Goal: Task Accomplishment & Management: Manage account settings

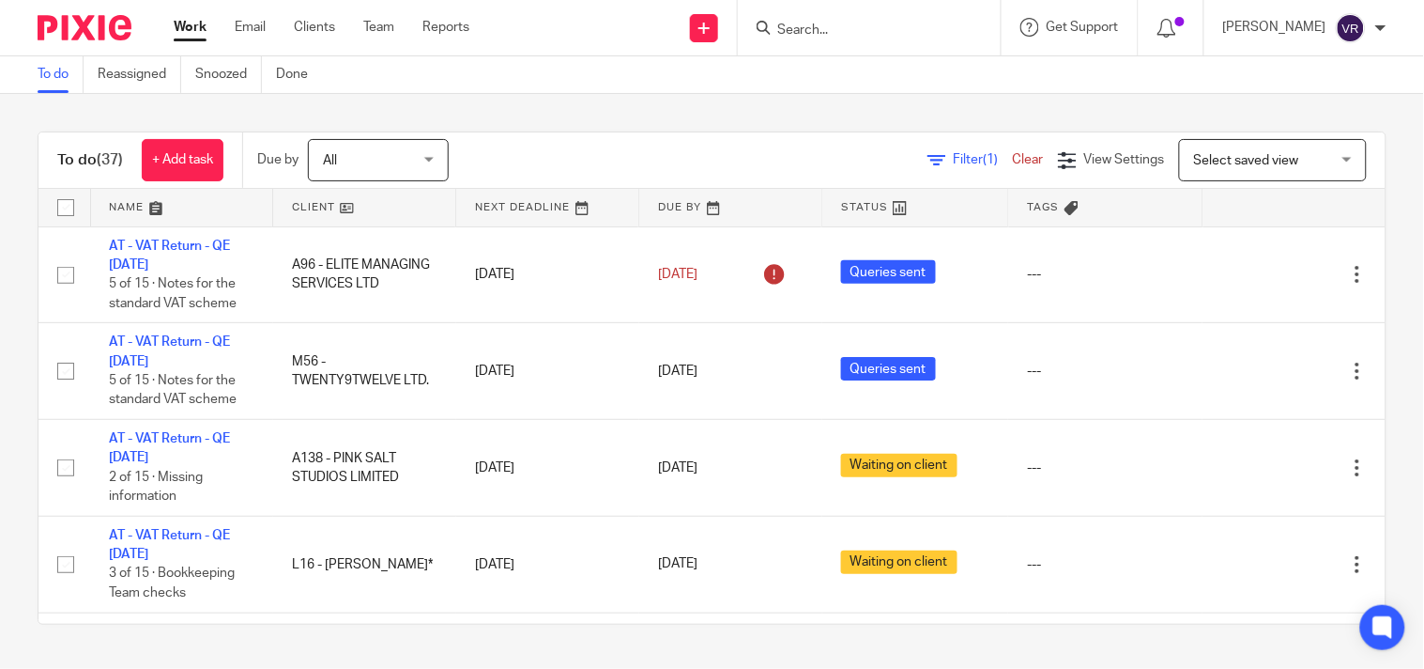
click at [663, 116] on div "To do (37) + Add task Due by All All Today Tomorrow This week Next week This mo…" at bounding box center [712, 378] width 1424 height 568
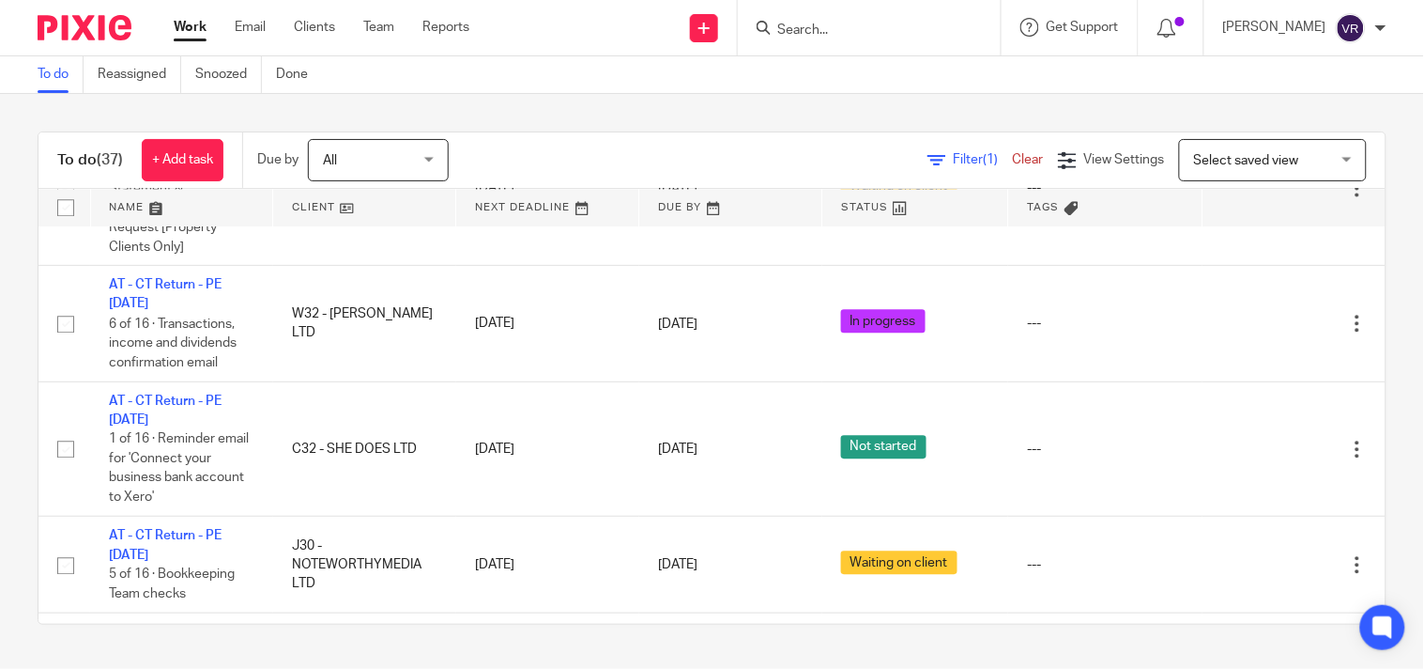
click at [1226, 96] on div "To do (37) + Add task Due by All All Today Tomorrow This week Next week This mo…" at bounding box center [712, 378] width 1424 height 568
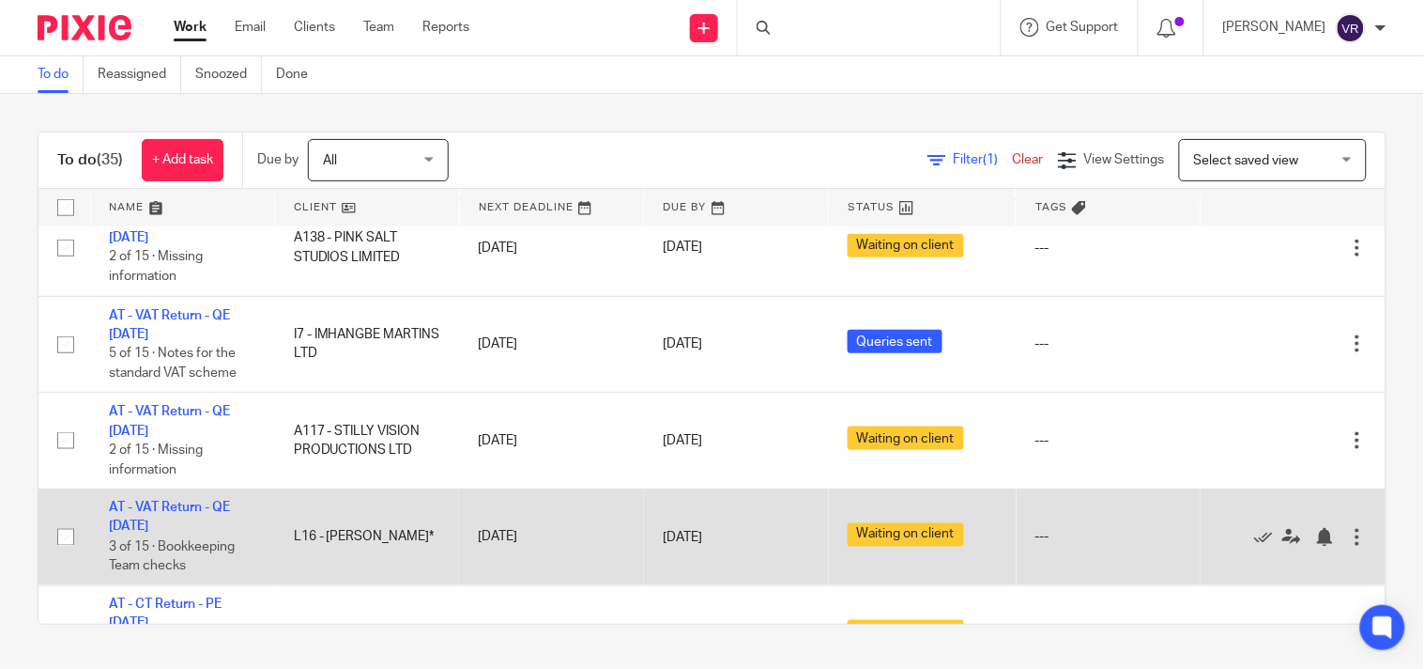
scroll to position [730, 0]
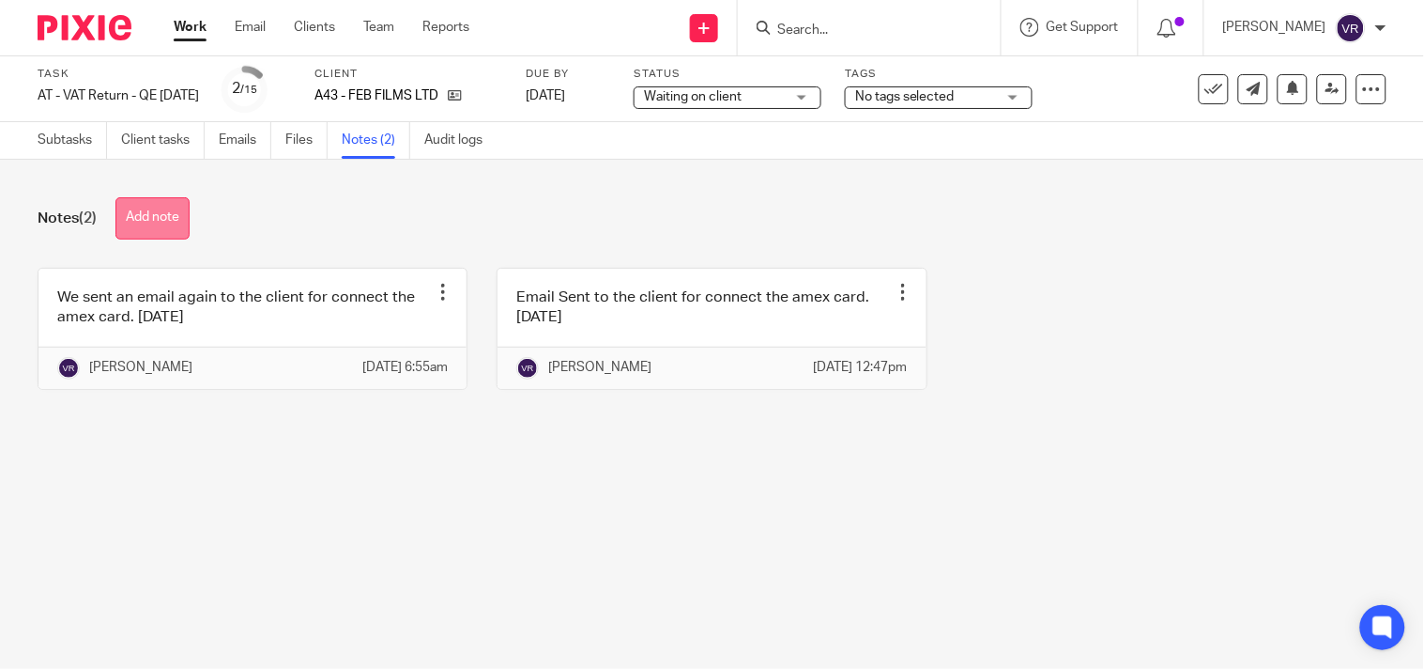
click at [182, 233] on button "Add note" at bounding box center [152, 218] width 74 height 42
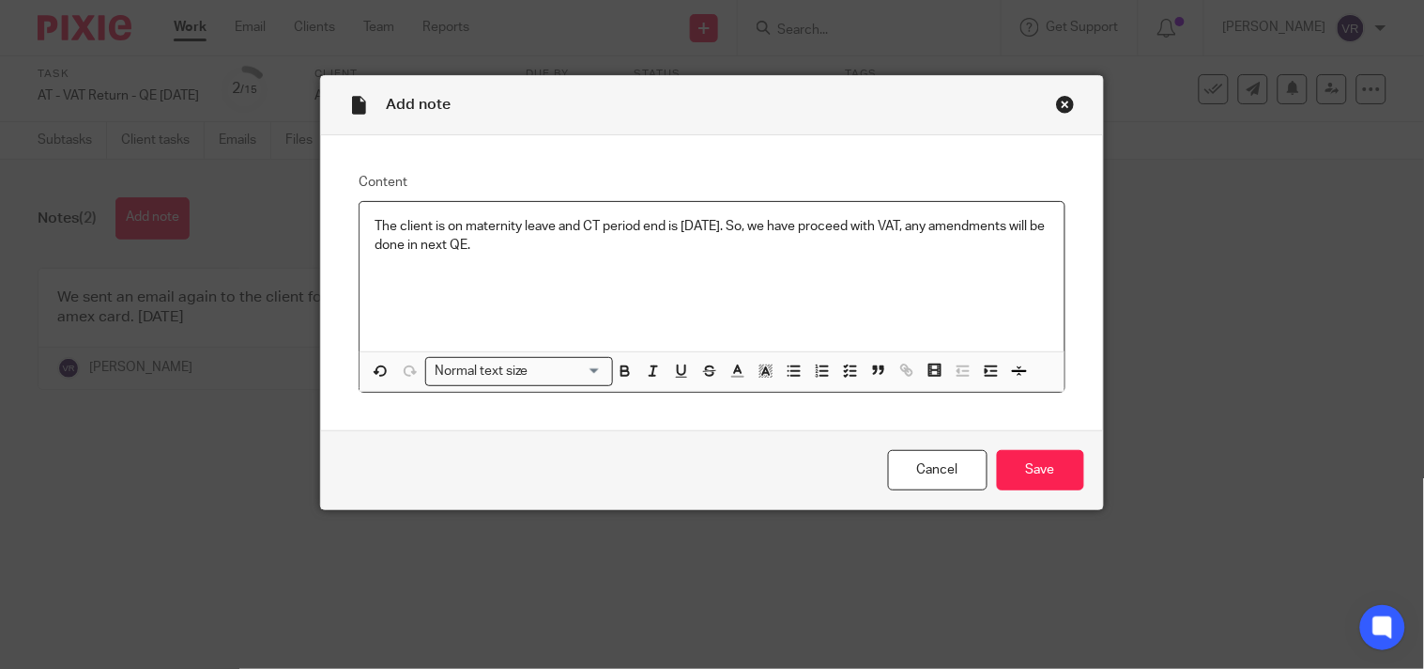
click at [594, 255] on p "The client is on maternity leave and CT period end is November 2025. So, we hav…" at bounding box center [712, 236] width 674 height 38
click at [549, 230] on p "The client is on maternity leave and CT period end is November 2025. So, we hav…" at bounding box center [712, 236] width 674 height 38
click at [661, 246] on p "The client is on maternity leave (as per pixie note) and CT period end is Novem…" at bounding box center [712, 236] width 674 height 38
click at [1006, 477] on input "Save" at bounding box center [1040, 470] width 87 height 40
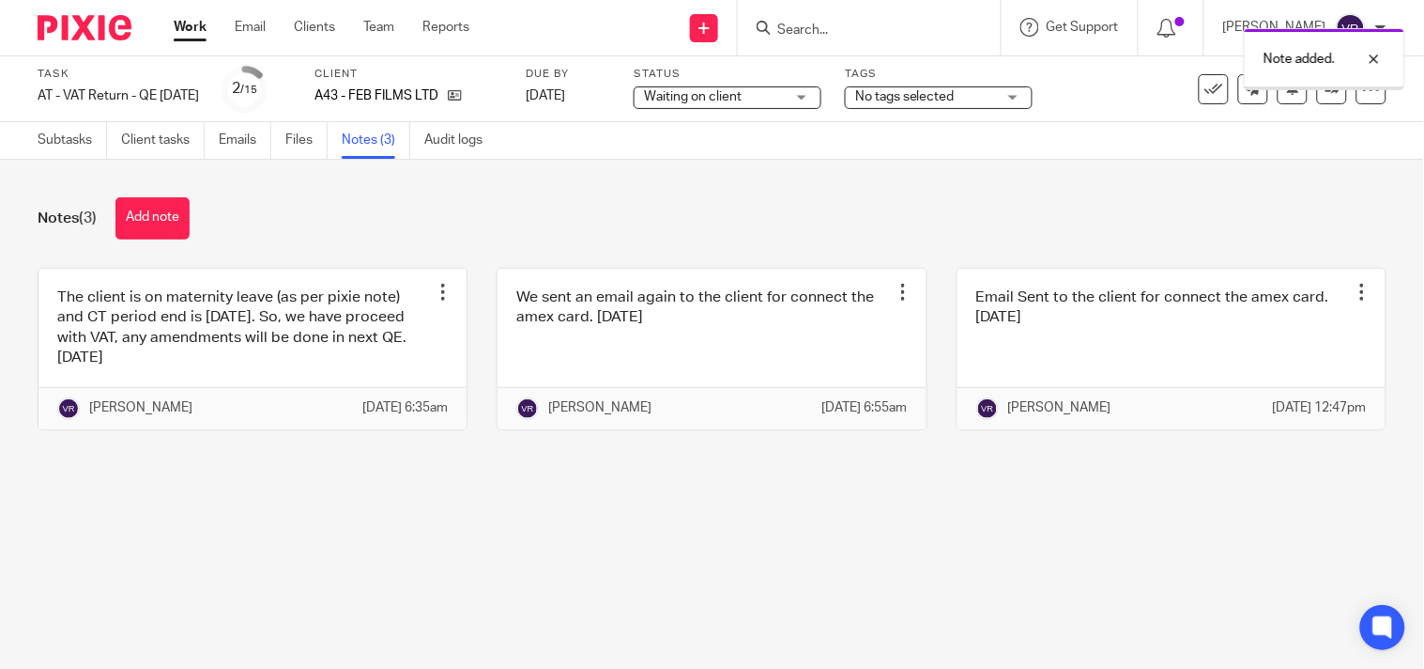
click at [256, 363] on link at bounding box center [252, 349] width 428 height 161
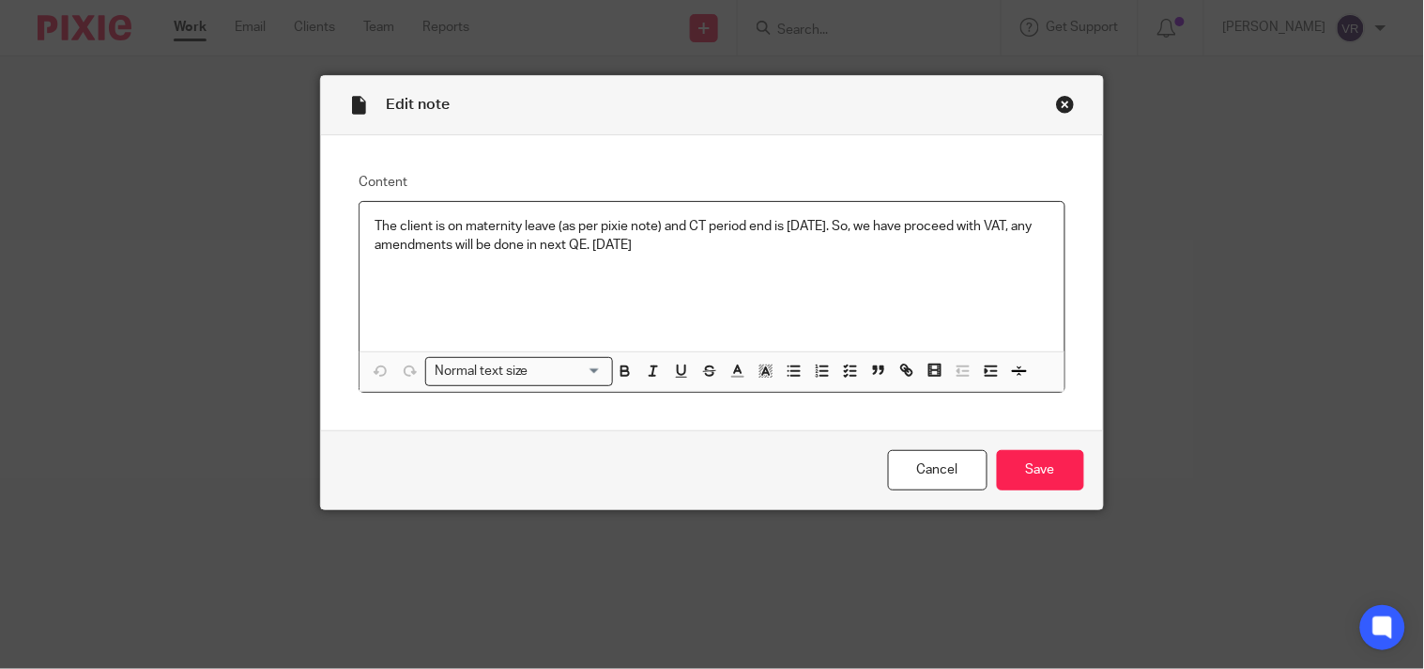
drag, startPoint x: 715, startPoint y: 246, endPoint x: 358, endPoint y: 219, distance: 357.8
click at [360, 219] on div "The client is on maternity leave (as per pixie note) and CT period end is [DATE…" at bounding box center [712, 276] width 704 height 149
copy p "The client is on maternity leave (as per pixie note) and CT period end is [DATE…"
click at [716, 248] on p "The client is on maternity leave (as per pixie note) and CT period end is [DATE…" at bounding box center [712, 236] width 674 height 38
click at [1023, 470] on input "Save" at bounding box center [1040, 470] width 87 height 40
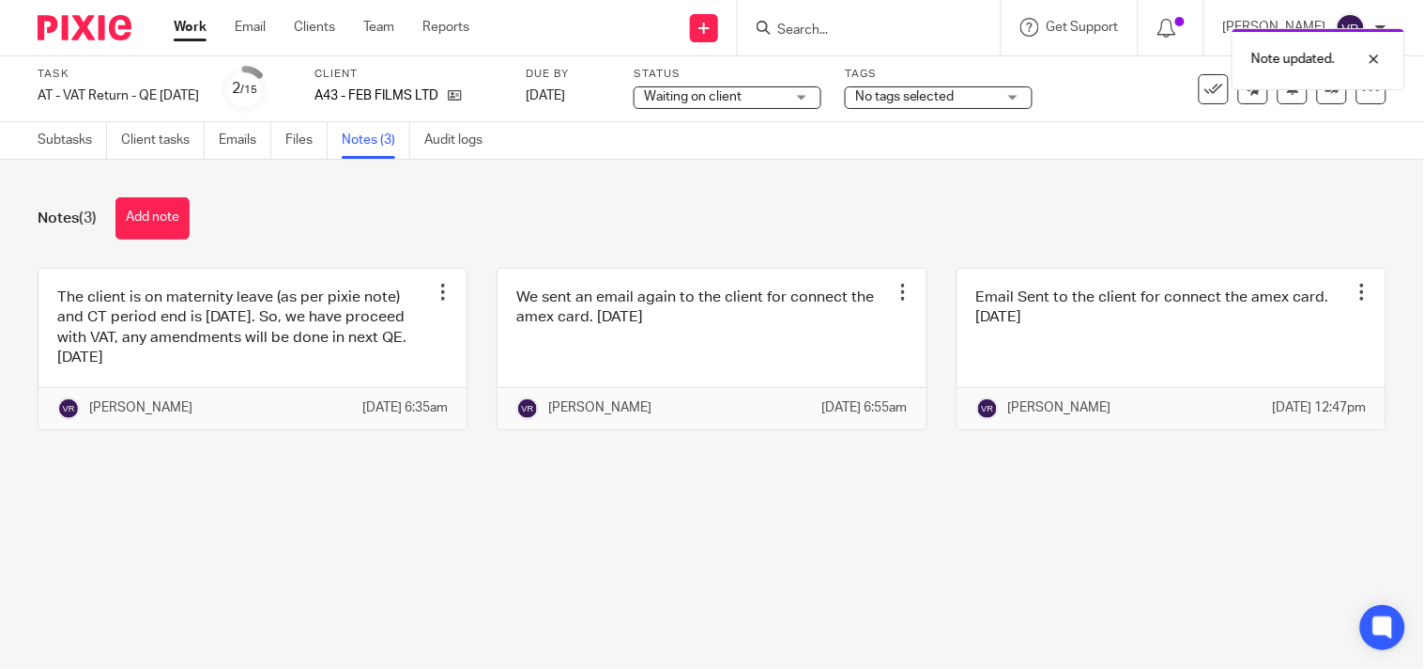
click at [822, 97] on div "Waiting on client Waiting on client" at bounding box center [728, 97] width 188 height 23
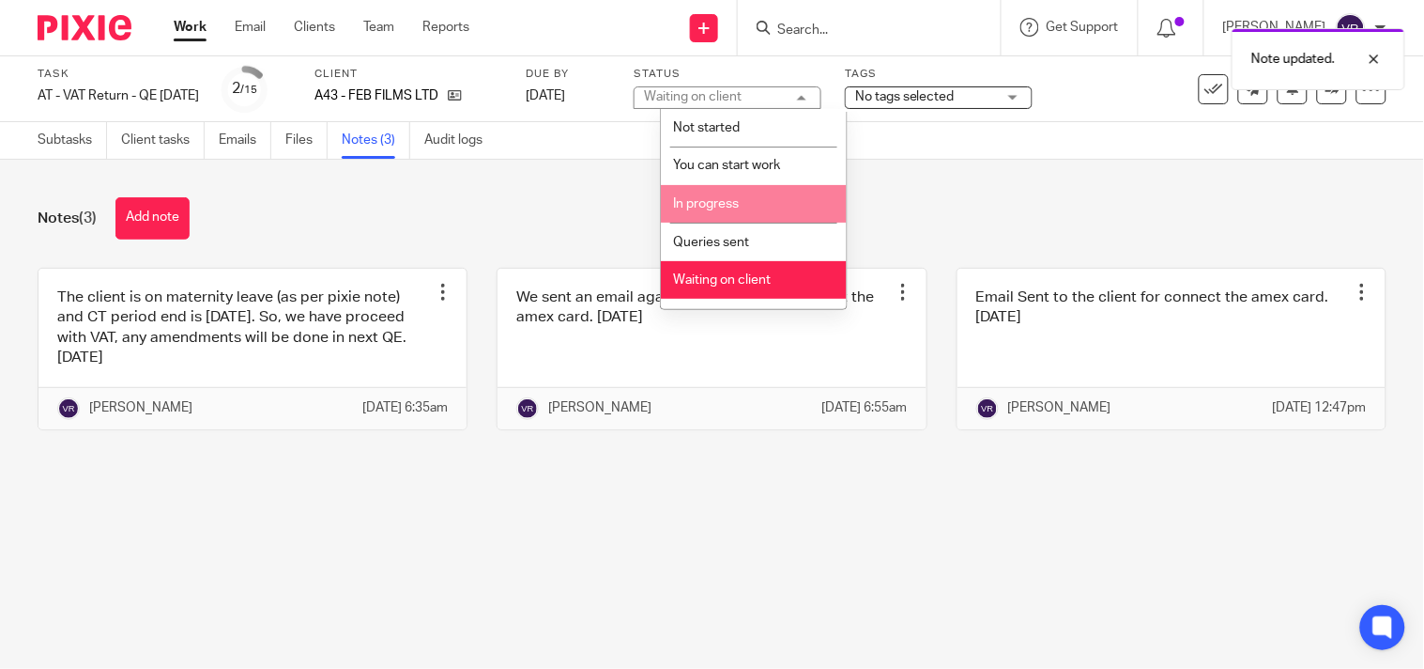
click at [745, 218] on li "In progress" at bounding box center [754, 204] width 186 height 38
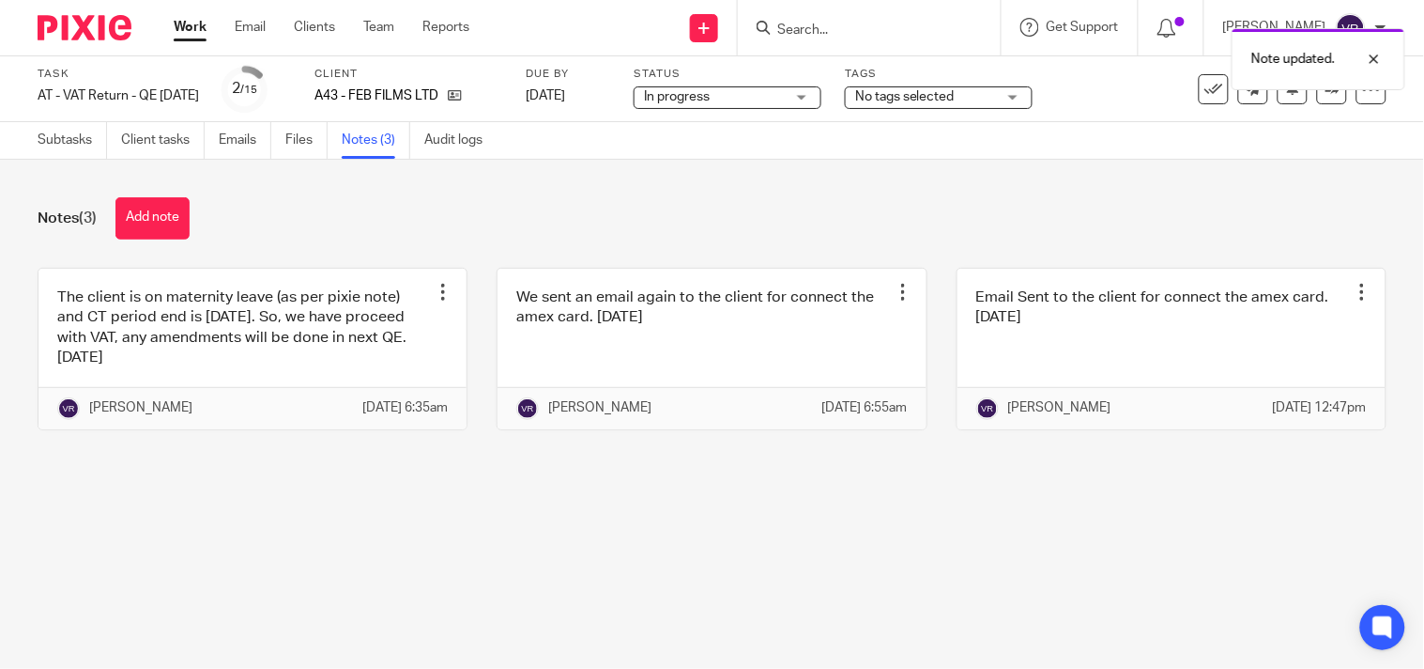
click at [673, 182] on div "Notes (3) Add note The client is on maternity leave (as per pixie note) and CT …" at bounding box center [712, 328] width 1424 height 336
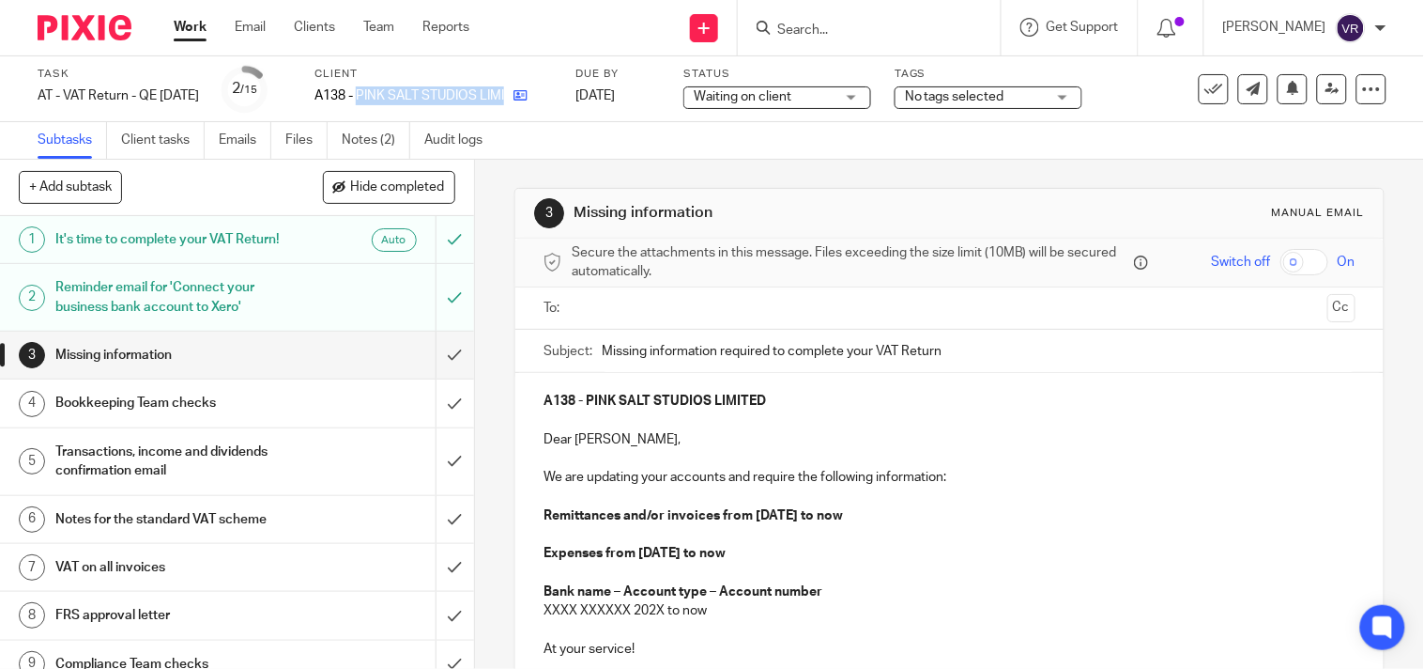
drag, startPoint x: 386, startPoint y: 91, endPoint x: 543, endPoint y: 100, distance: 157.1
click at [543, 100] on div "A138 - PINK SALT STUDIOS LIMITED" at bounding box center [434, 95] width 238 height 19
copy div "PINK SALT STUDIOS LIMITED"
click at [1230, 162] on div "3 Missing information Manual email Secure the attachments in this message. File…" at bounding box center [950, 519] width 870 height 719
click at [435, 307] on input "submit" at bounding box center [237, 297] width 474 height 67
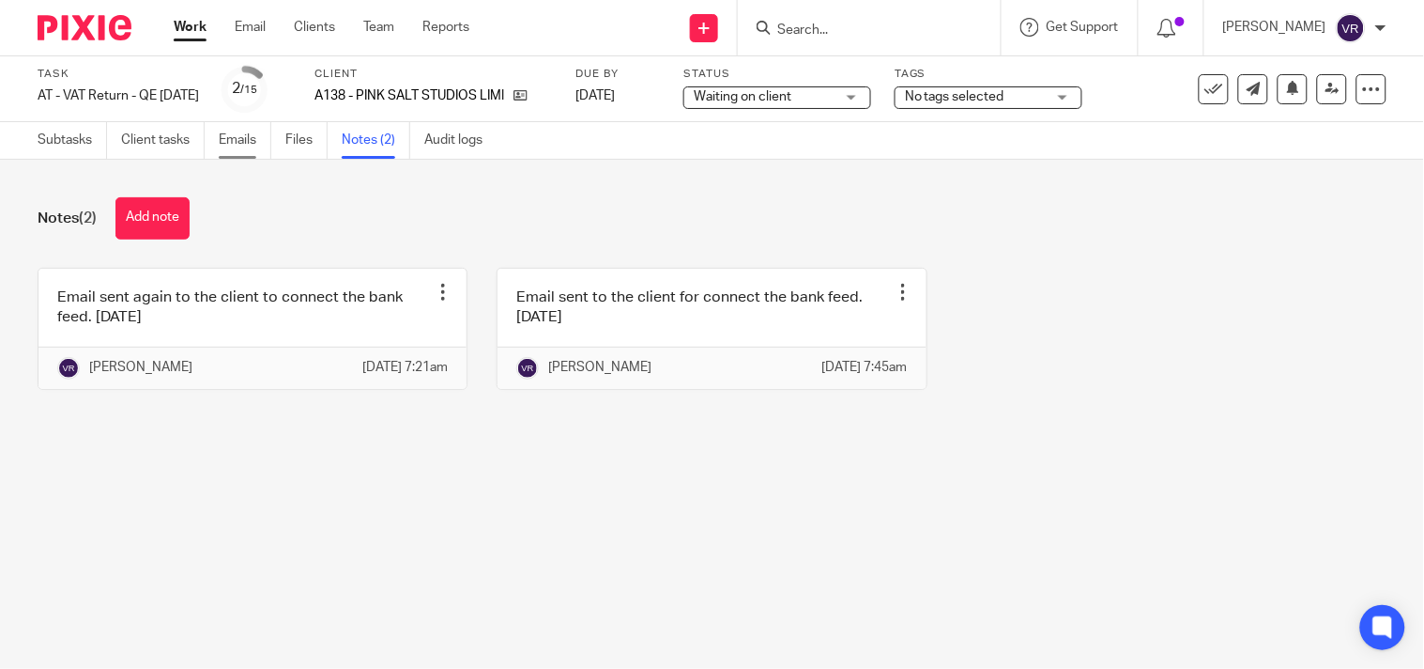
click at [251, 135] on link "Emails" at bounding box center [245, 140] width 53 height 37
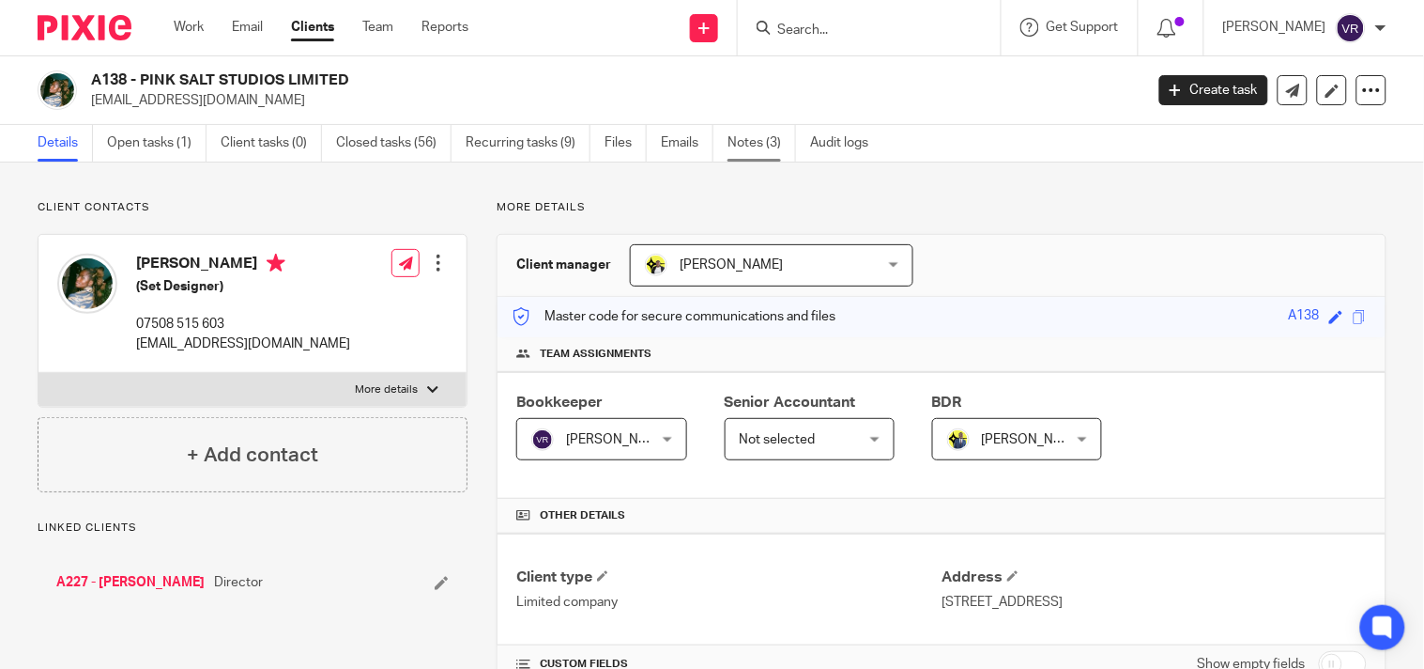
click at [754, 137] on link "Notes (3)" at bounding box center [762, 143] width 69 height 37
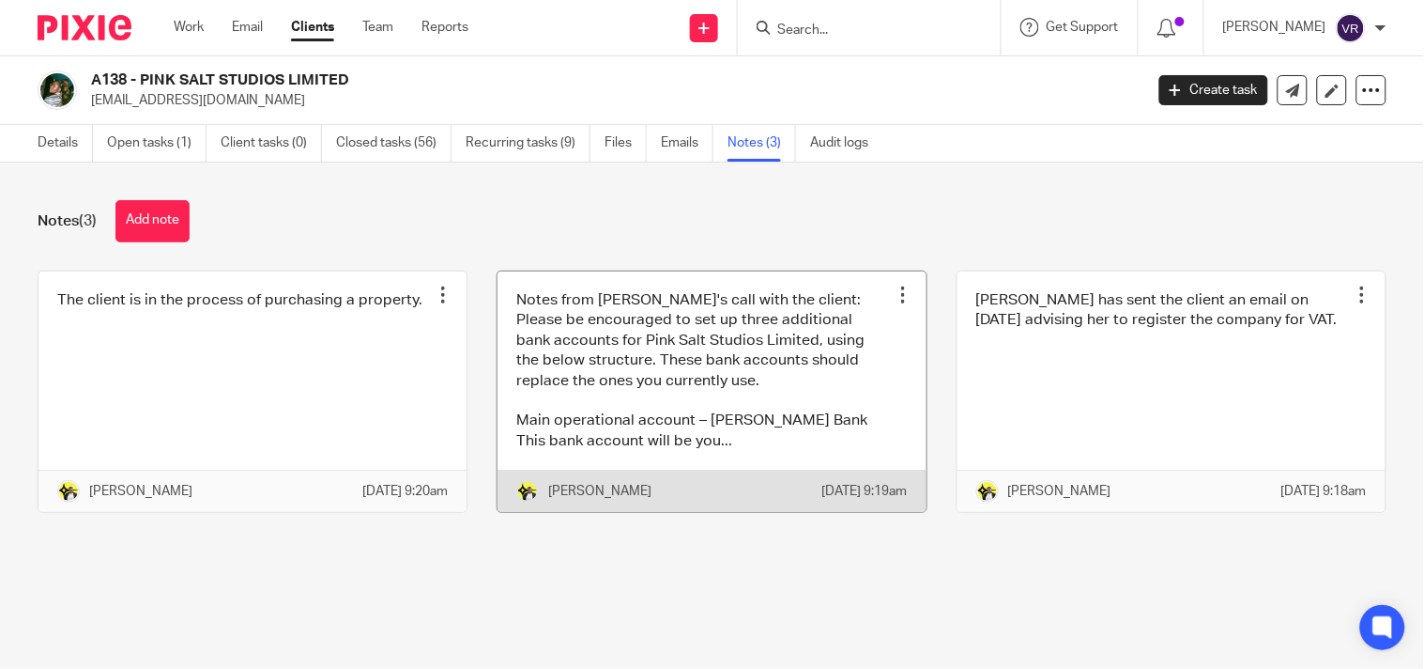
click at [739, 445] on link at bounding box center [712, 391] width 428 height 241
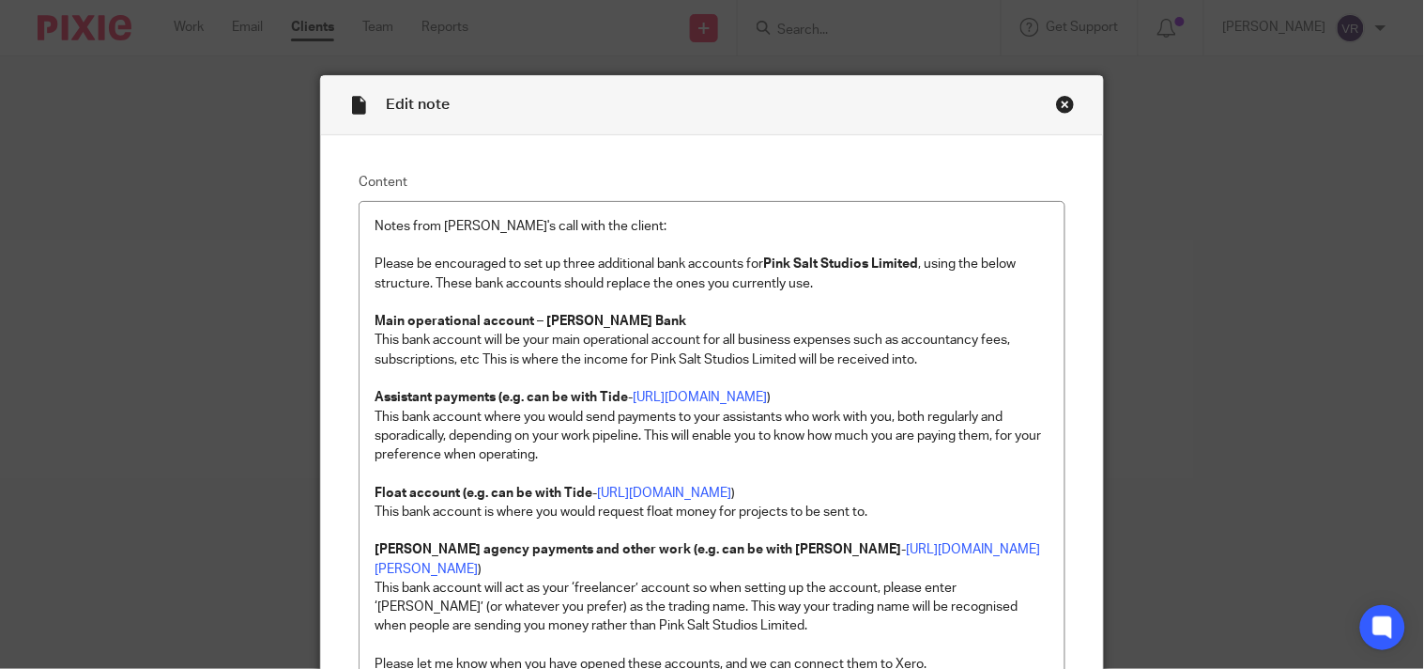
click at [1057, 103] on div "Close this dialog window" at bounding box center [1065, 104] width 19 height 19
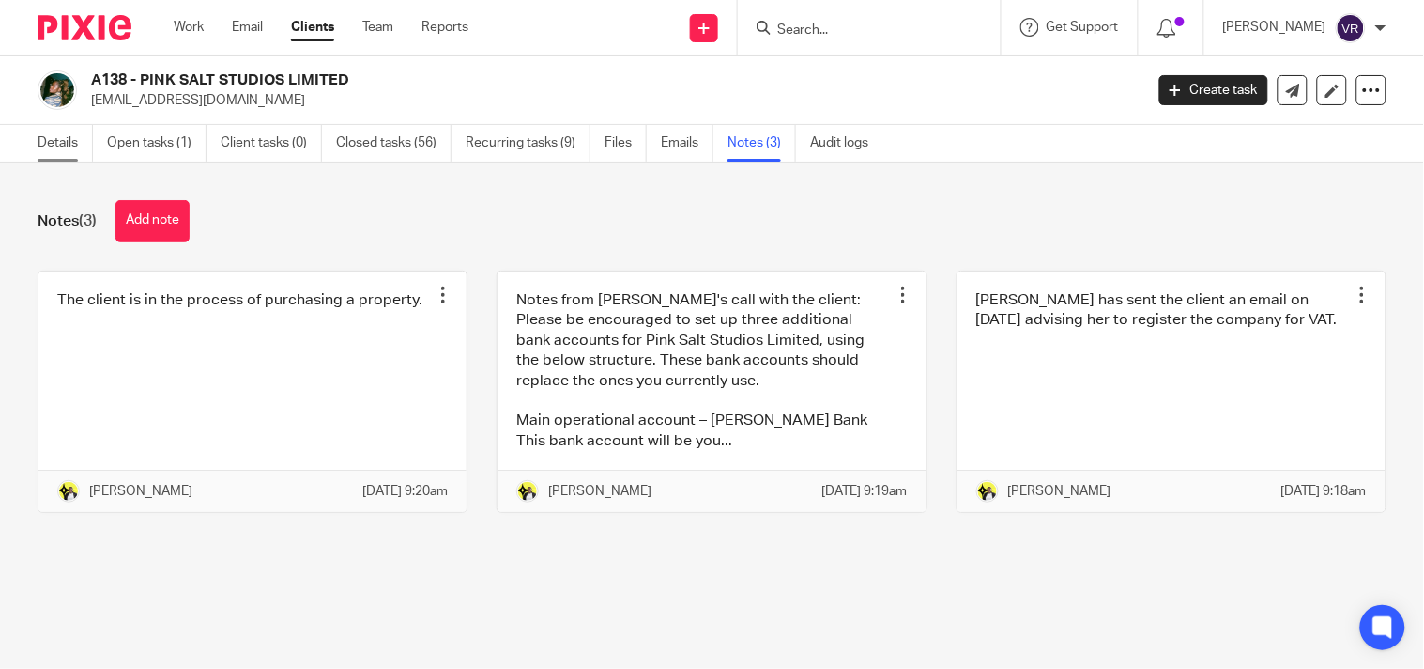
click at [54, 146] on link "Details" at bounding box center [65, 143] width 55 height 37
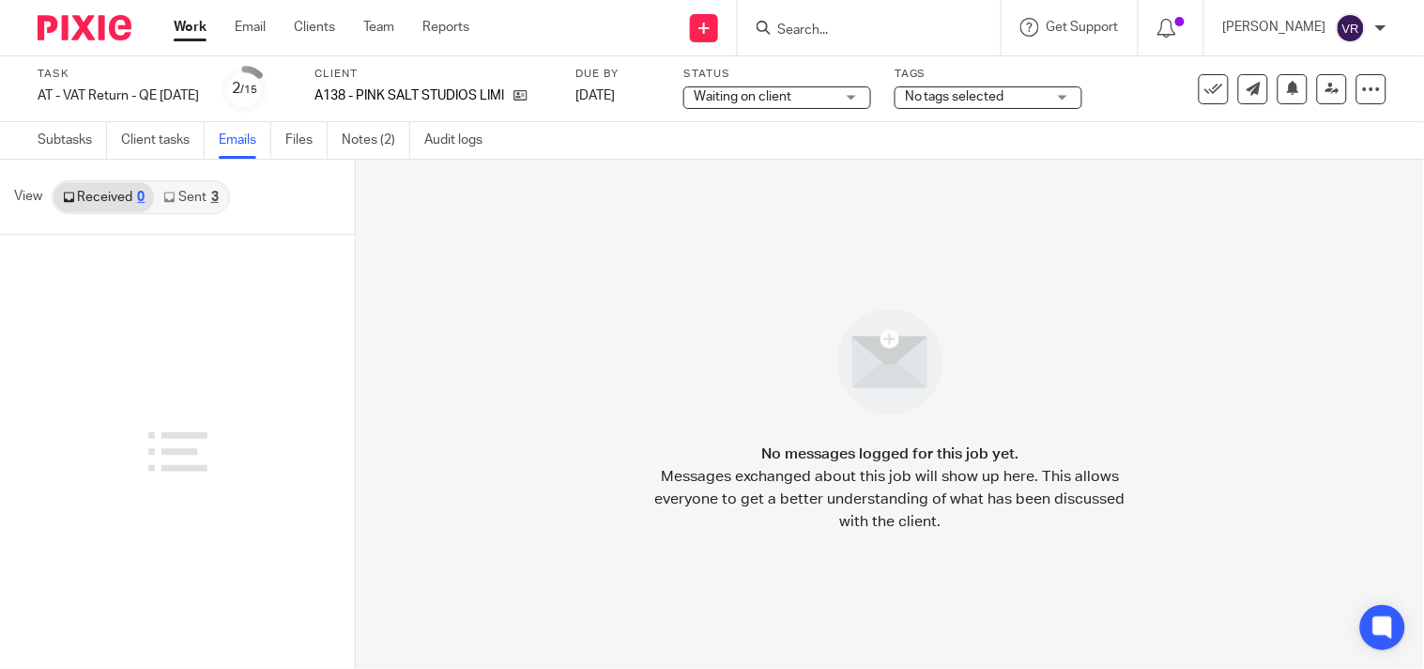
click at [202, 197] on link "Sent 3" at bounding box center [190, 197] width 73 height 30
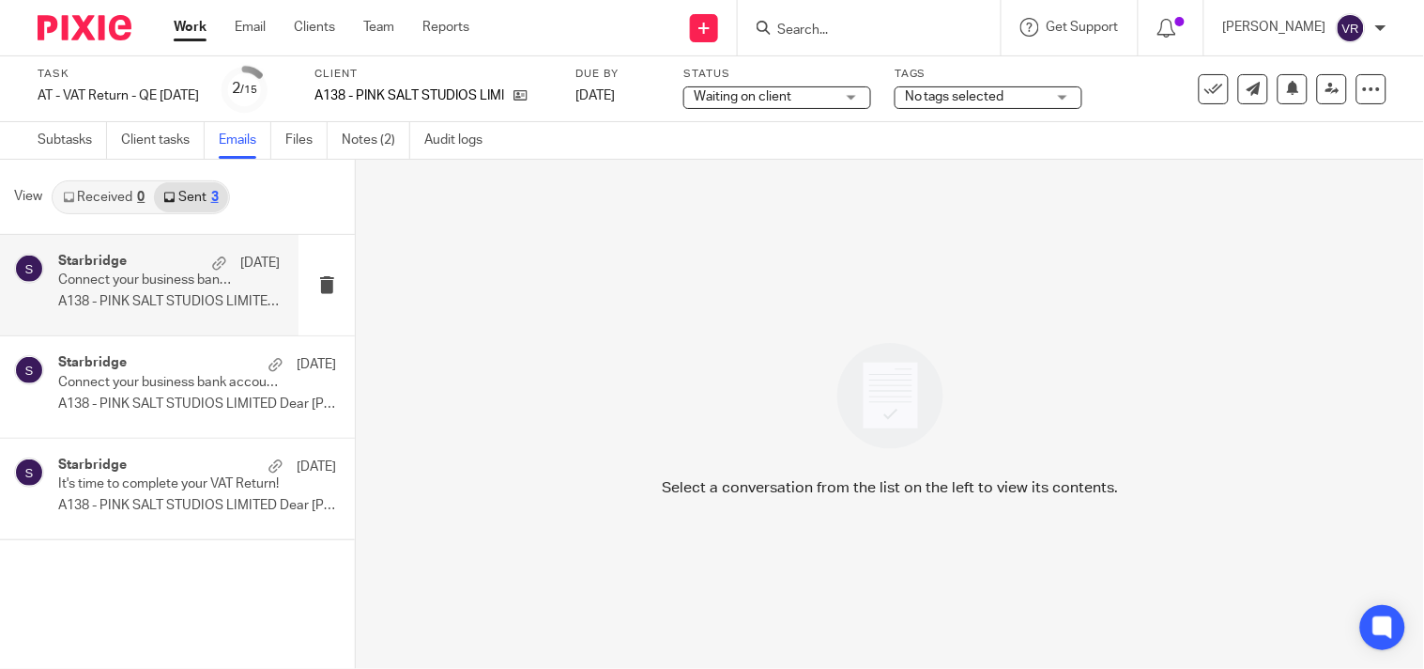
click at [158, 291] on div "Starbridge 12 Sep Connect your business bank account to Xero A138 - PINK SALT S…" at bounding box center [169, 285] width 222 height 63
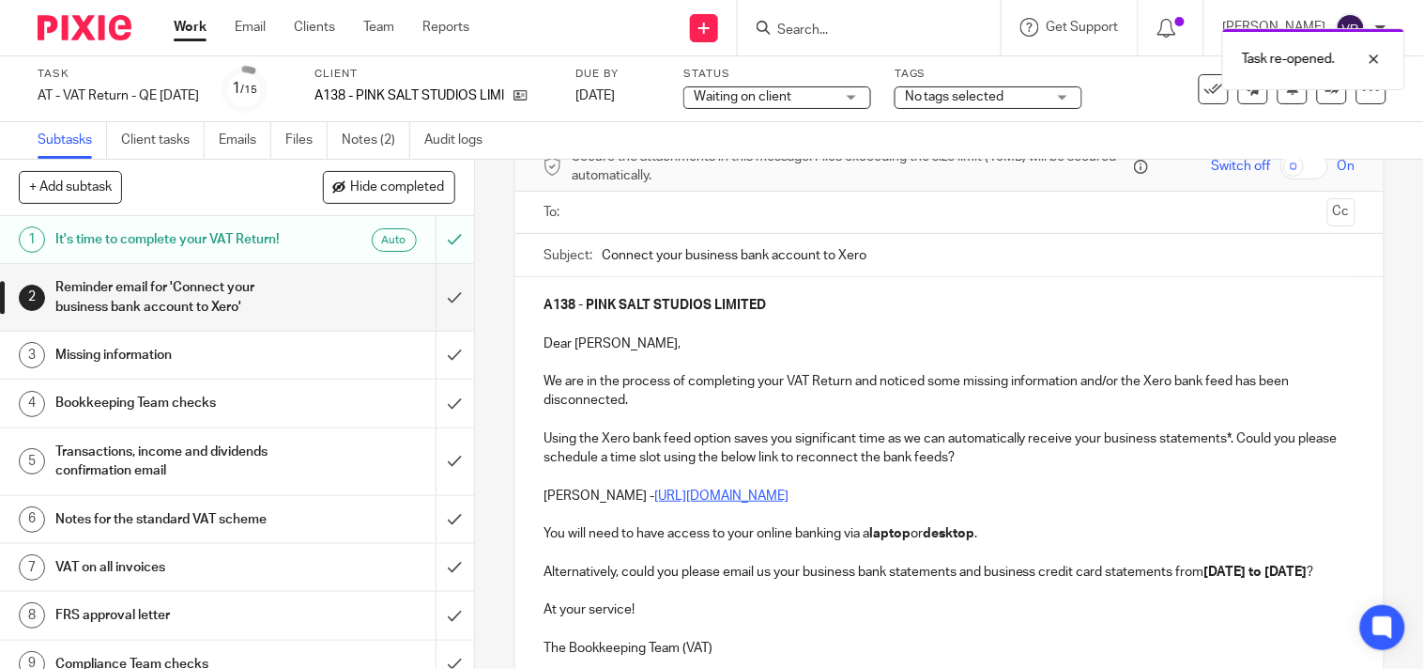
scroll to position [104, 0]
click at [658, 223] on input "text" at bounding box center [949, 215] width 742 height 22
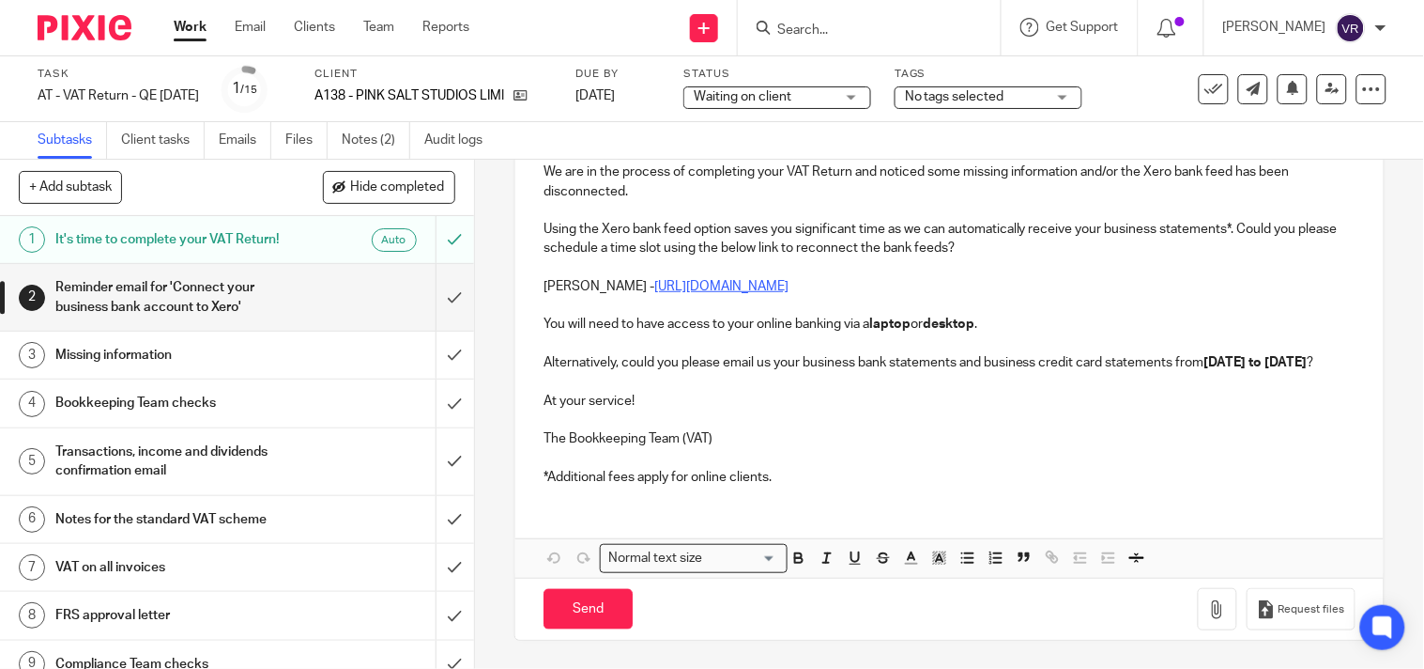
scroll to position [340, 0]
click at [790, 480] on p "*Additional fees apply for online clients." at bounding box center [950, 477] width 812 height 19
click at [930, 615] on button "Save draft" at bounding box center [935, 609] width 118 height 40
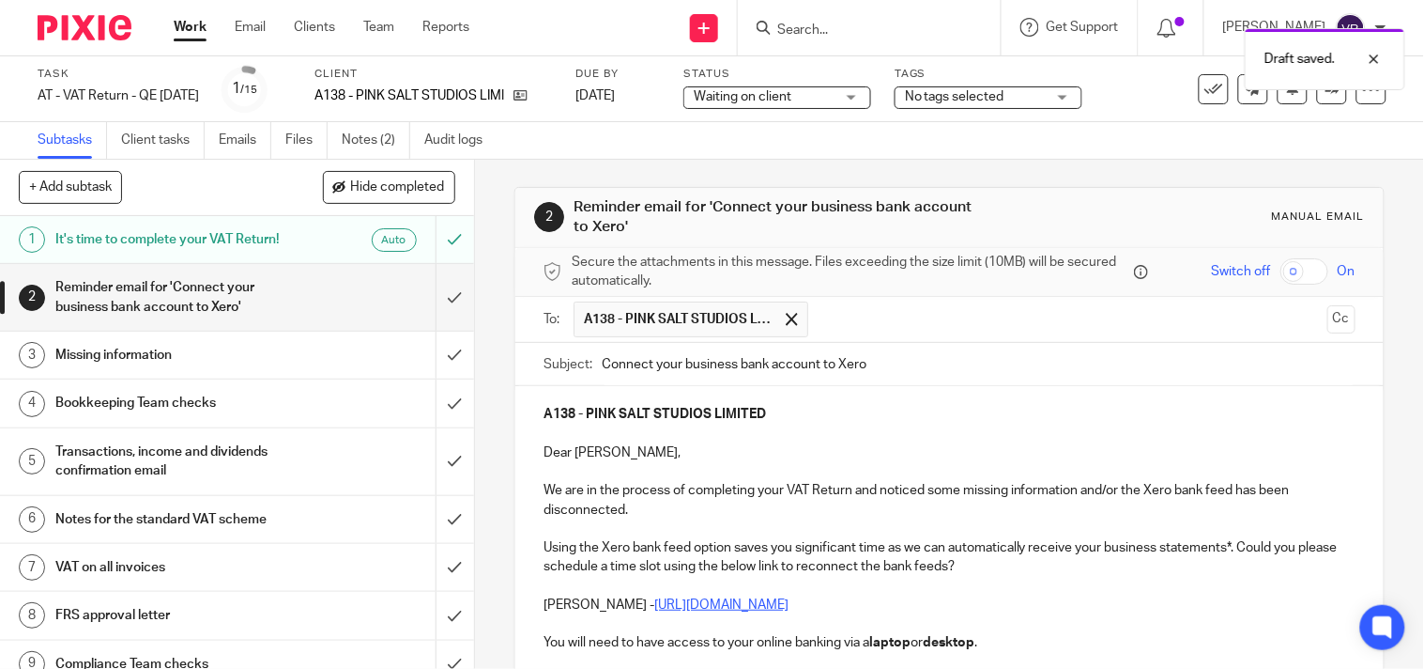
scroll to position [0, 0]
click at [602, 369] on input "Connect your business bank account to Xero" at bounding box center [979, 365] width 754 height 42
click at [774, 367] on input "Urgent Connect your business bank account to Xero" at bounding box center [979, 365] width 754 height 42
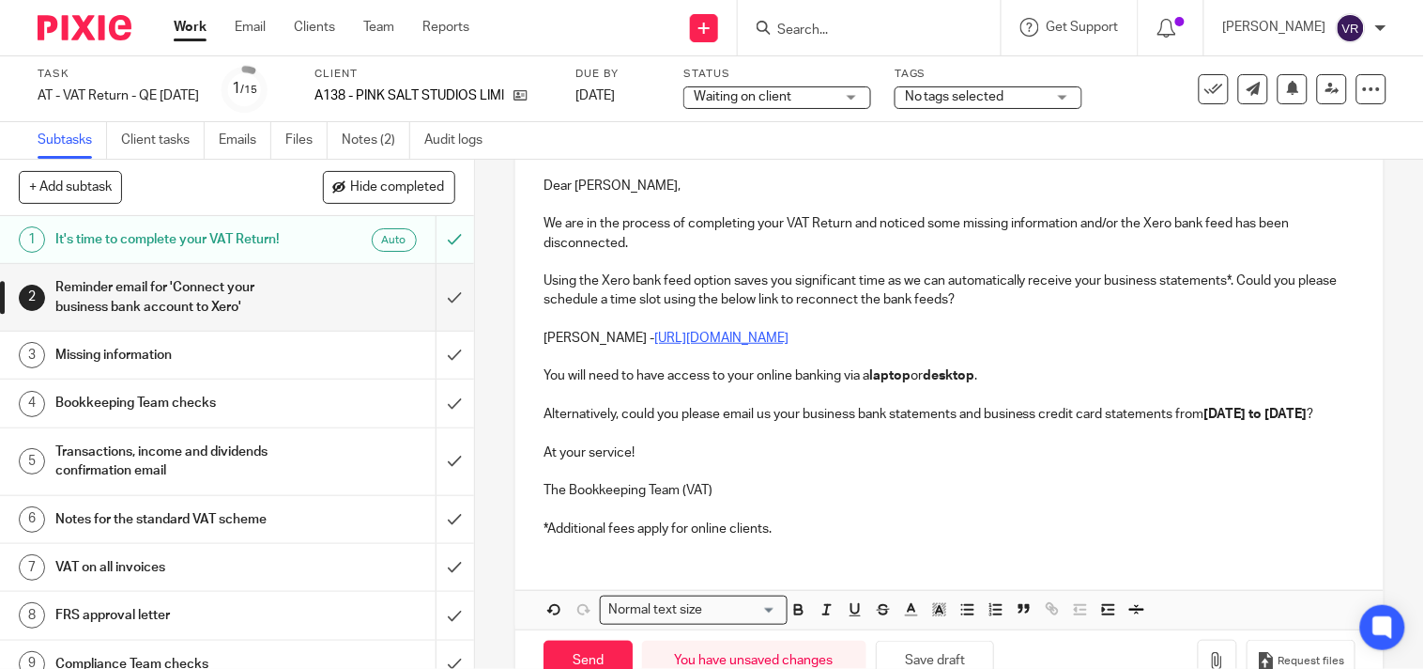
scroll to position [340, 0]
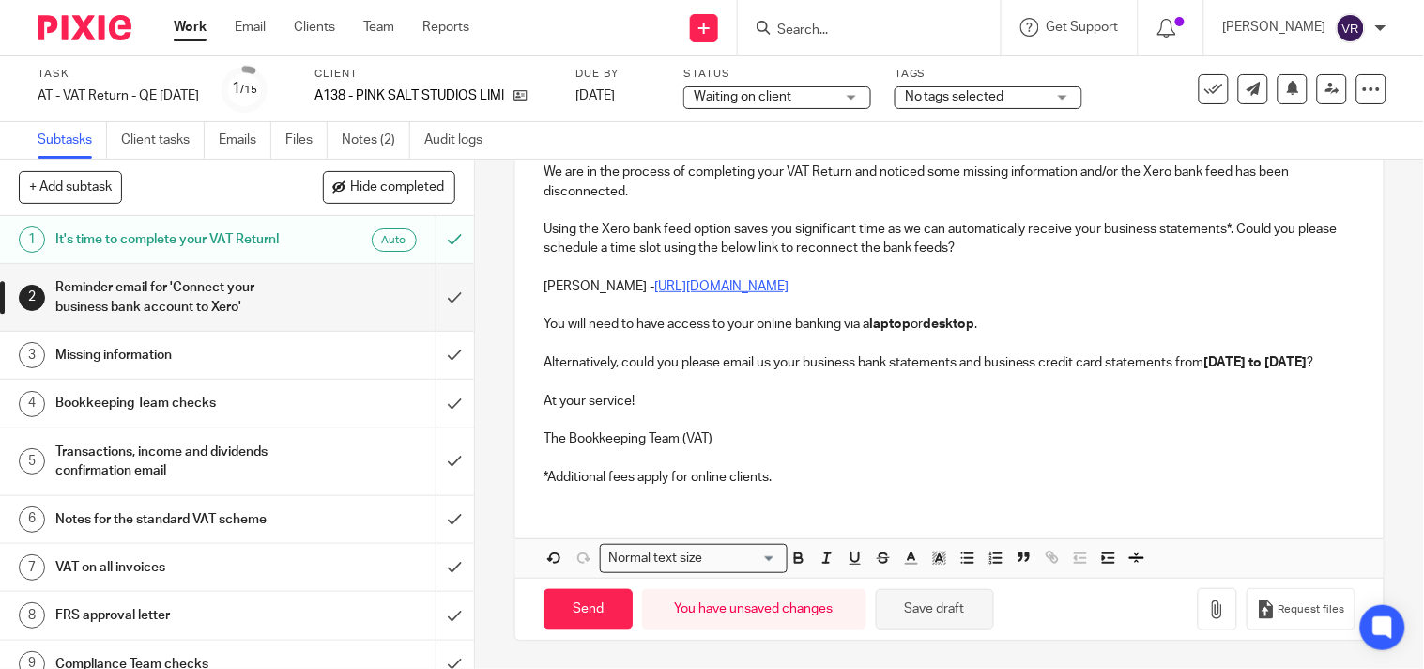
type input "Urgent Connect your company bank account to Xero"
click at [935, 620] on button "Save draft" at bounding box center [935, 609] width 118 height 40
click at [903, 605] on button "Save draft" at bounding box center [935, 609] width 118 height 40
click at [909, 607] on button "Save draft" at bounding box center [935, 609] width 118 height 40
click at [565, 605] on input "Send" at bounding box center [588, 609] width 89 height 40
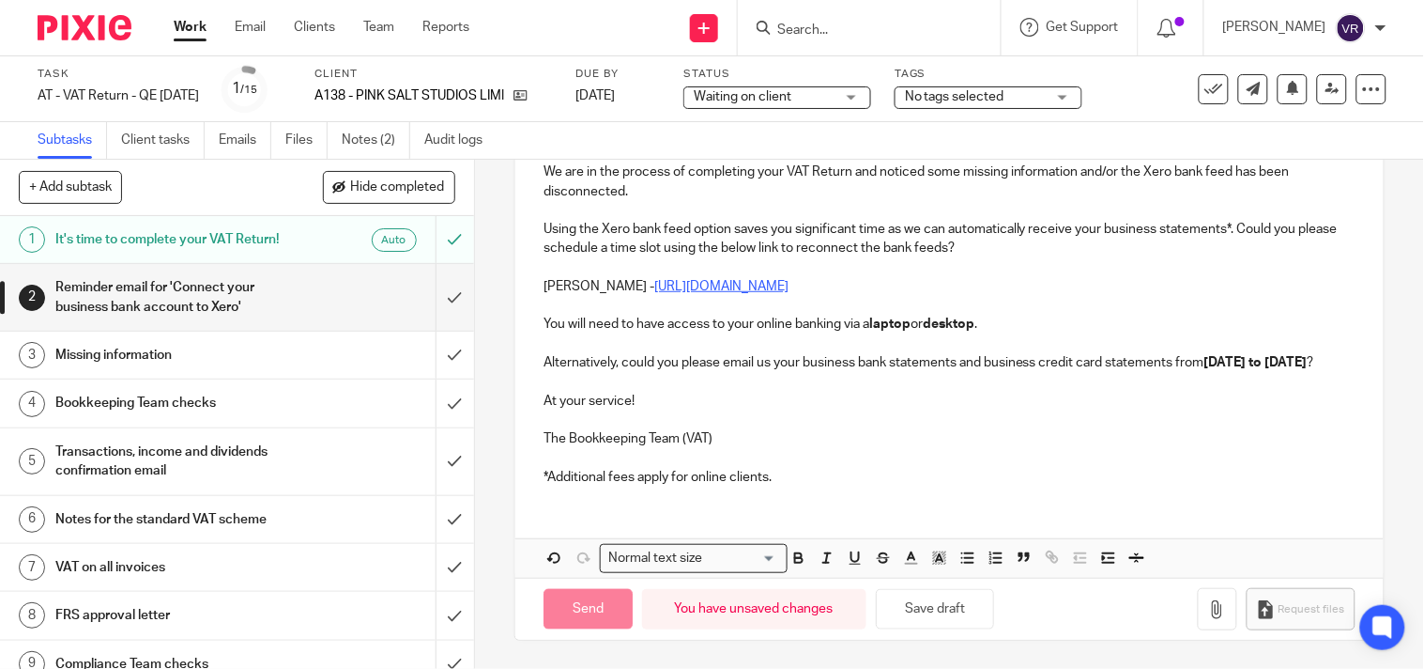
type input "Sent"
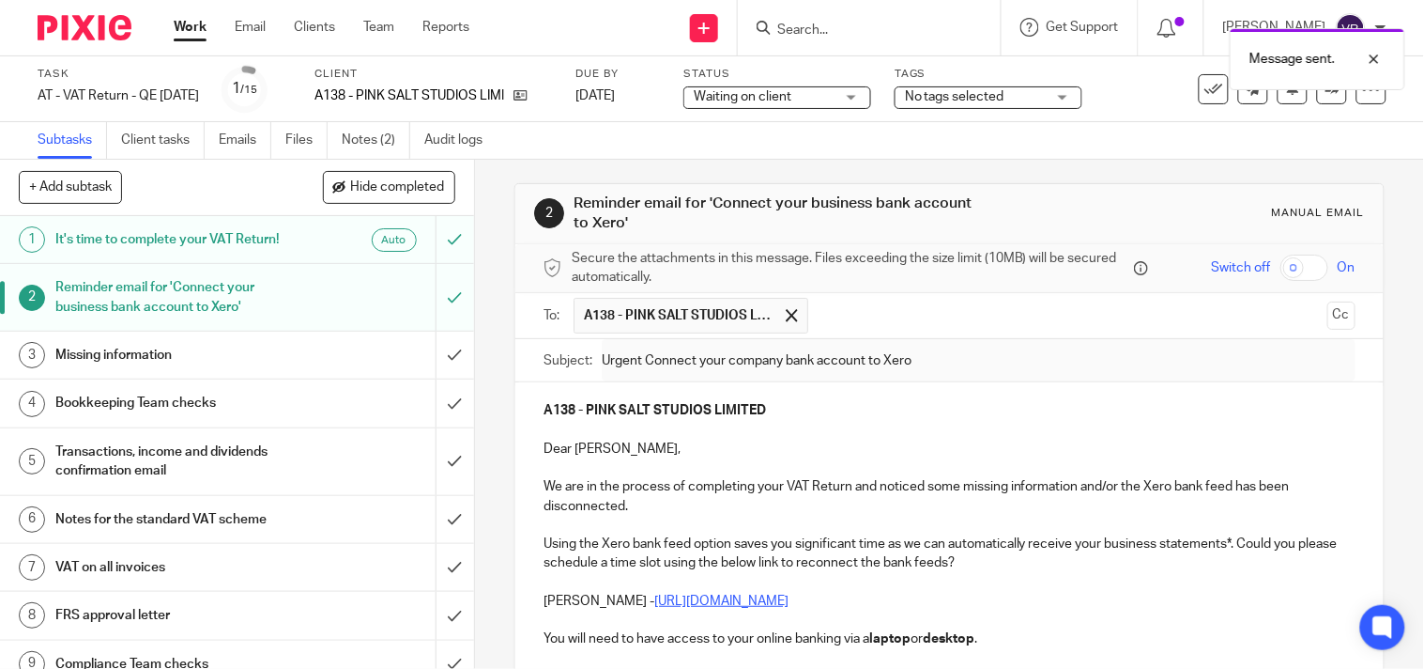
scroll to position [0, 0]
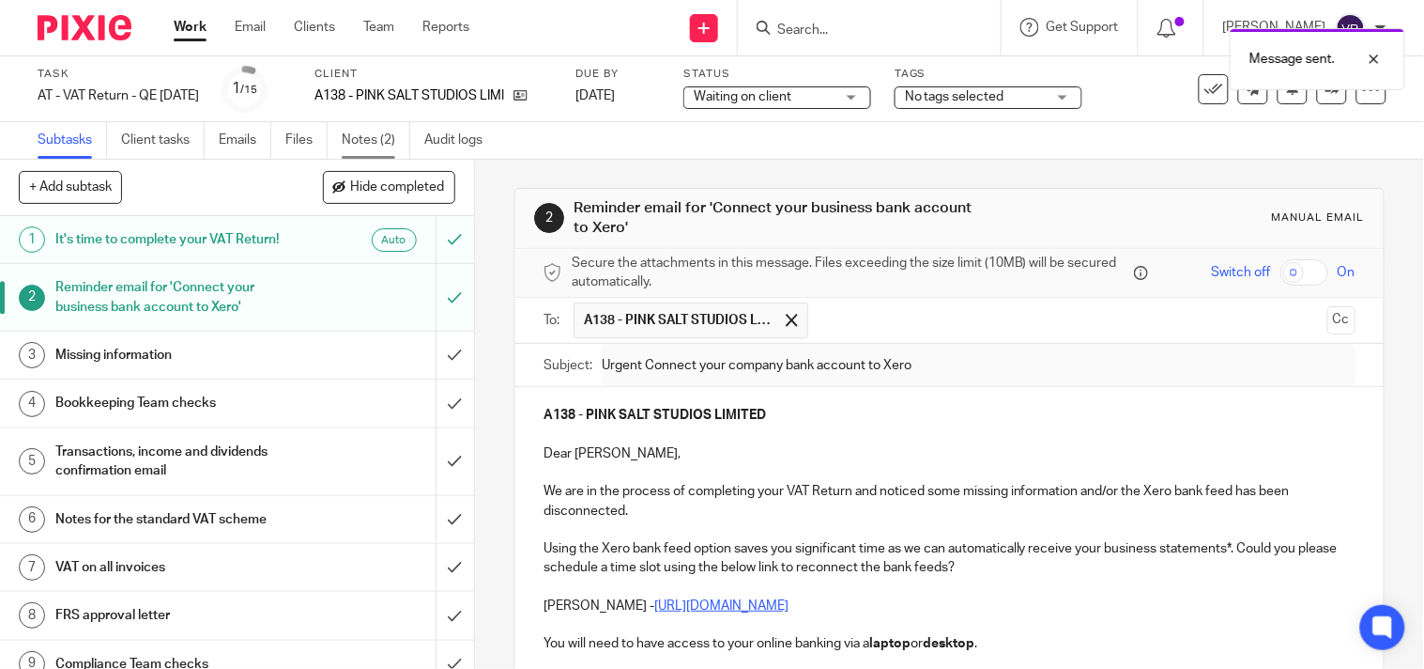
click at [378, 141] on link "Notes (2)" at bounding box center [376, 140] width 69 height 37
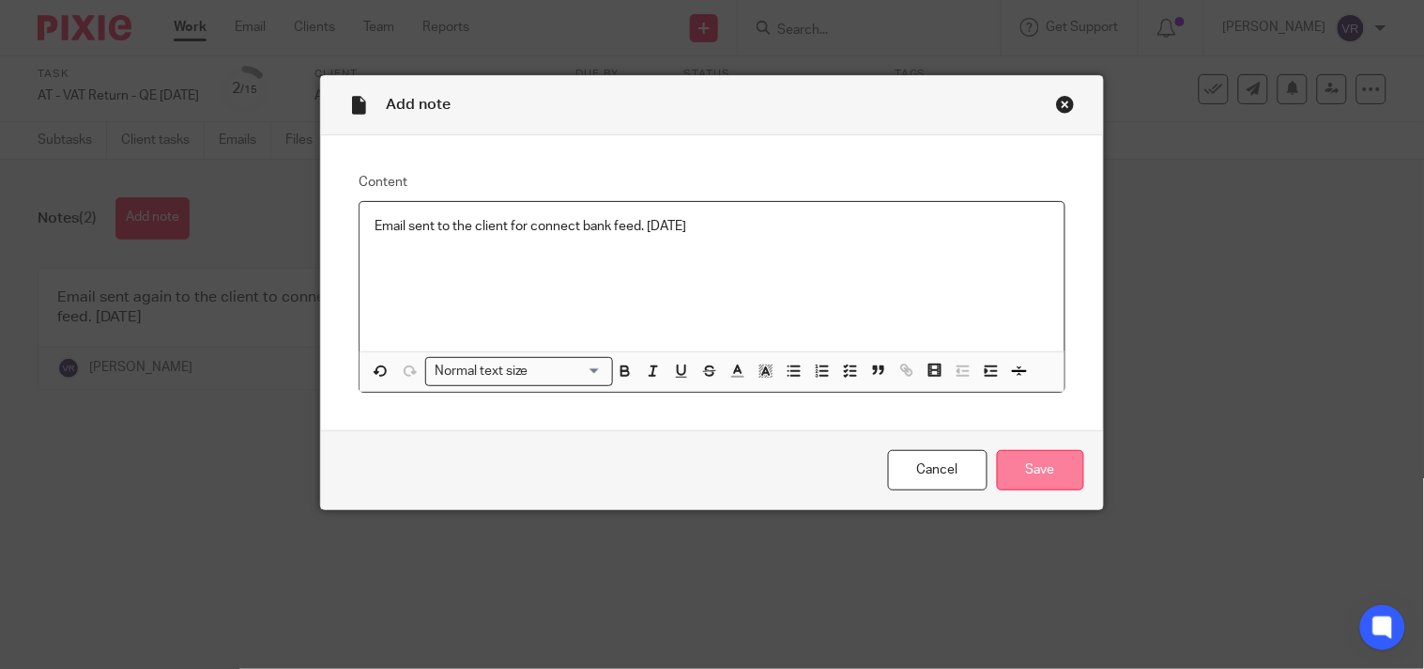
click at [1022, 473] on input "Save" at bounding box center [1040, 470] width 87 height 40
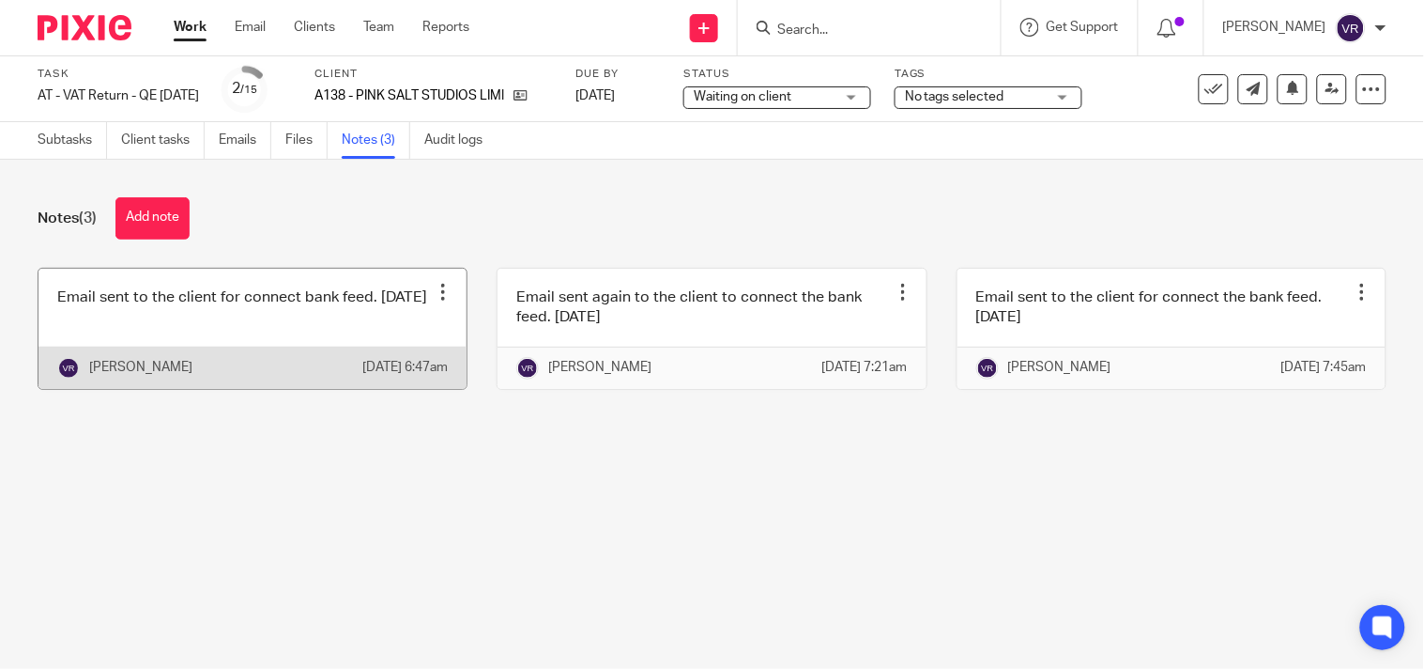
drag, startPoint x: 320, startPoint y: 327, endPoint x: 432, endPoint y: 304, distance: 114.0
click at [432, 304] on div "Edit note Delete note" at bounding box center [443, 292] width 28 height 28
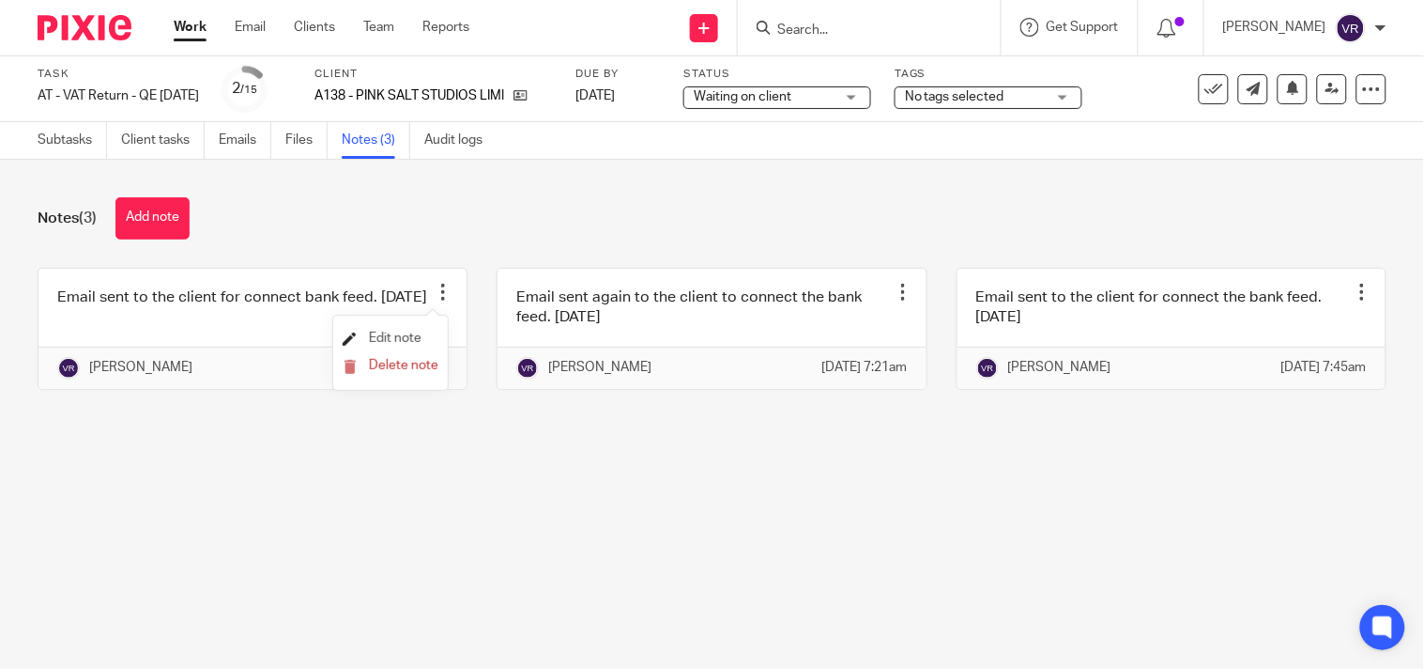
click at [413, 340] on span "Edit note" at bounding box center [395, 337] width 53 height 13
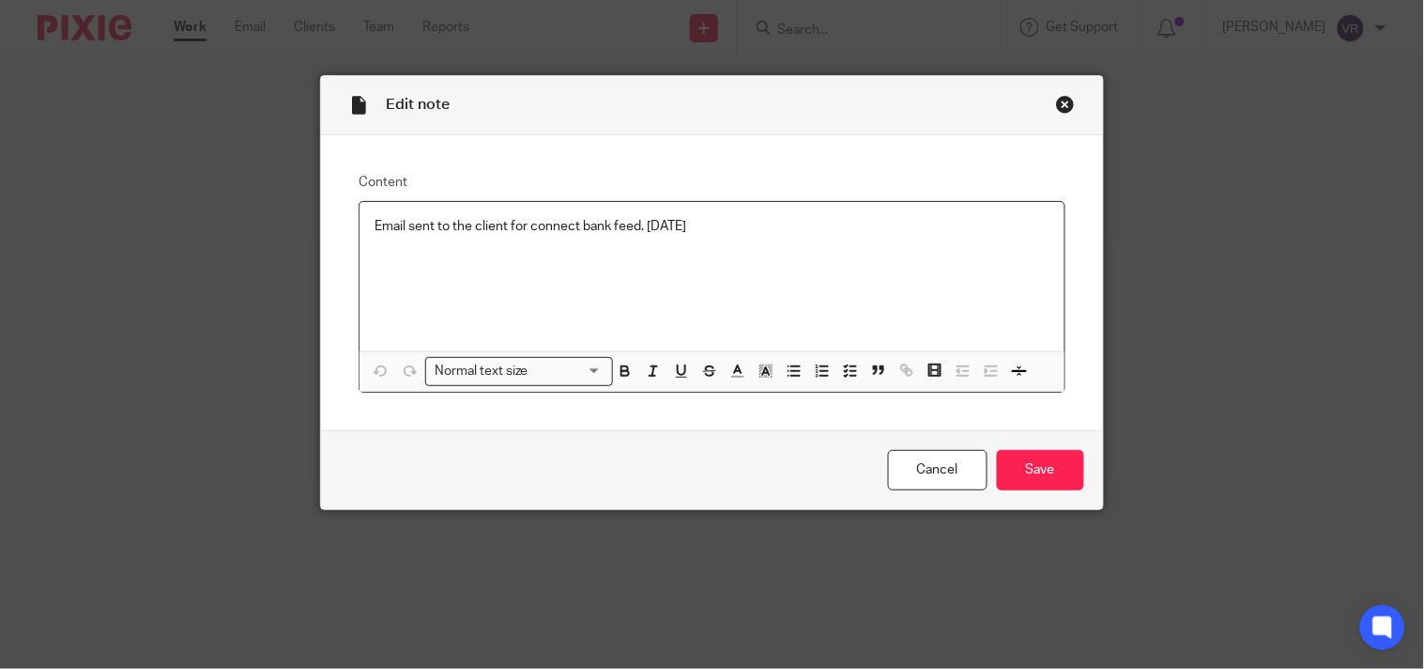
click at [521, 231] on p "Email sent to the client for connect bank feed. [DATE]" at bounding box center [712, 226] width 674 height 19
click at [1053, 473] on input "Save" at bounding box center [1040, 470] width 87 height 40
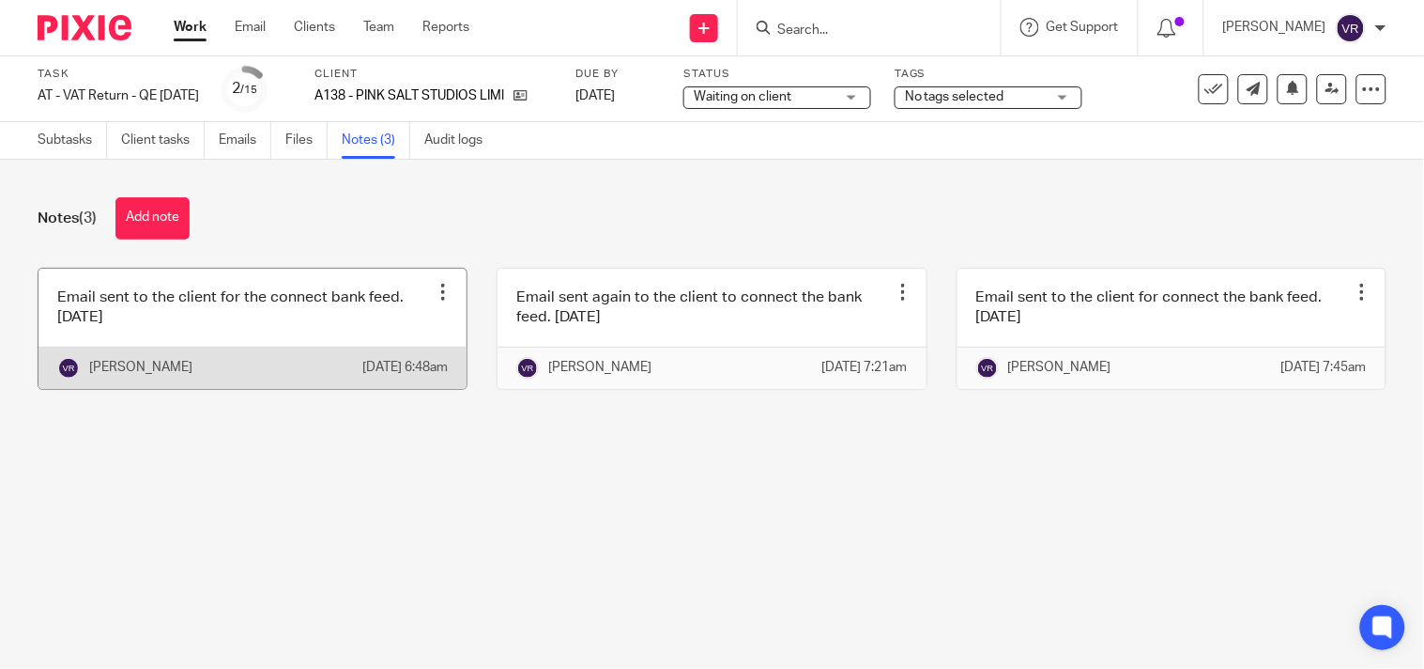
drag, startPoint x: 320, startPoint y: 330, endPoint x: 435, endPoint y: 293, distance: 120.5
click at [435, 293] on div at bounding box center [443, 292] width 19 height 19
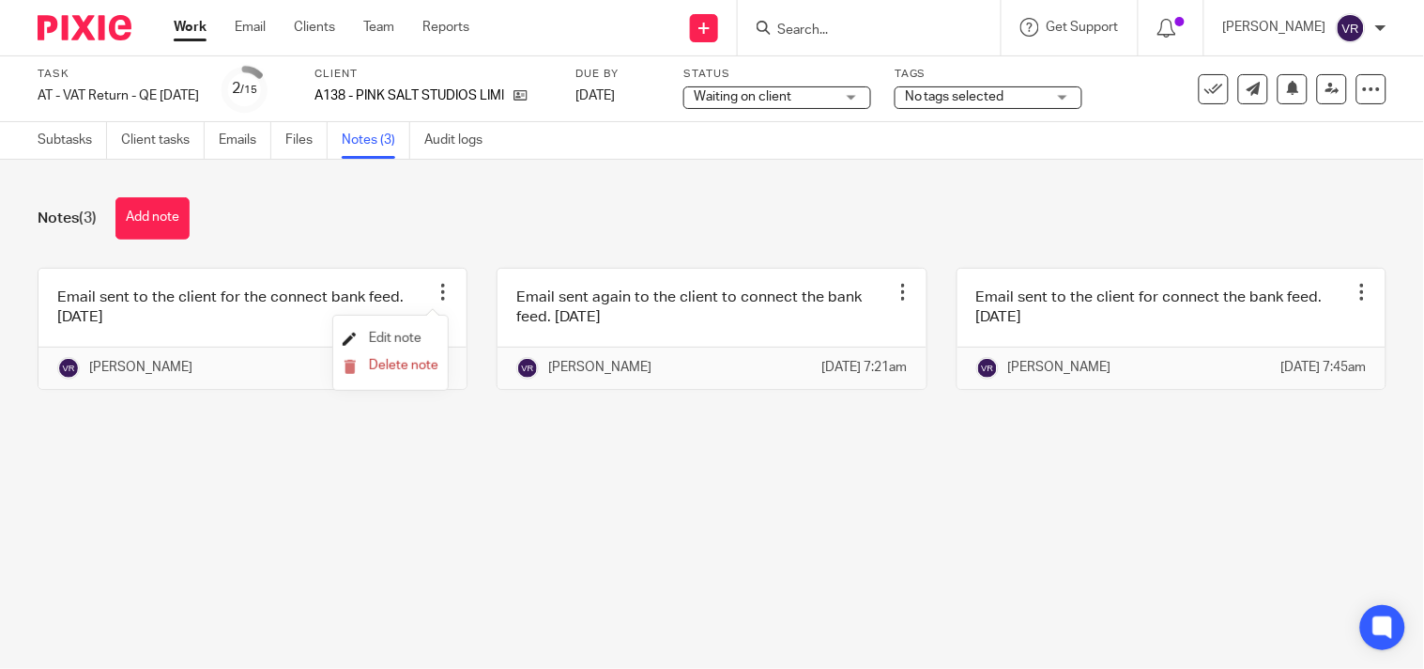
click at [407, 331] on span "Edit note" at bounding box center [395, 337] width 53 height 13
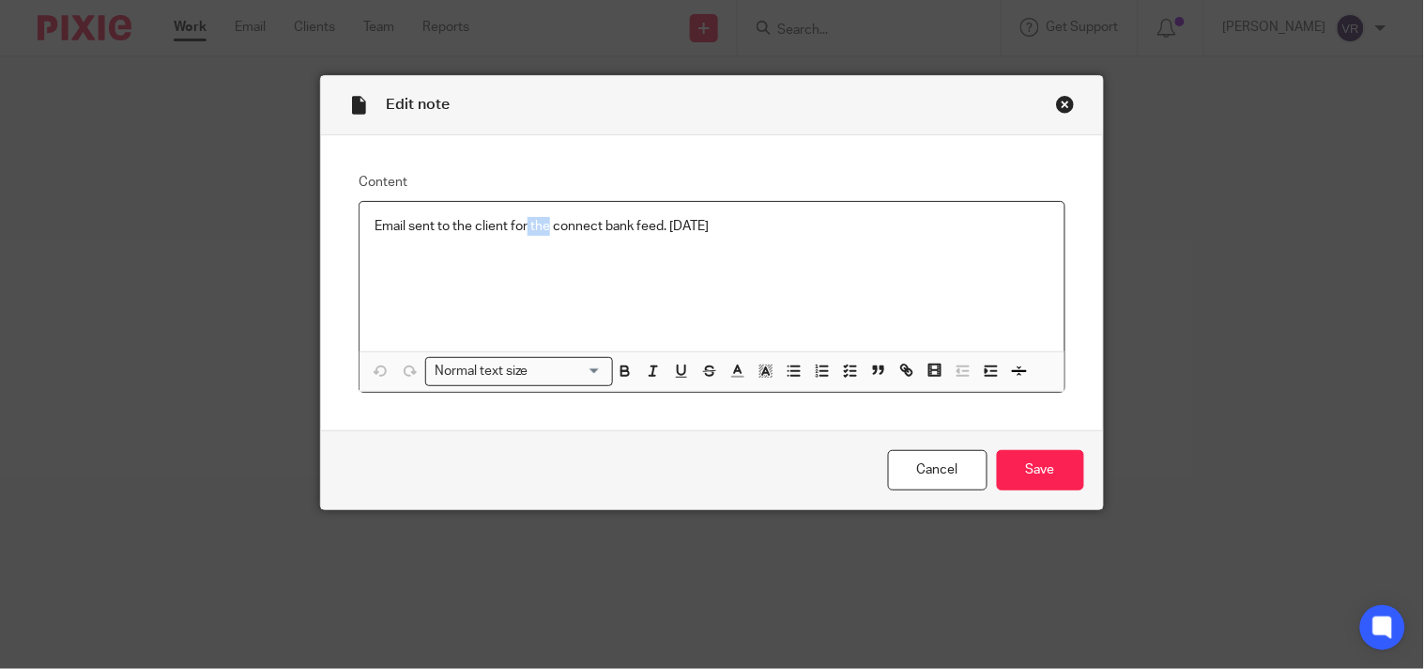
drag, startPoint x: 542, startPoint y: 233, endPoint x: 519, endPoint y: 235, distance: 22.6
click at [519, 235] on p "Email sent to the client for the connect bank feed. [DATE]" at bounding box center [712, 226] width 674 height 19
click at [575, 235] on p "Email sent to the client for connect bank feed. [DATE]" at bounding box center [712, 226] width 674 height 19
click at [576, 238] on p at bounding box center [712, 245] width 674 height 19
click at [580, 235] on p "Email sent to the client for connect the bank feed. 23.09.2025" at bounding box center [712, 226] width 674 height 19
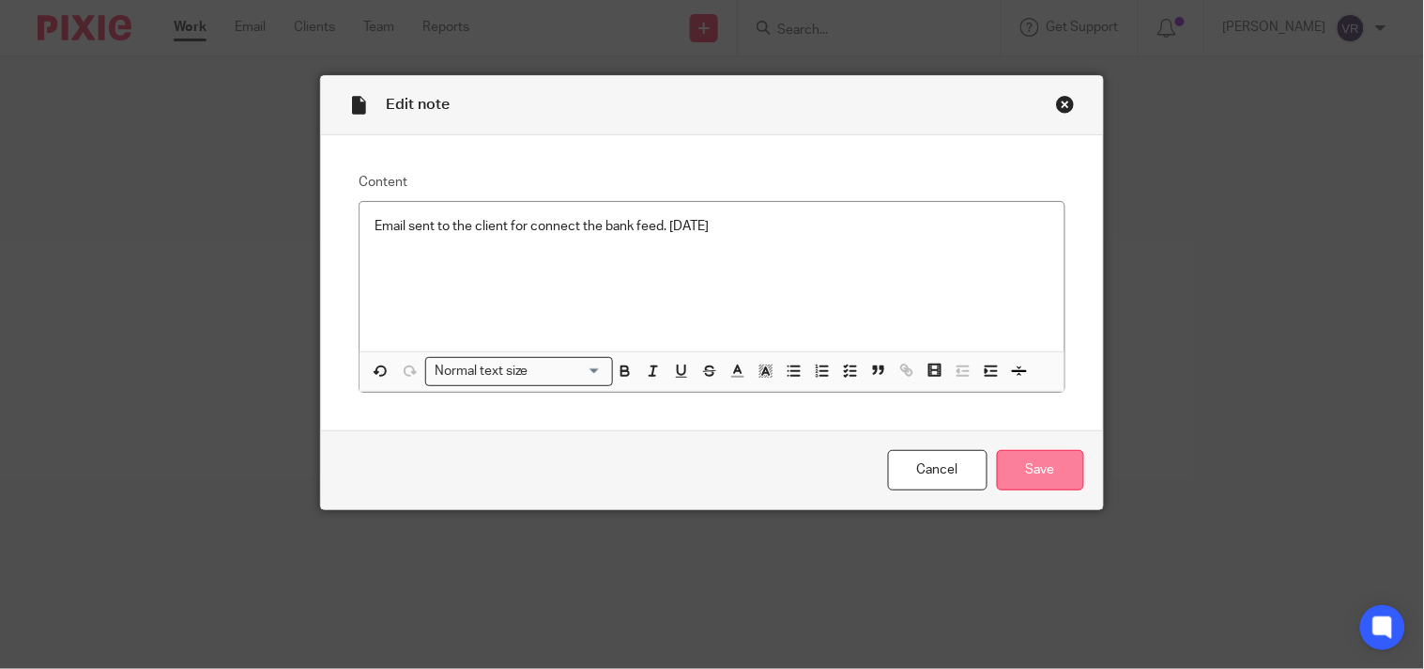
click at [1070, 479] on input "Save" at bounding box center [1040, 470] width 87 height 40
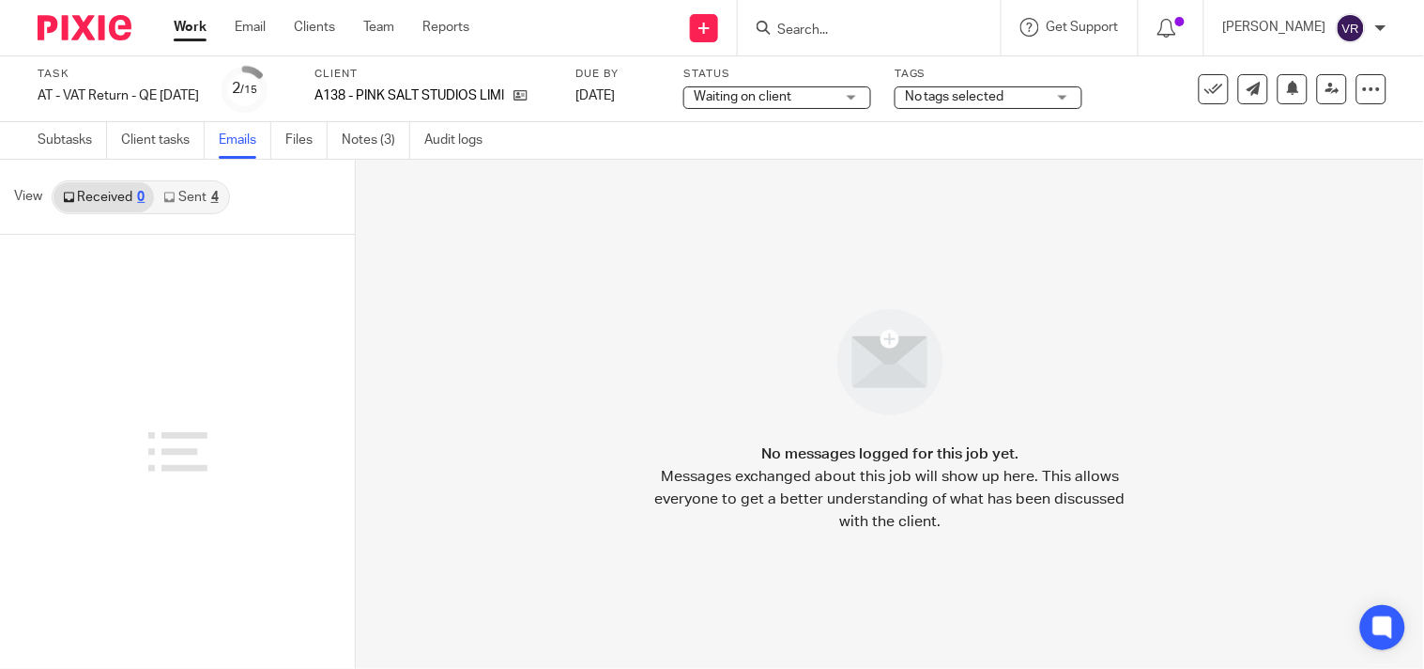
click at [199, 210] on link "Sent 4" at bounding box center [190, 197] width 73 height 30
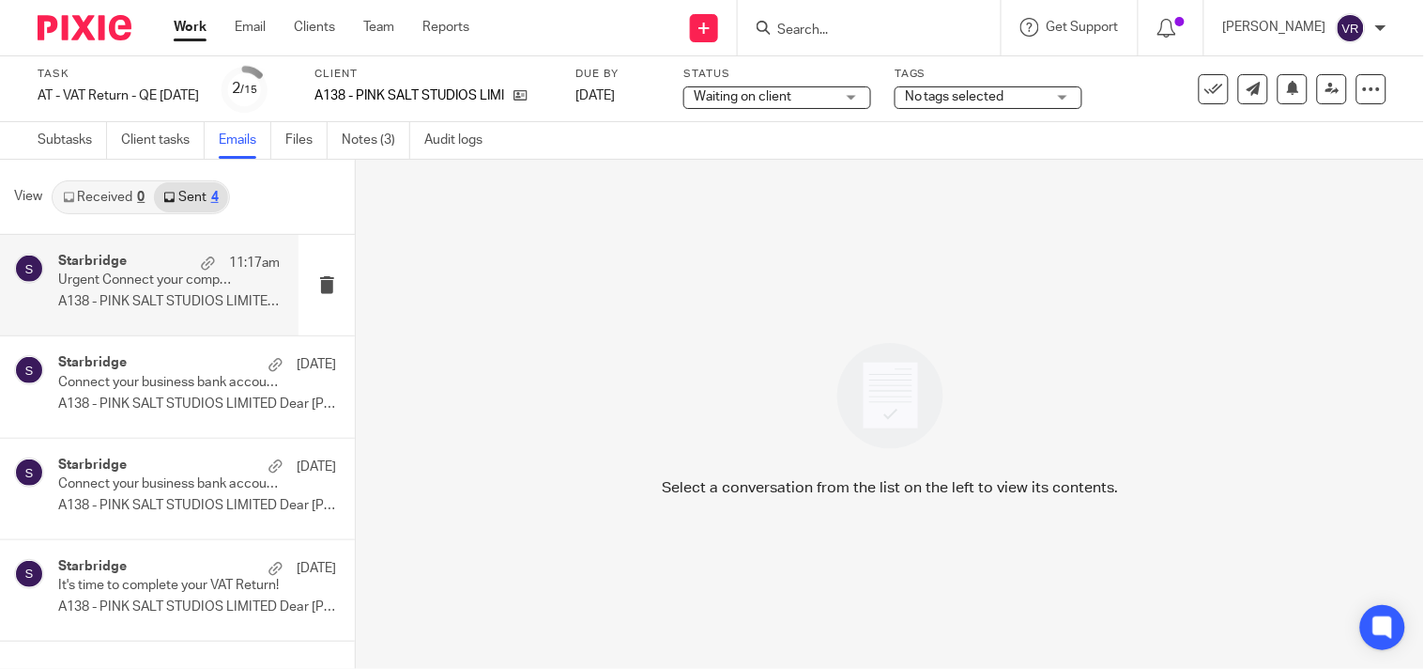
click at [156, 275] on p "Urgent Connect your company bank account to Xero" at bounding box center [146, 280] width 177 height 16
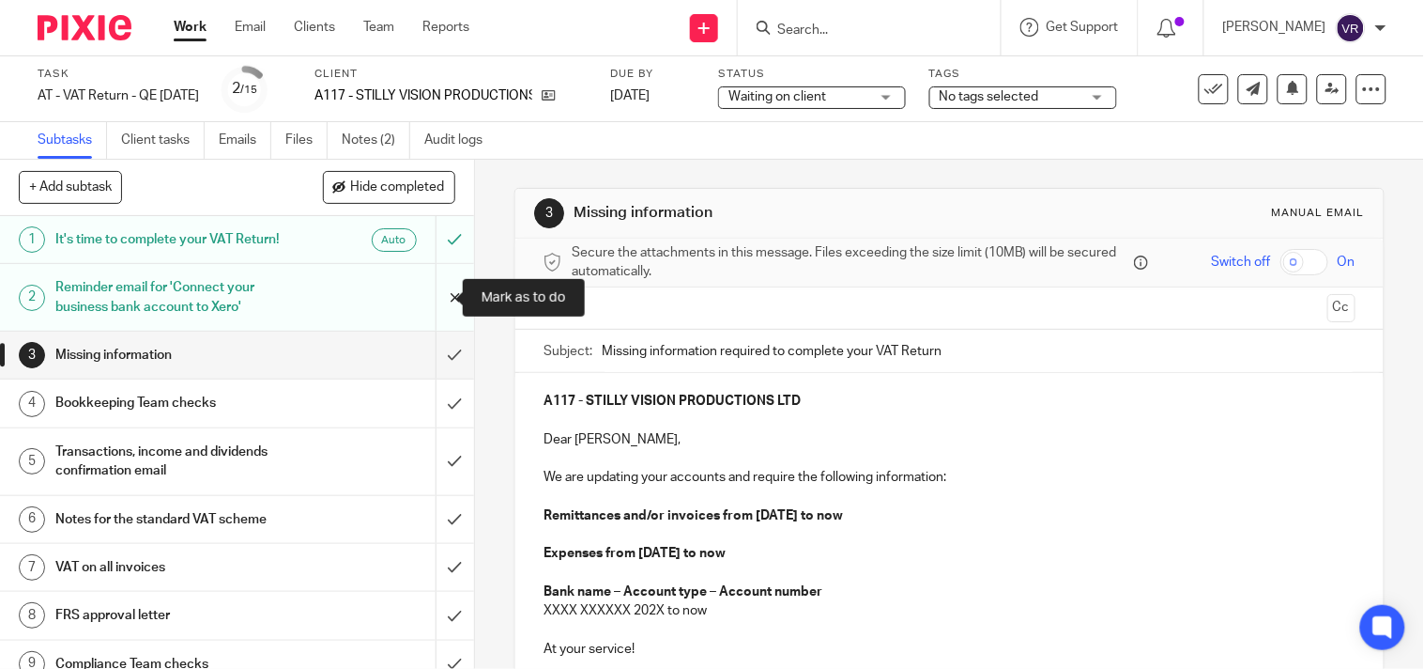
click at [441, 304] on input "submit" at bounding box center [237, 297] width 474 height 67
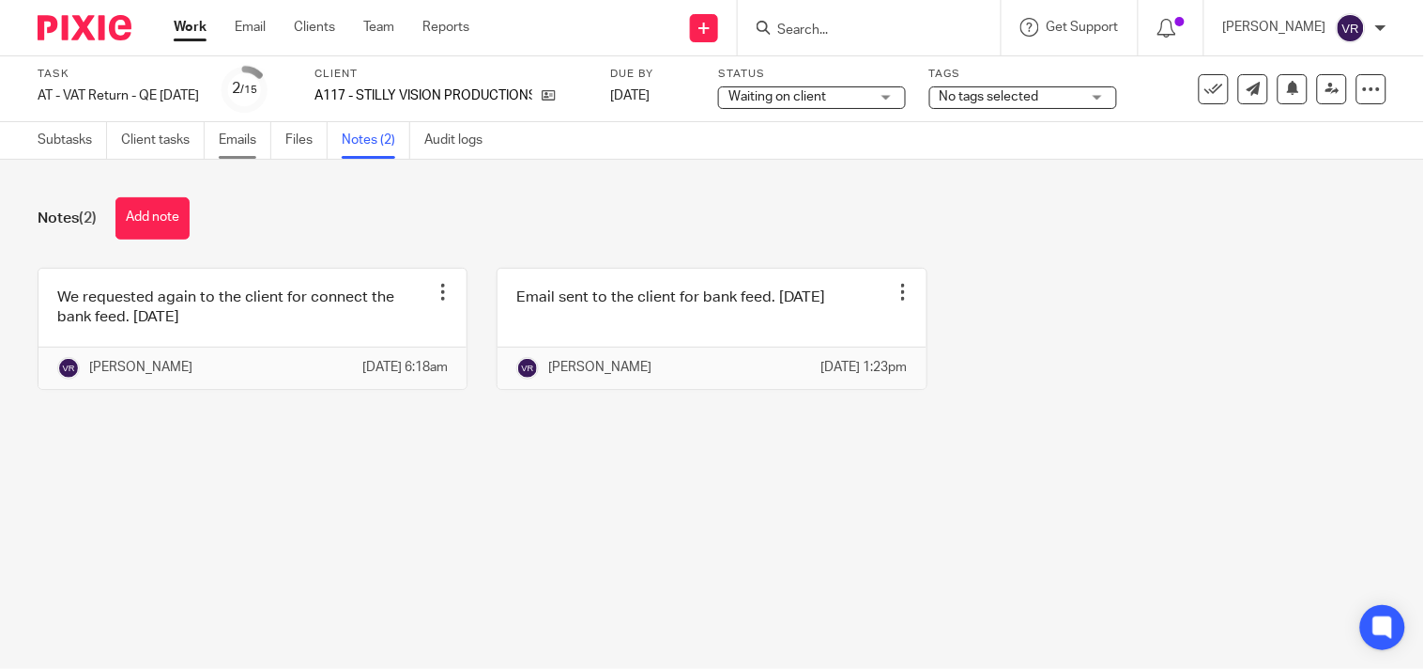
click at [248, 145] on link "Emails" at bounding box center [245, 140] width 53 height 37
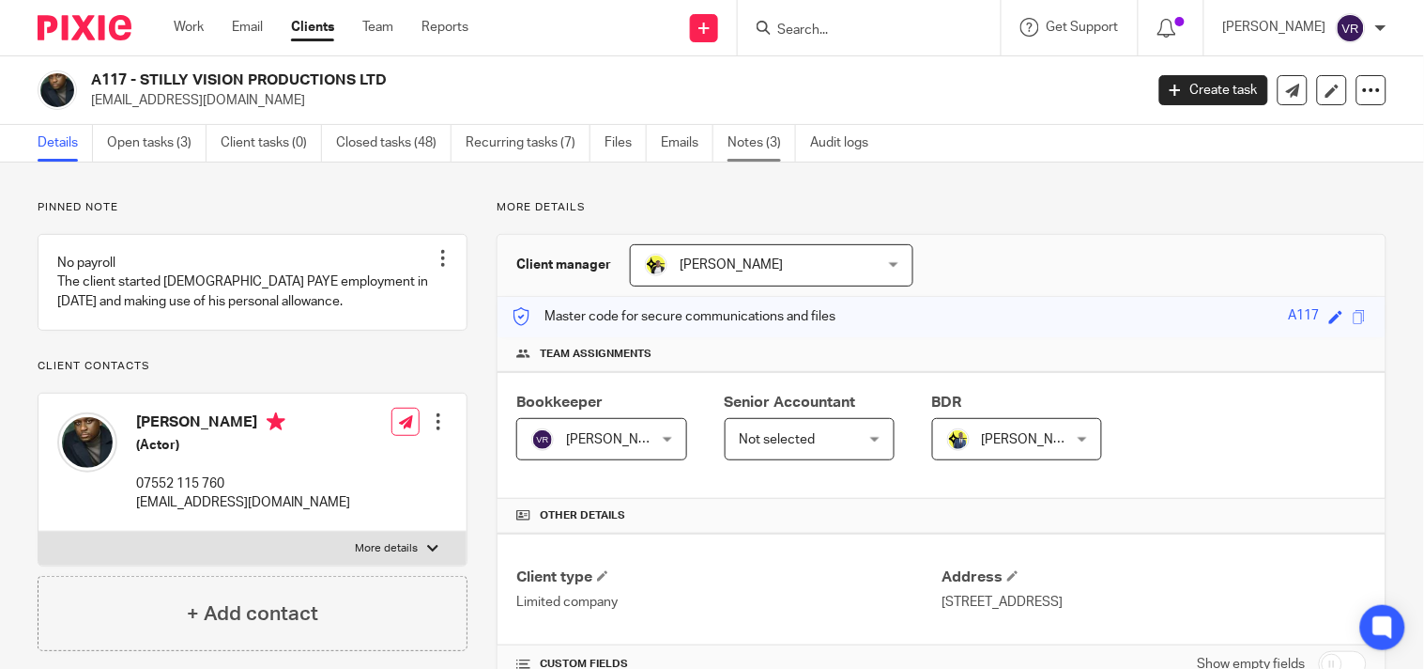
click at [770, 148] on link "Notes (3)" at bounding box center [762, 143] width 69 height 37
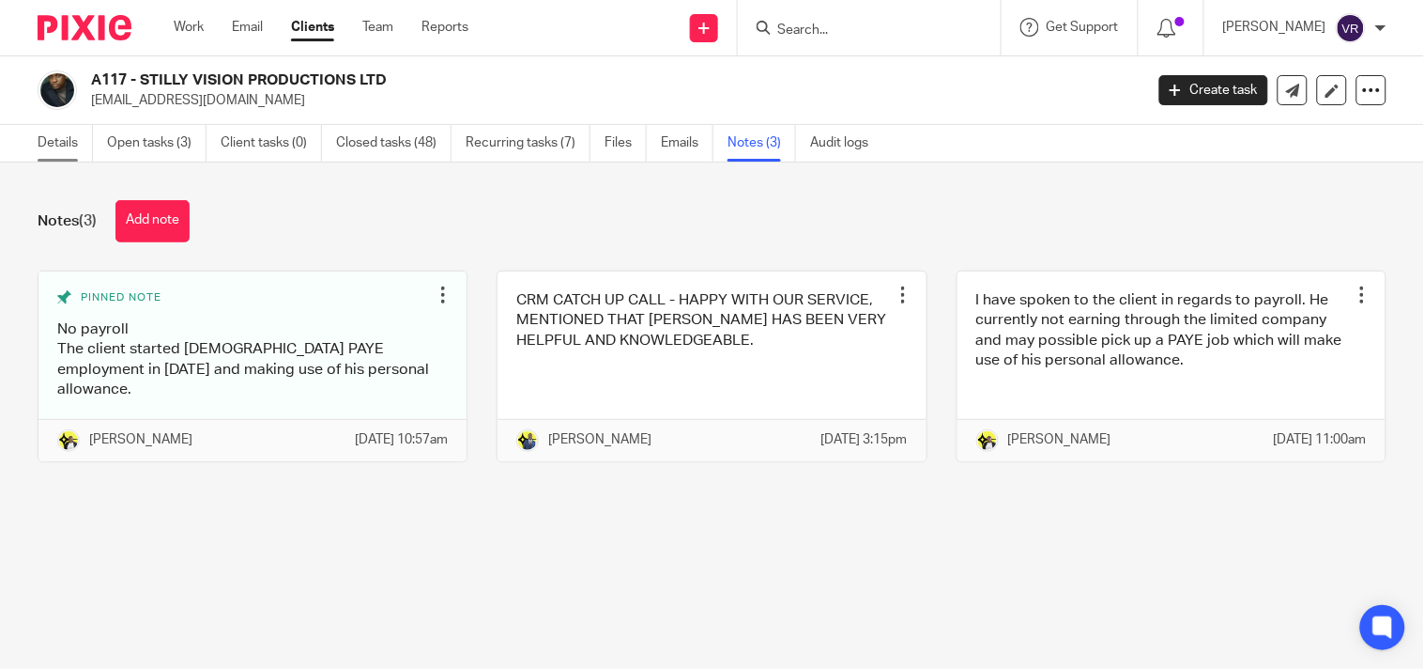
click at [83, 139] on link "Details" at bounding box center [65, 143] width 55 height 37
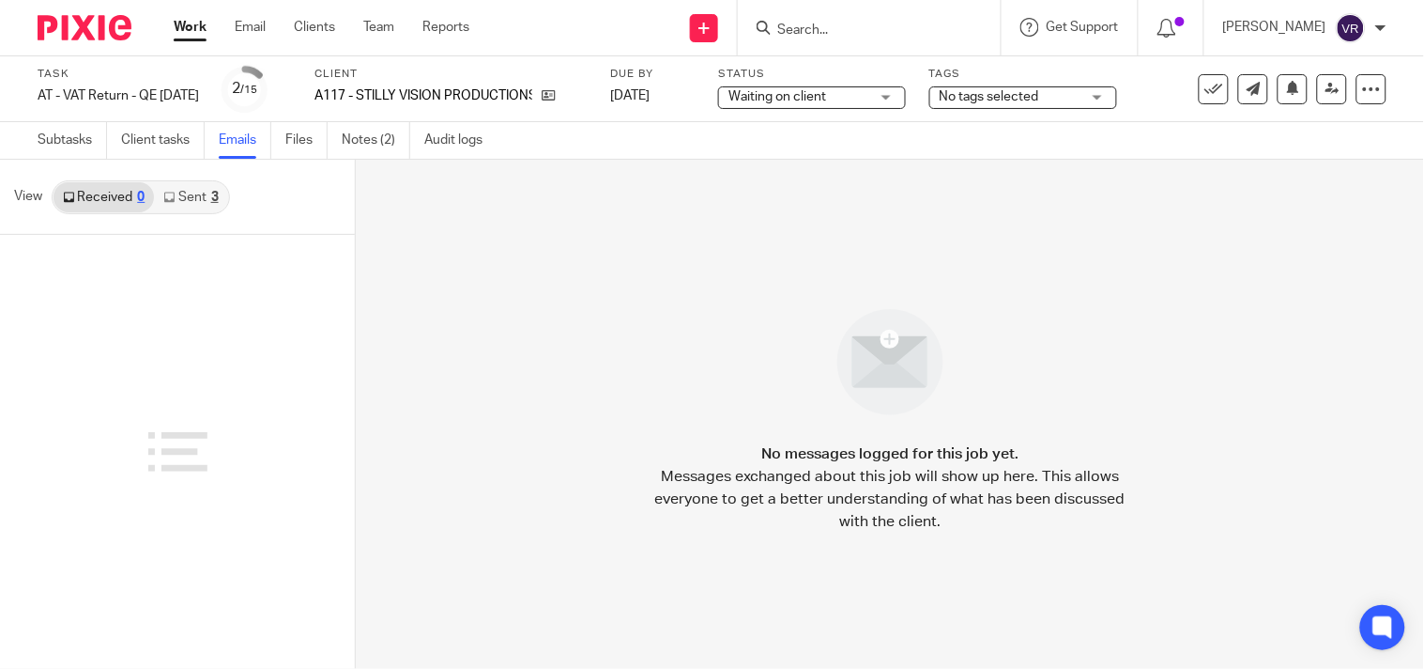
click at [194, 205] on link "Sent 3" at bounding box center [190, 197] width 73 height 30
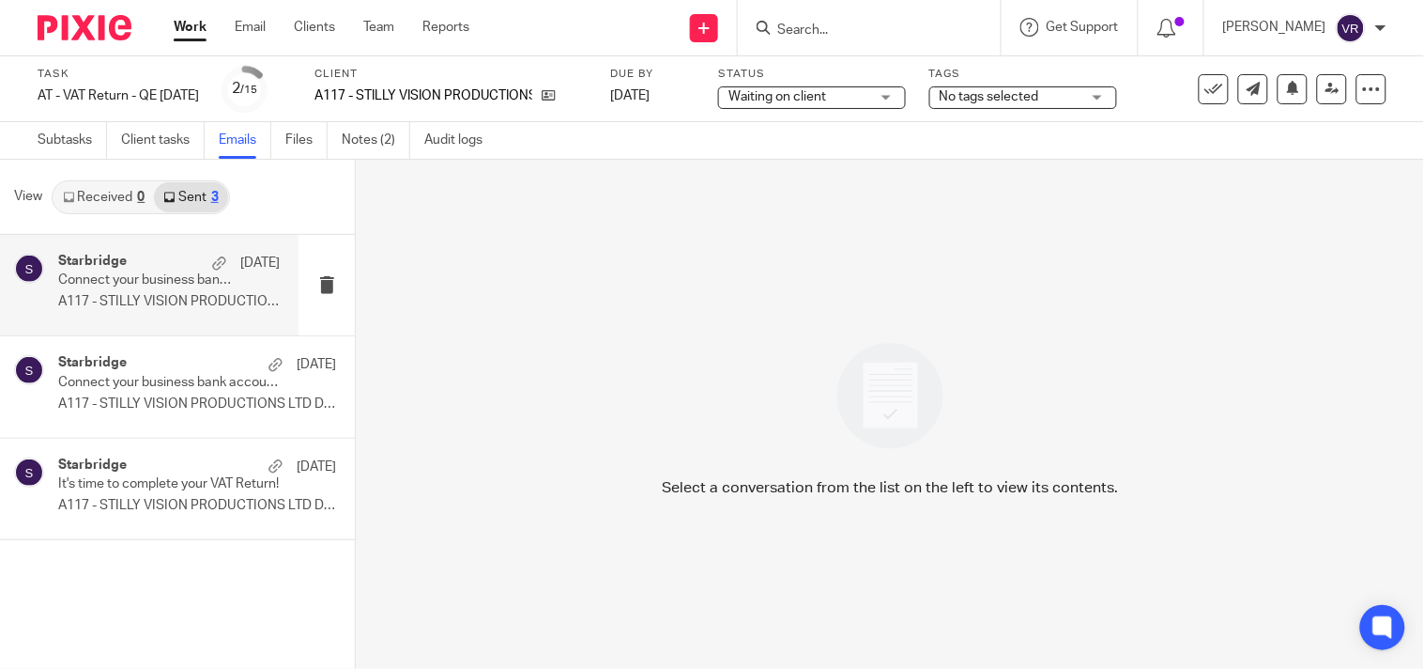
click at [171, 282] on p "Connect your business bank account to Xero" at bounding box center [146, 280] width 177 height 16
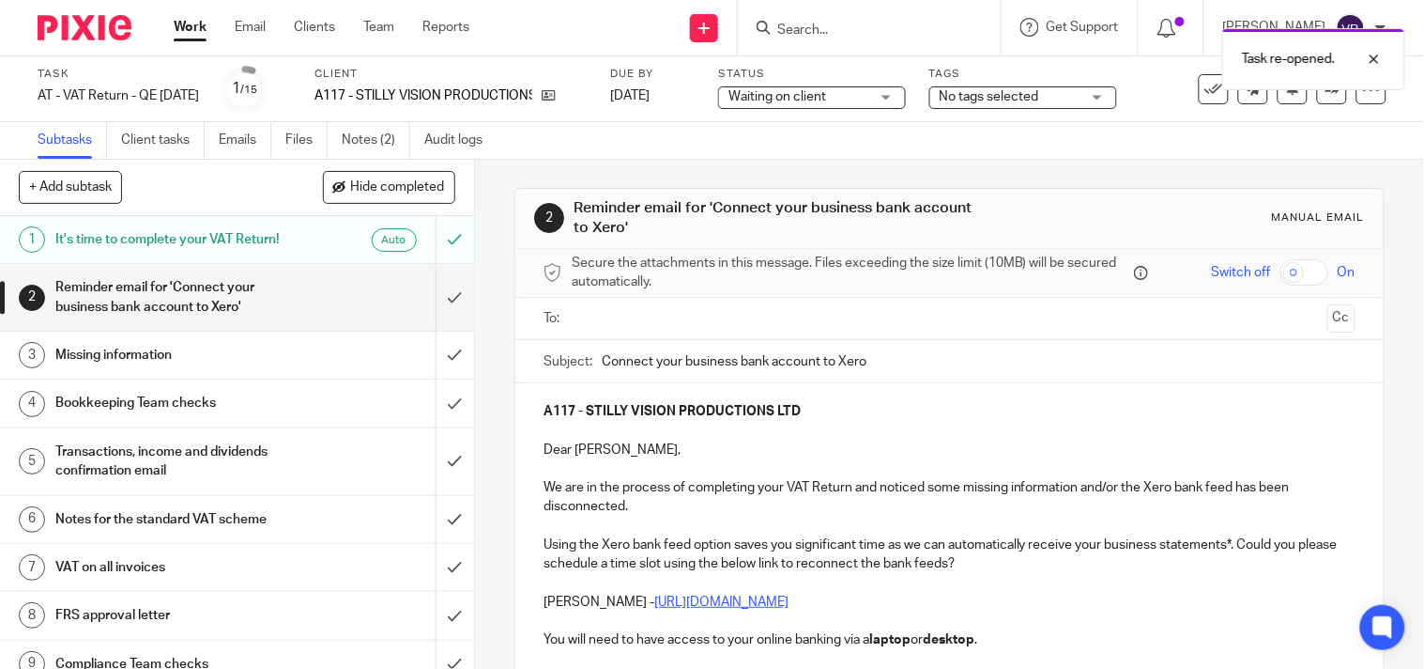
click at [645, 321] on input "text" at bounding box center [949, 319] width 742 height 22
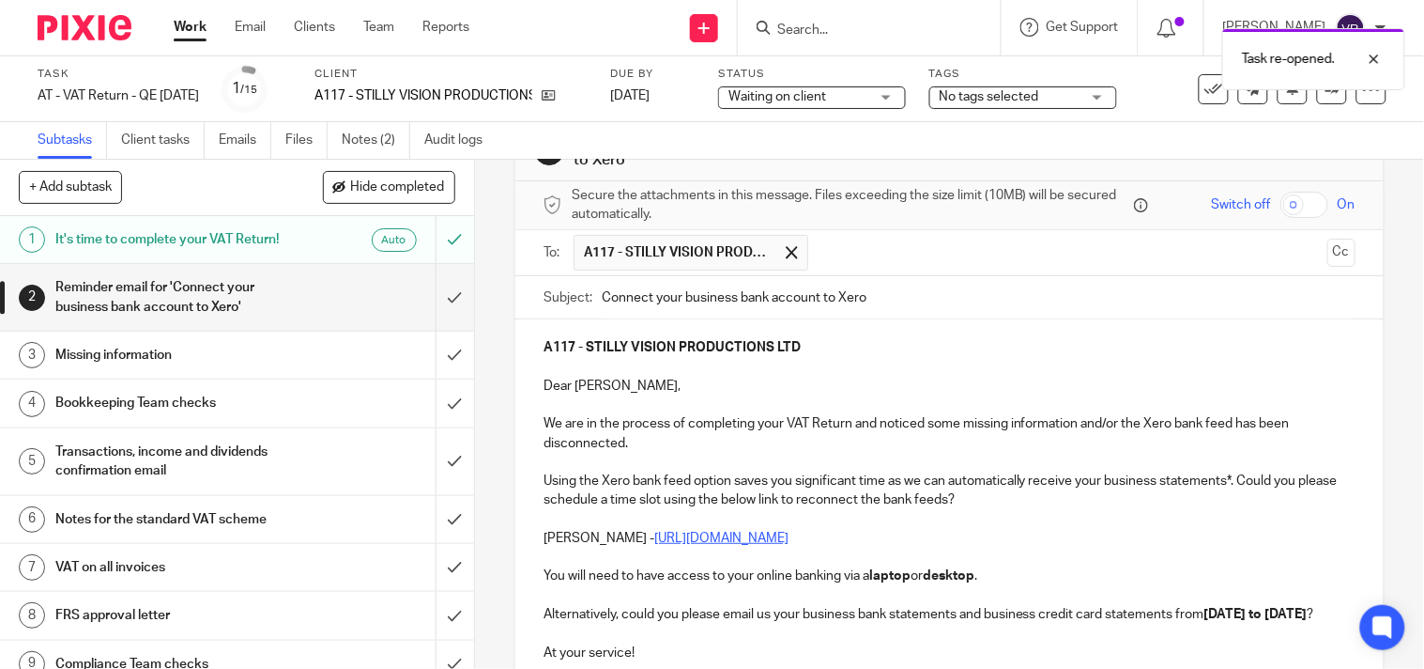
scroll to position [104, 0]
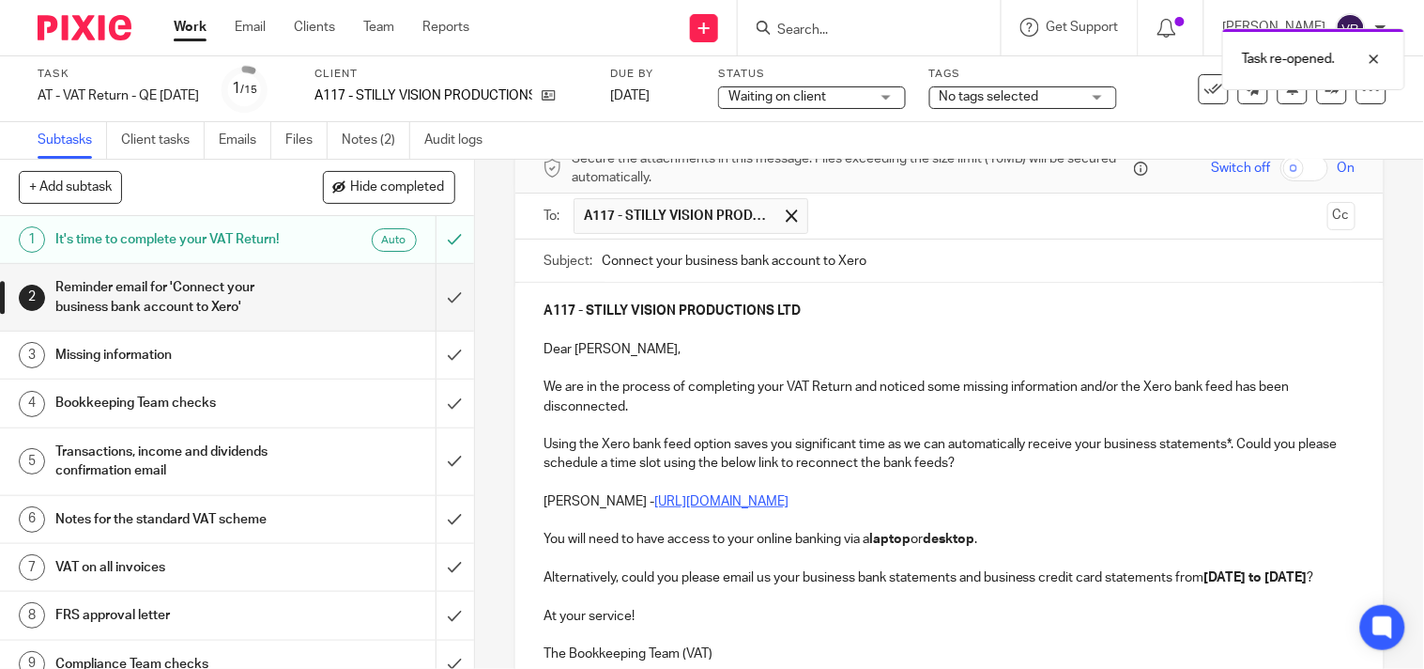
drag, startPoint x: 592, startPoint y: 256, endPoint x: 669, endPoint y: 310, distance: 93.8
click at [593, 256] on div "Subject: Connect your business bank account to Xero" at bounding box center [950, 260] width 812 height 42
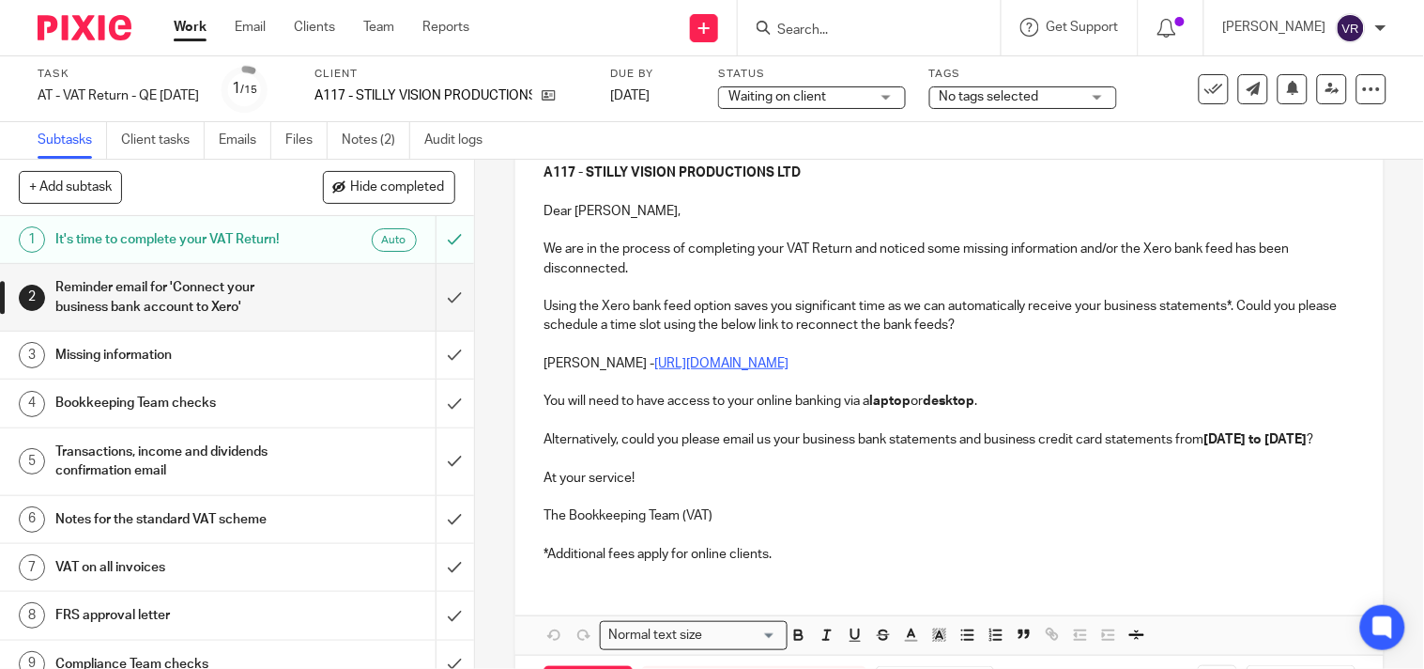
scroll to position [340, 0]
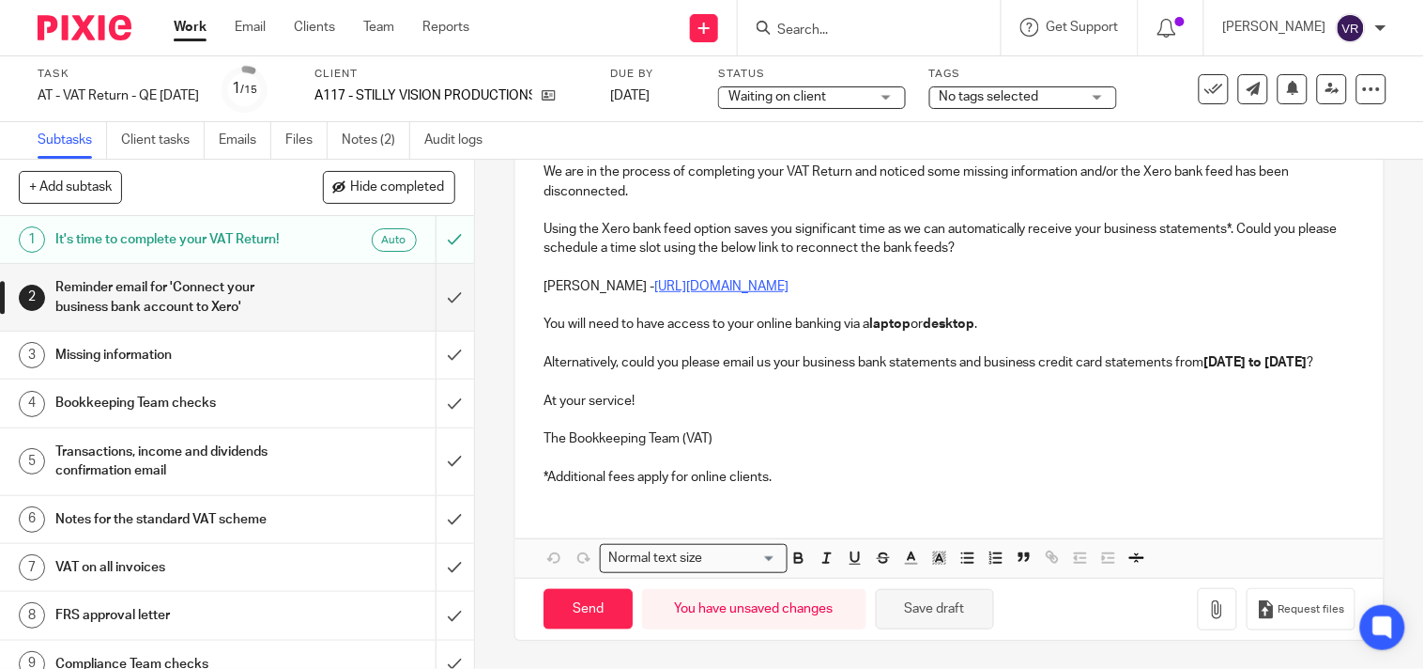
click at [917, 603] on button "Save draft" at bounding box center [935, 609] width 118 height 40
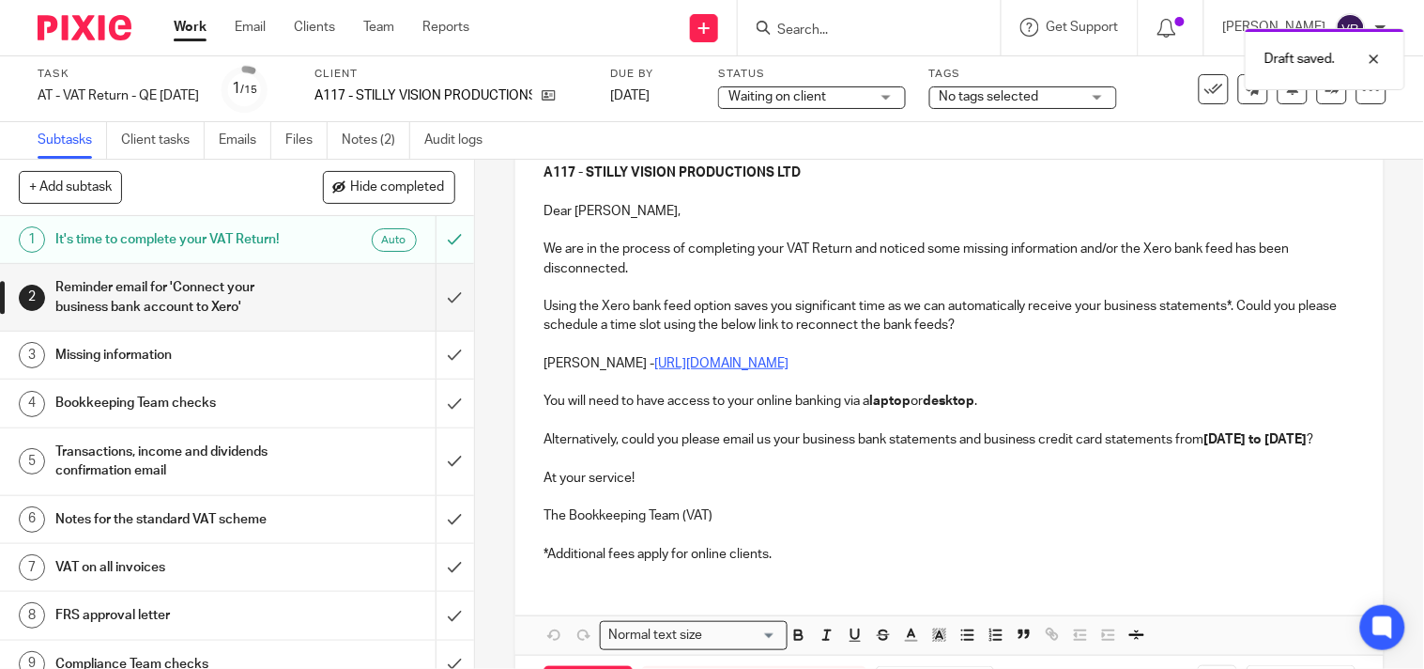
scroll to position [313, 0]
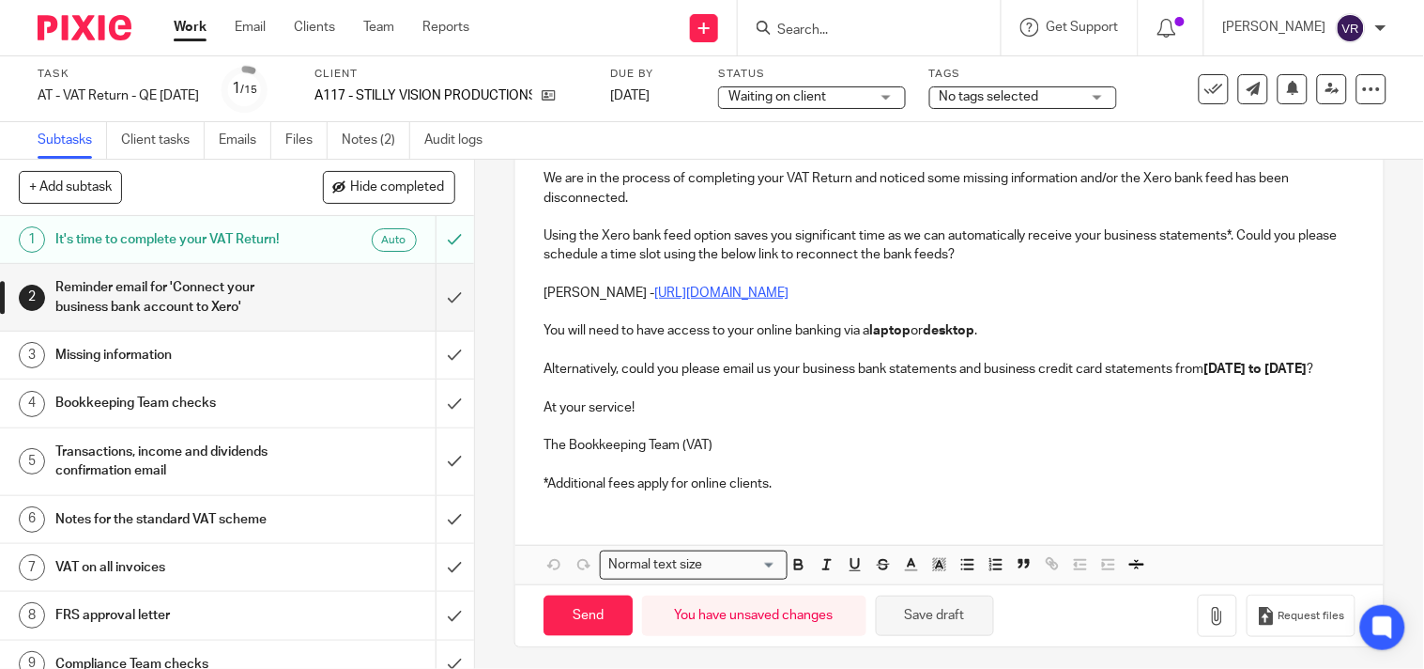
click at [926, 631] on button "Save draft" at bounding box center [935, 615] width 118 height 40
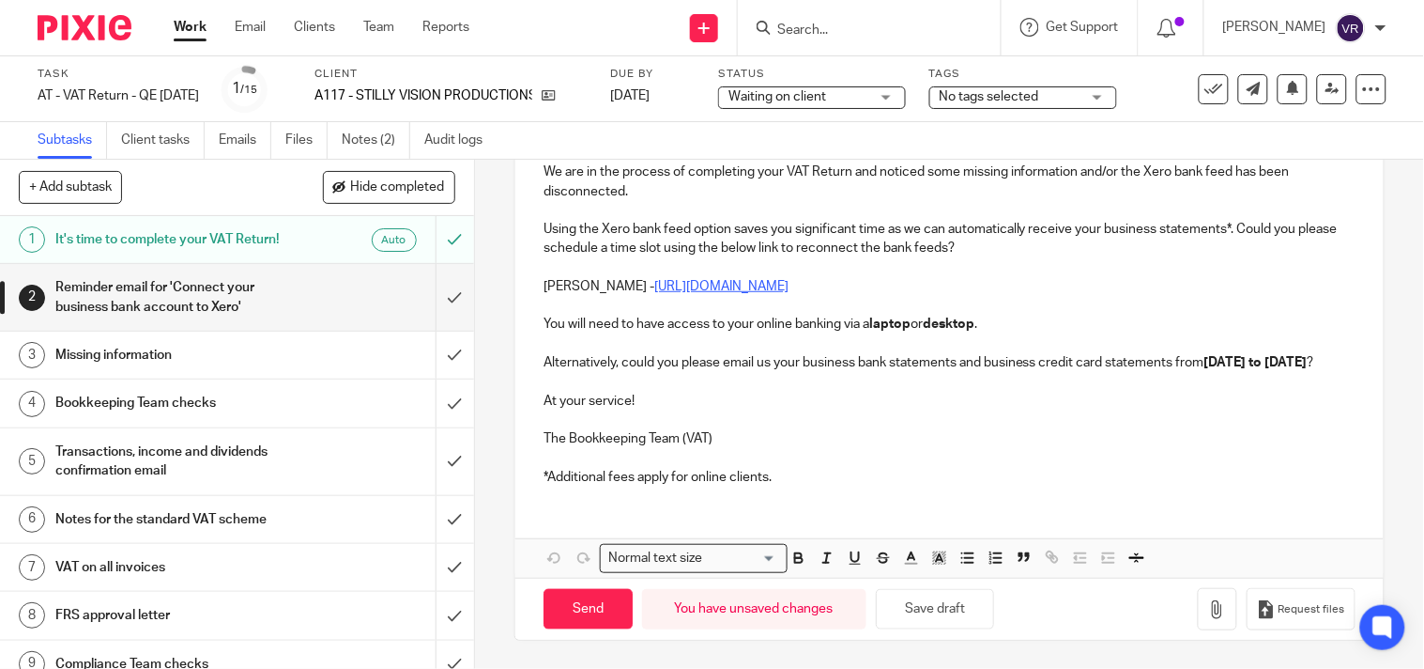
scroll to position [340, 0]
click at [922, 605] on button "Save draft" at bounding box center [935, 609] width 118 height 40
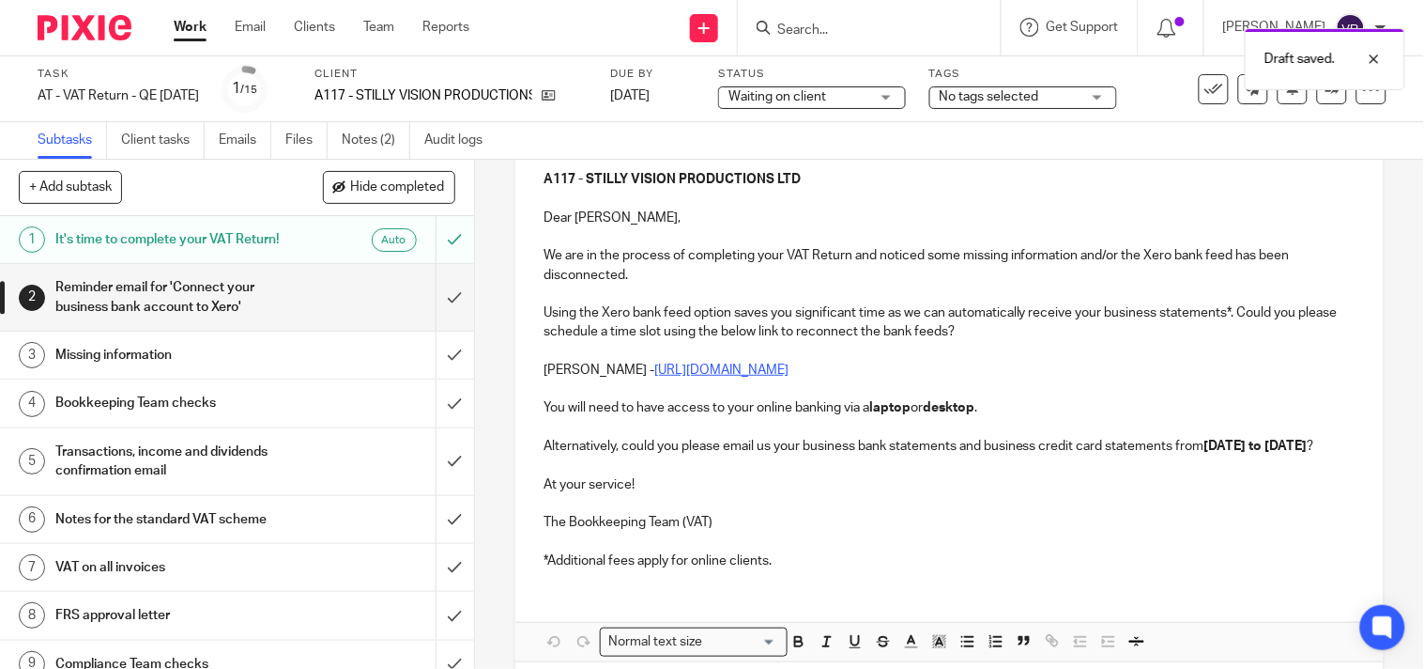
scroll to position [131, 0]
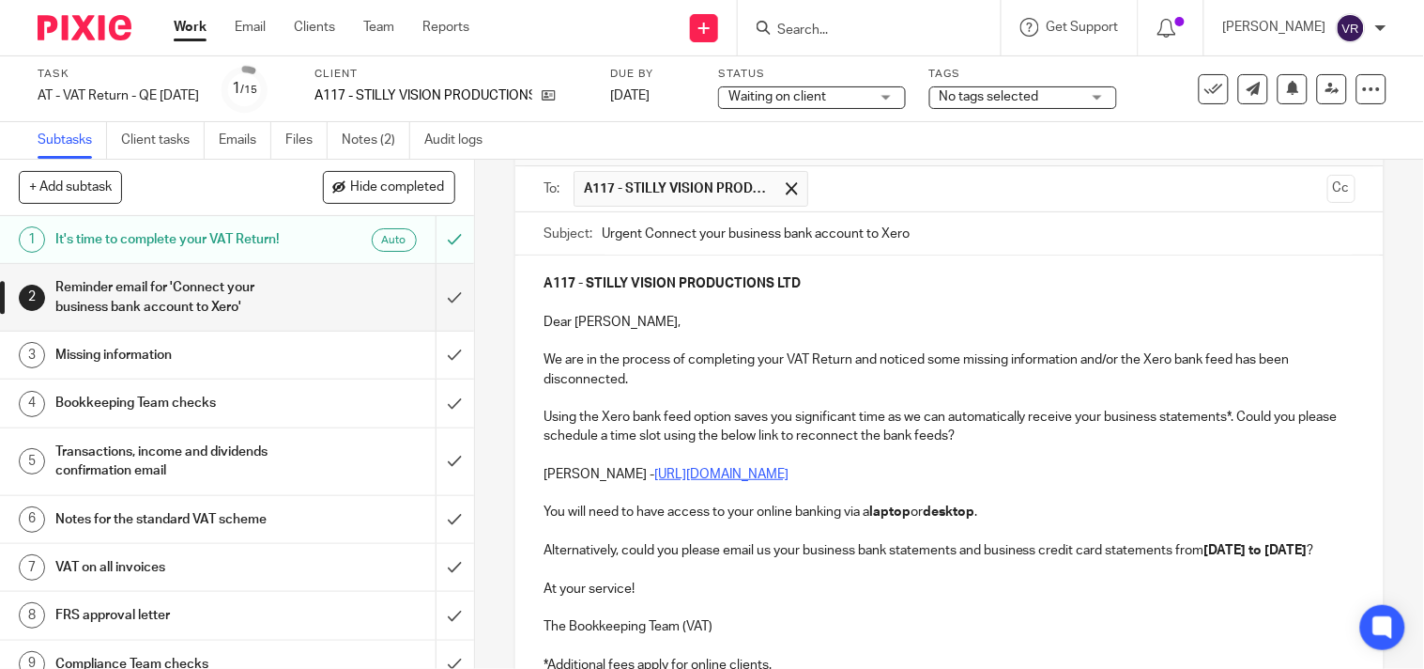
click at [772, 233] on input "Urgent Connect your business bank account to Xero" at bounding box center [979, 233] width 754 height 42
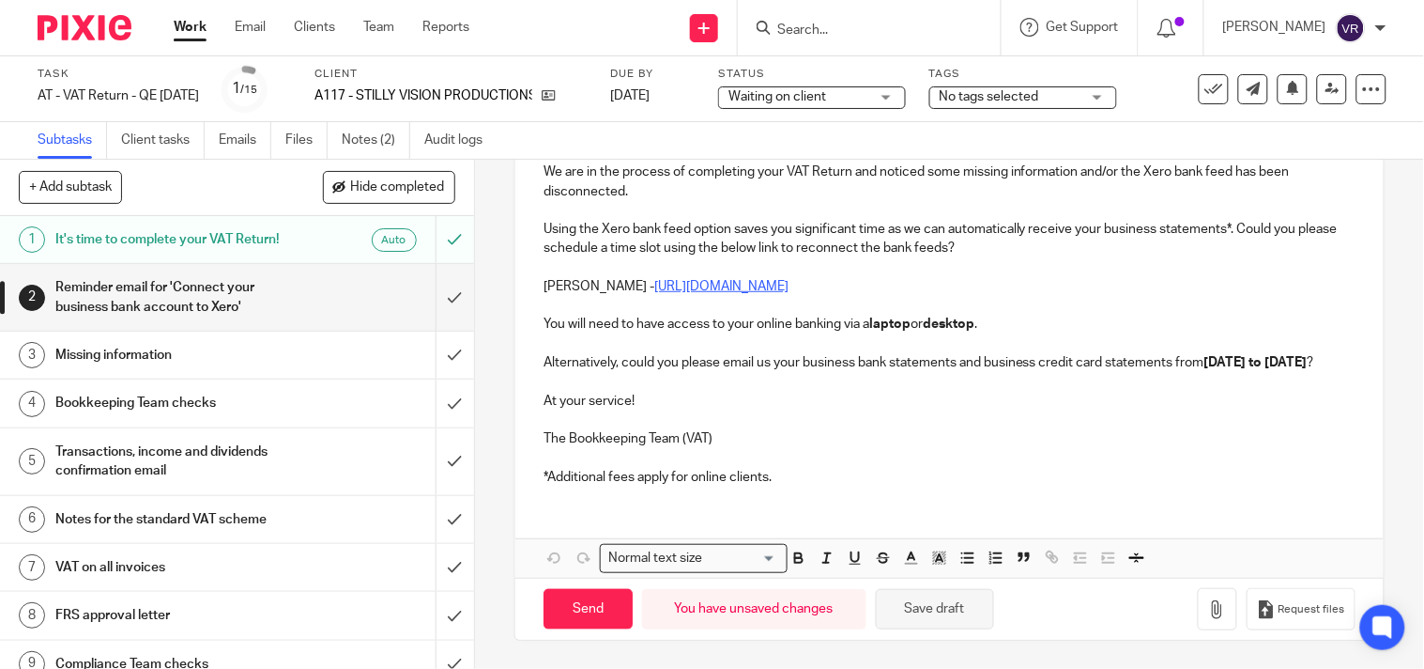
scroll to position [340, 0]
type input "Urgent Connect your company bank account to Xero"
click at [922, 616] on button "Save draft" at bounding box center [935, 609] width 118 height 40
click at [928, 607] on button "Save draft" at bounding box center [935, 609] width 118 height 40
click at [604, 606] on input "Send" at bounding box center [588, 609] width 89 height 40
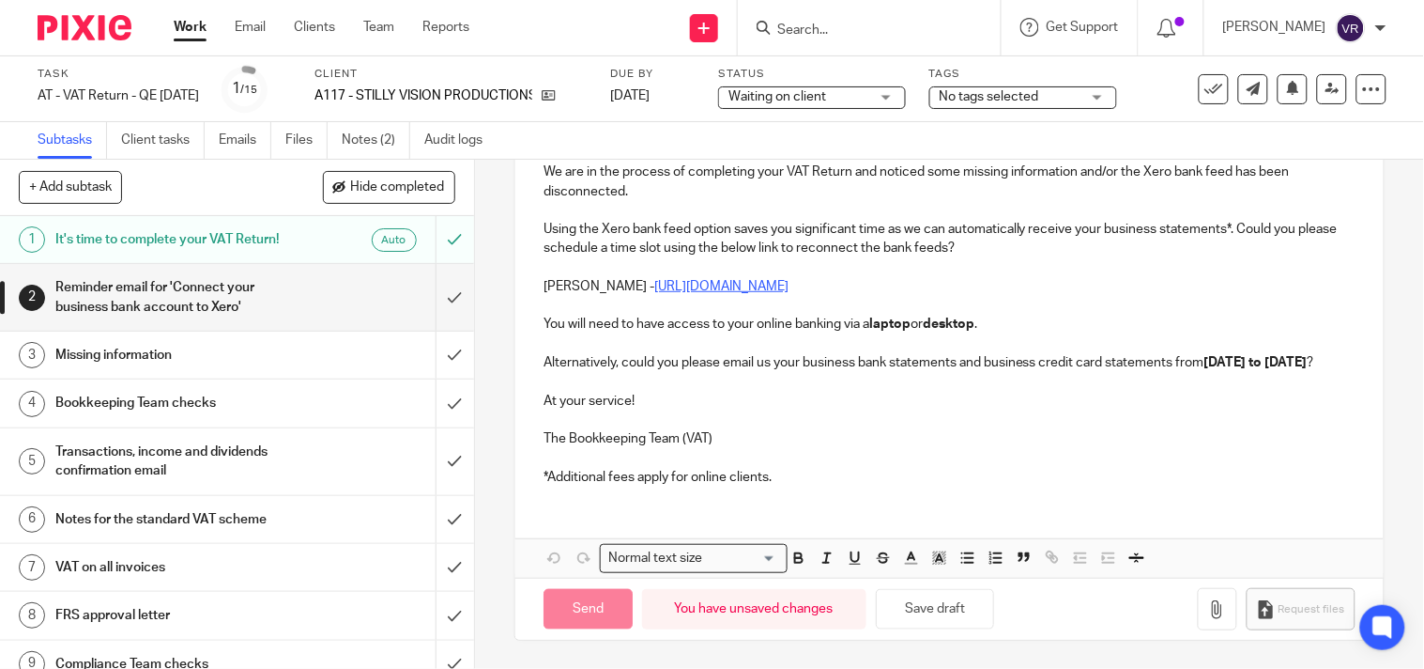
type input "Sent"
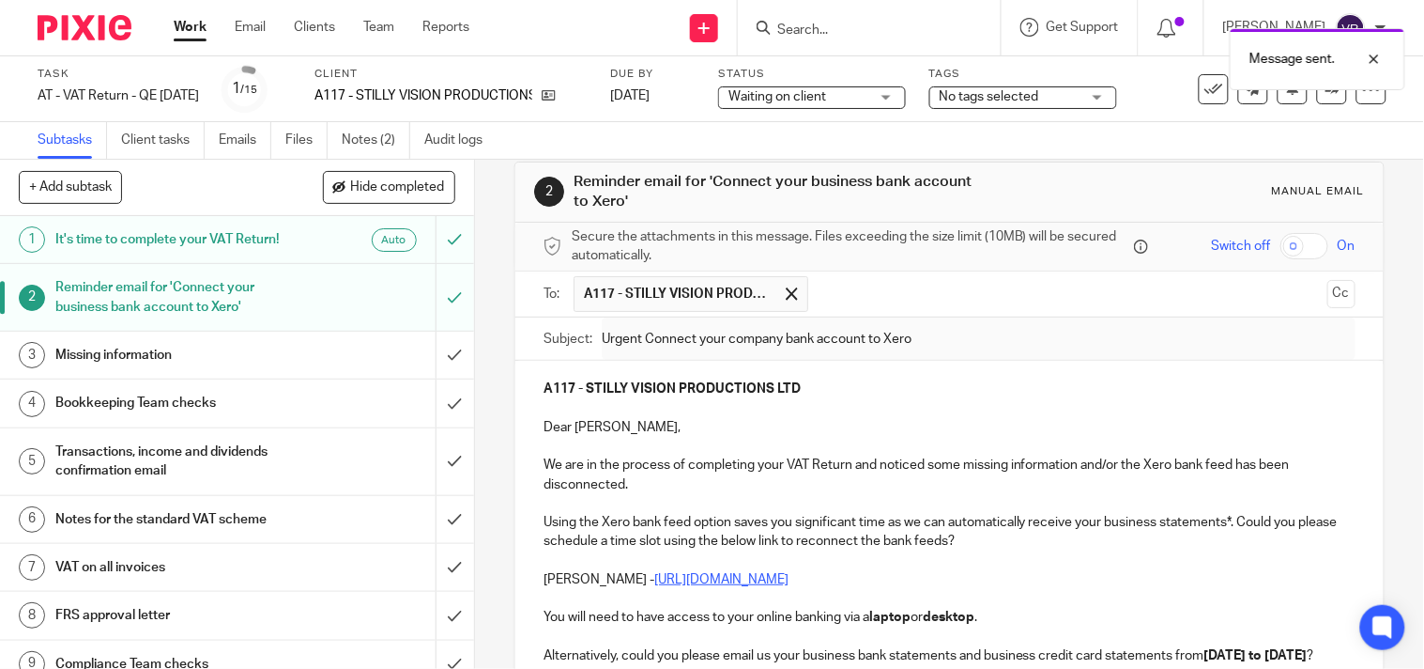
scroll to position [0, 0]
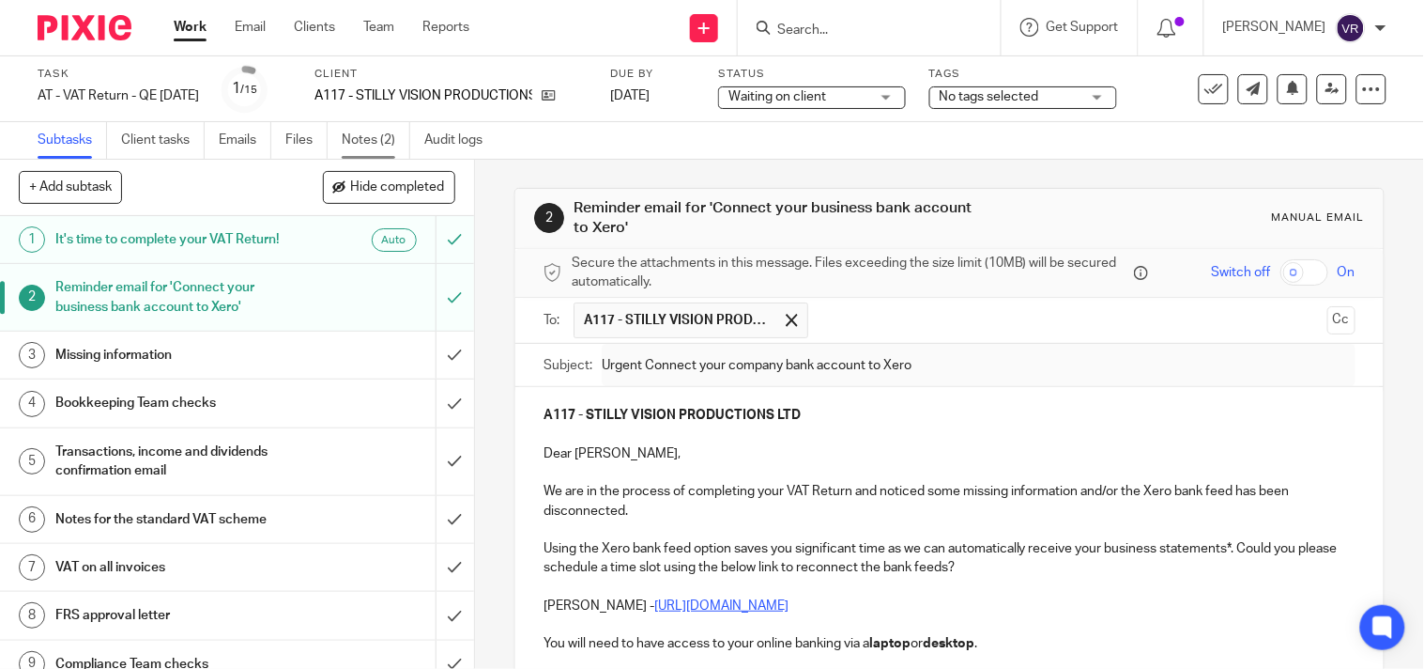
click at [372, 136] on link "Notes (2)" at bounding box center [376, 140] width 69 height 37
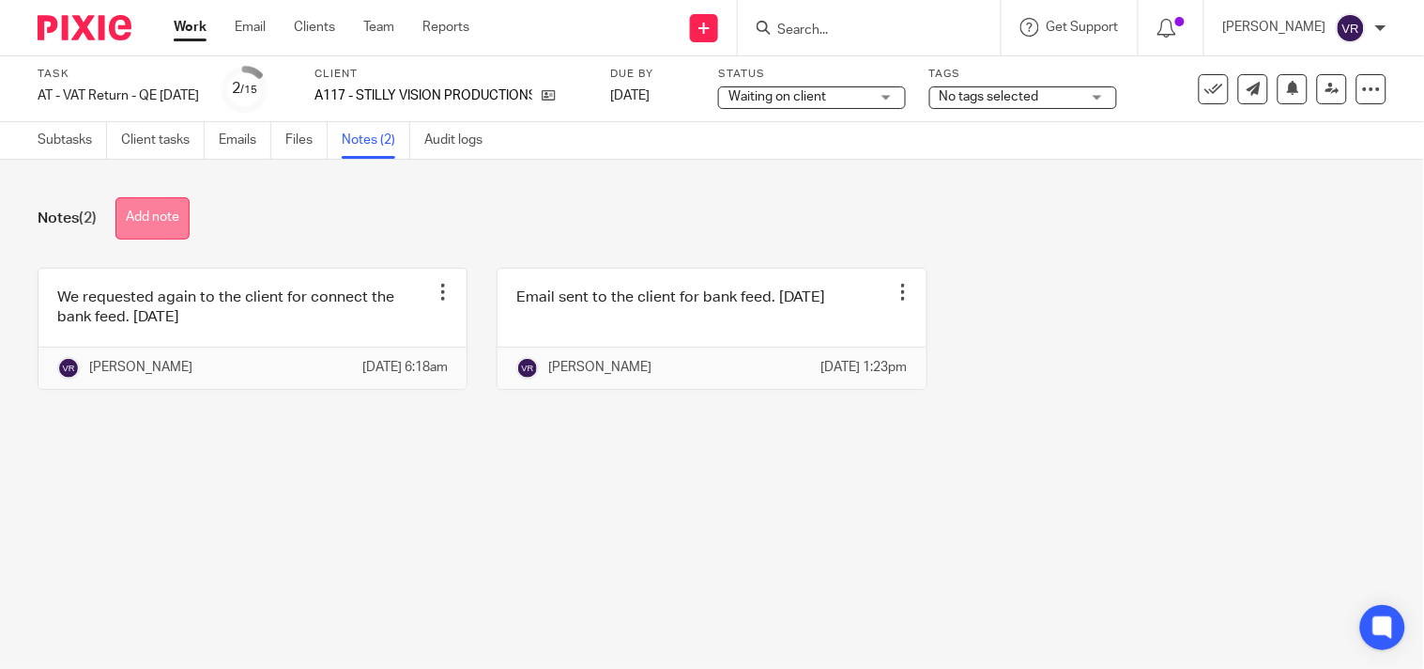
click at [157, 210] on button "Add note" at bounding box center [152, 218] width 74 height 42
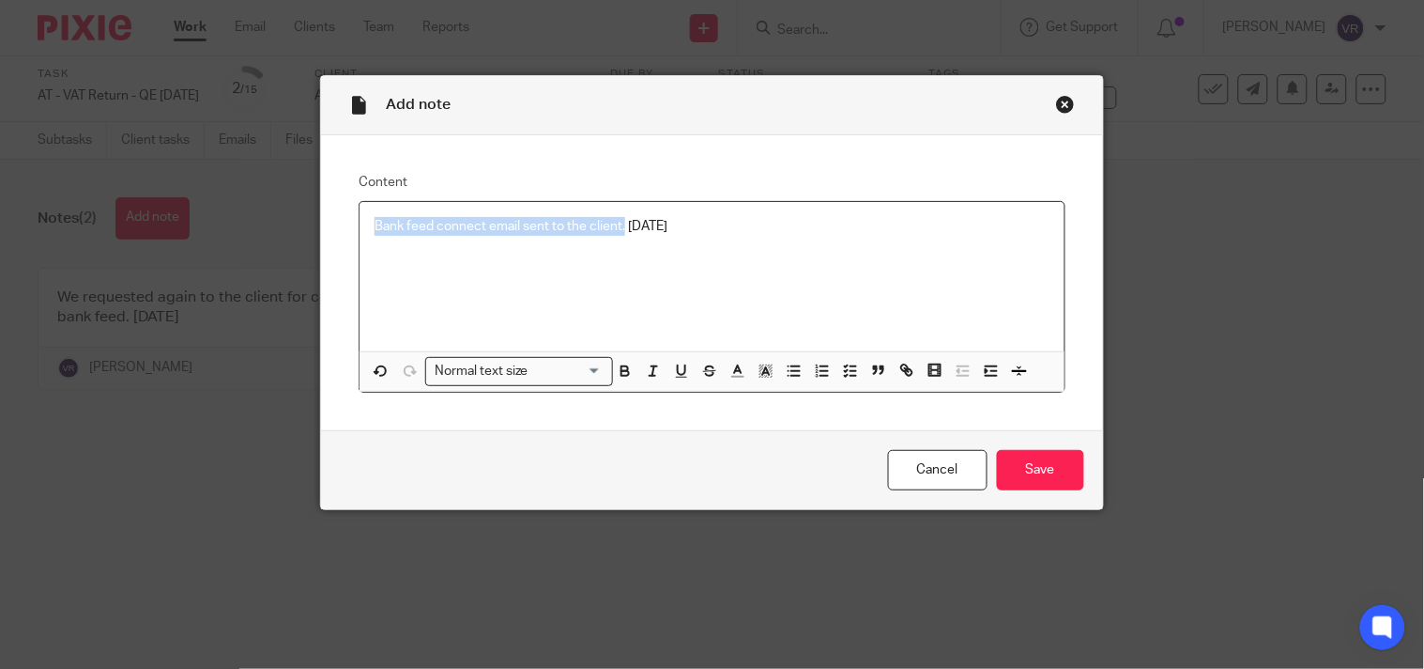
copy p "Bank feed connect email sent to the client."
copy p "Email sent to the client to connect the bank feed."
click at [1038, 474] on input "Save" at bounding box center [1040, 470] width 87 height 40
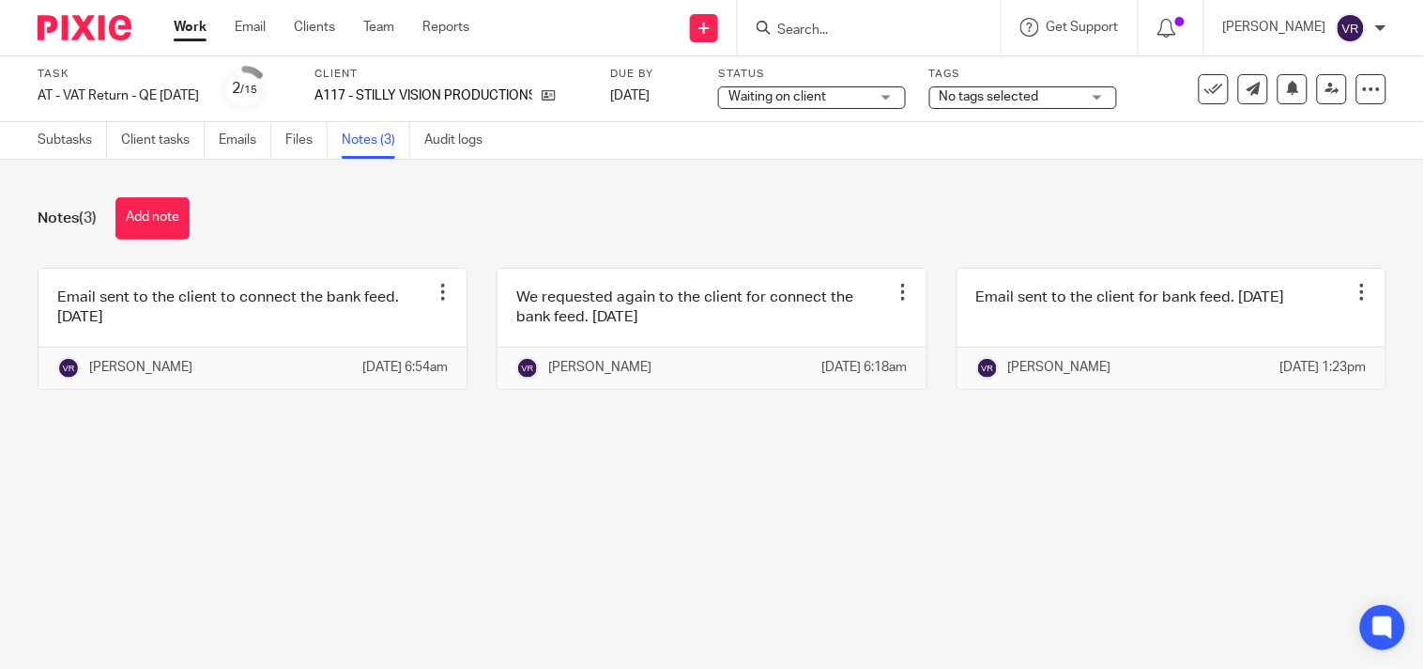
click at [185, 32] on link "Work" at bounding box center [190, 27] width 33 height 19
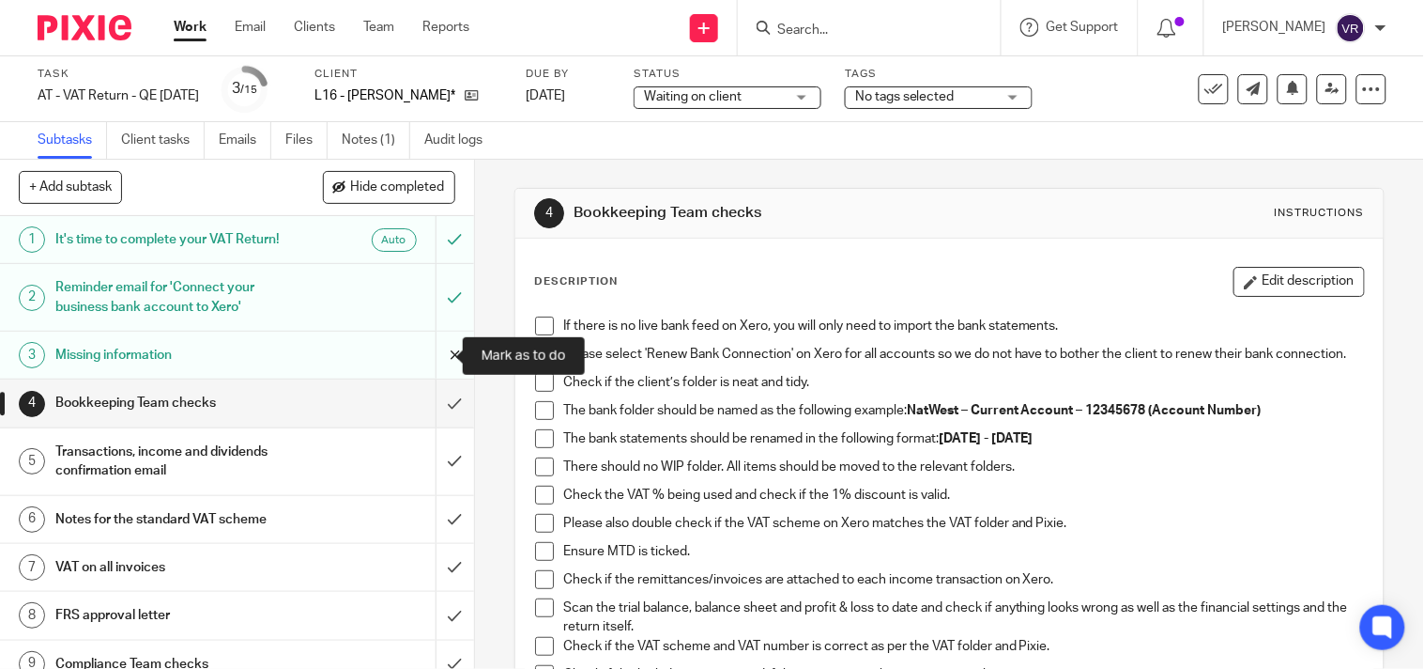
click at [425, 361] on input "submit" at bounding box center [237, 354] width 474 height 47
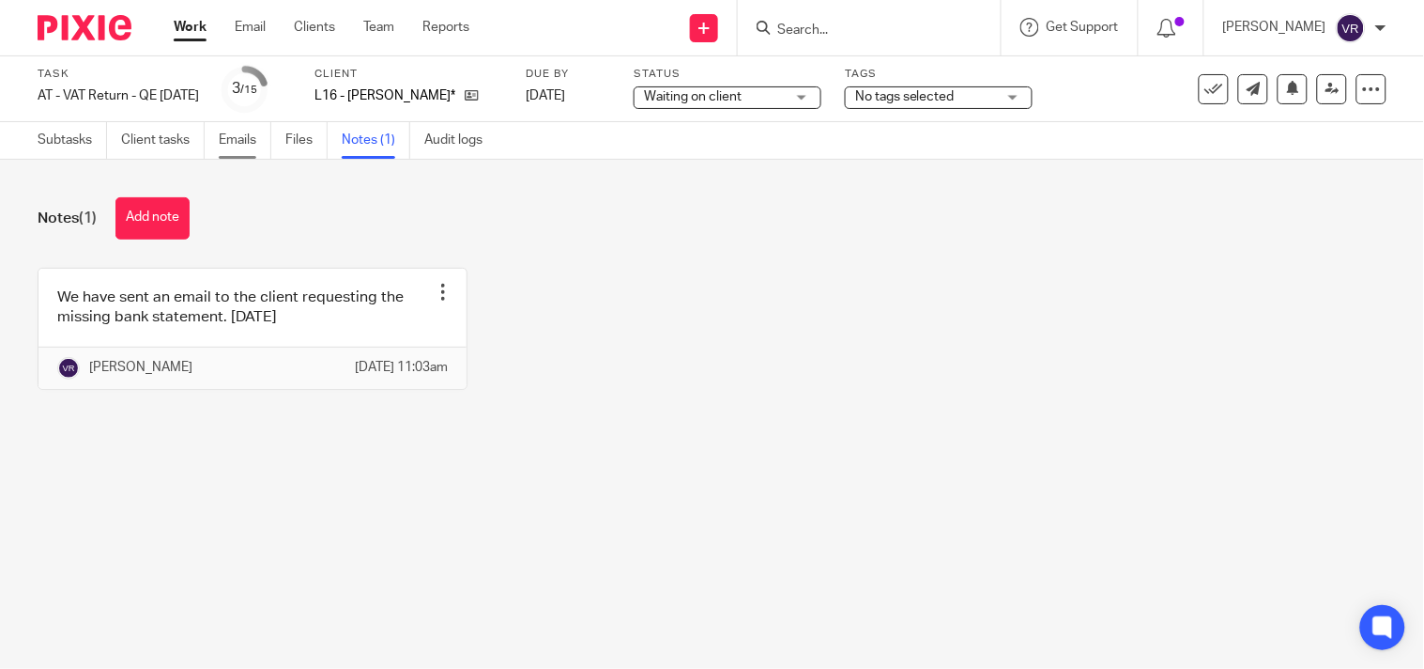
click at [254, 141] on link "Emails" at bounding box center [245, 140] width 53 height 37
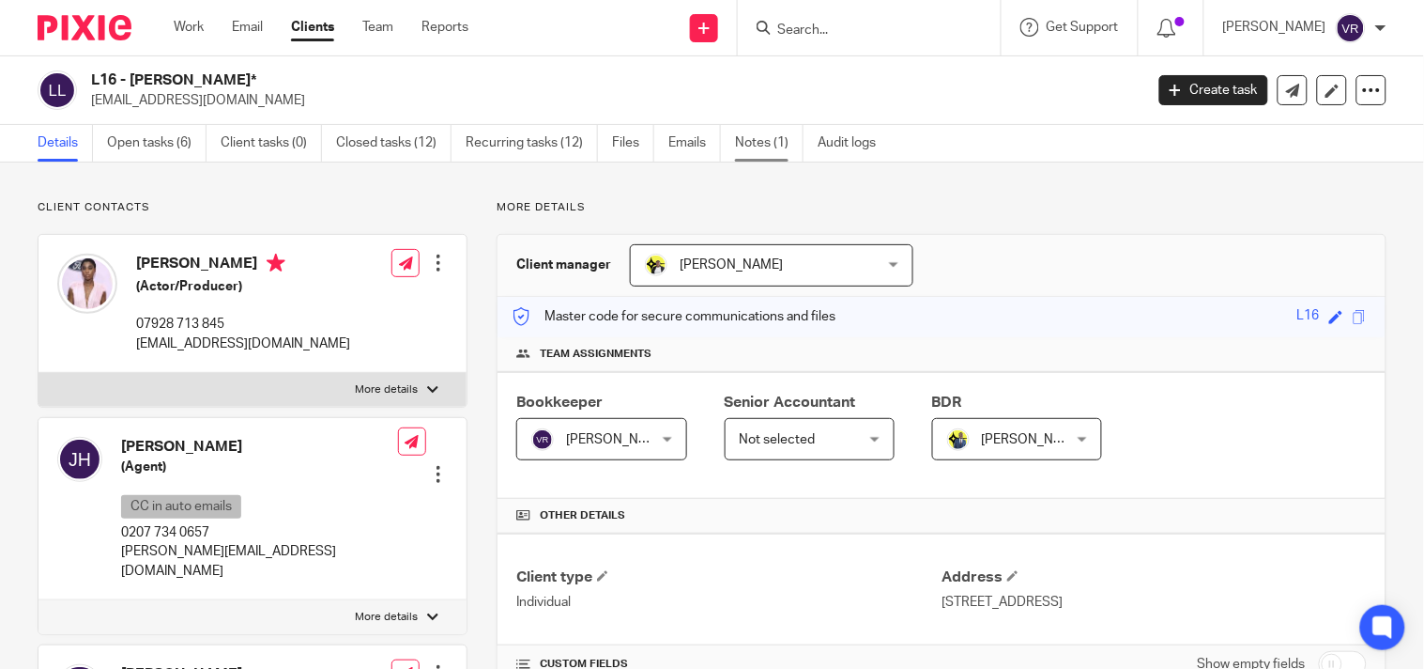
click at [761, 151] on link "Notes (1)" at bounding box center [769, 143] width 69 height 37
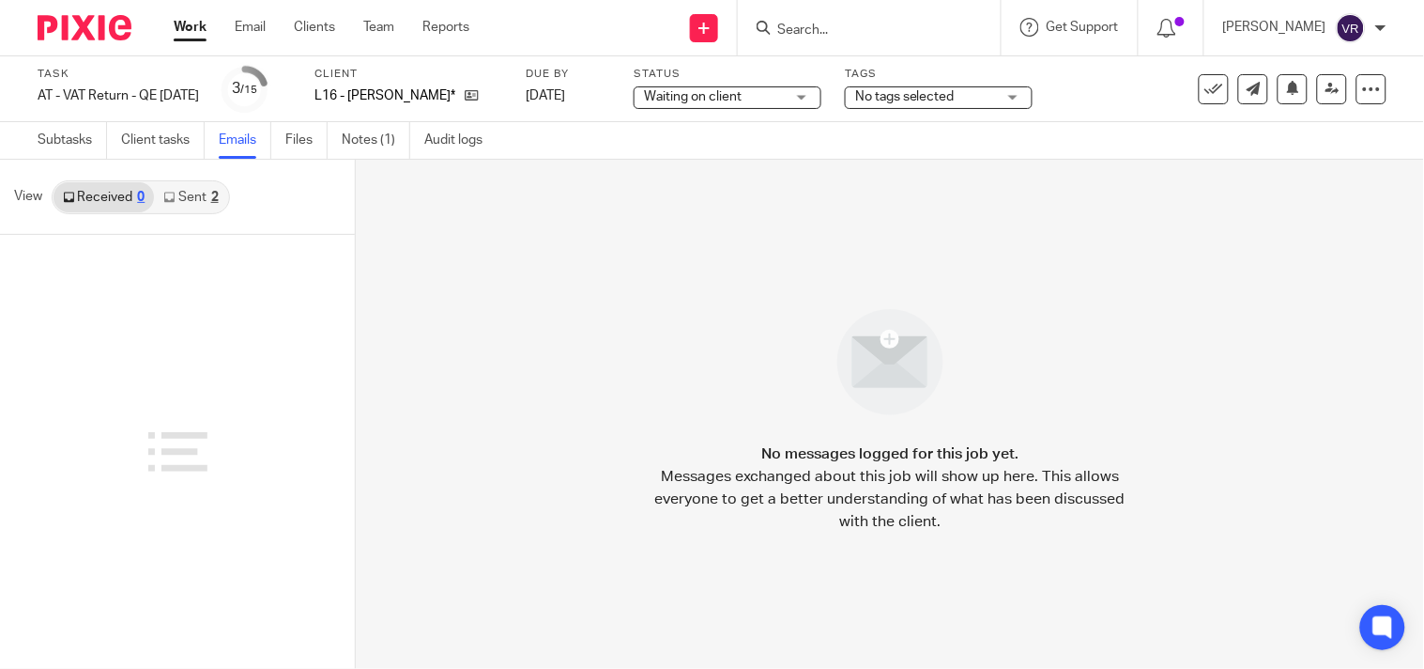
click at [217, 193] on div "2" at bounding box center [215, 197] width 8 height 13
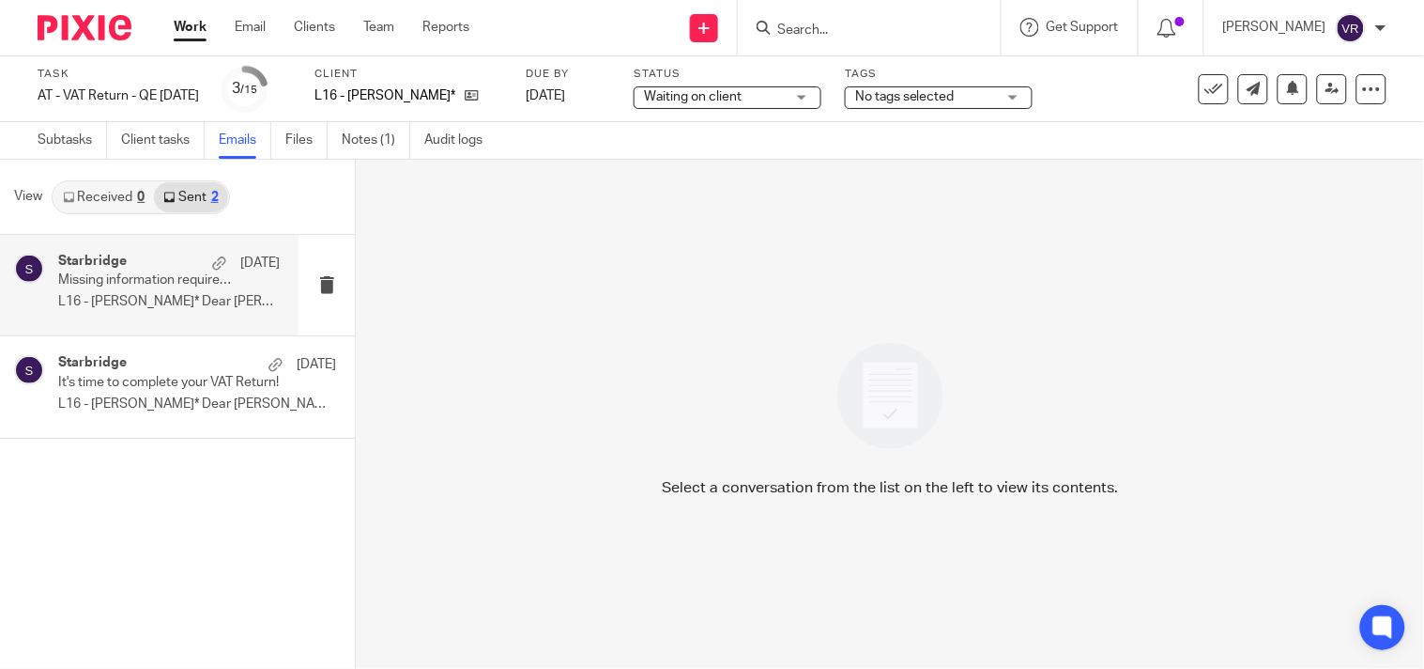
click at [190, 305] on p "L16 - LASHANA LYNCH* Dear Lashana, ..." at bounding box center [169, 302] width 222 height 16
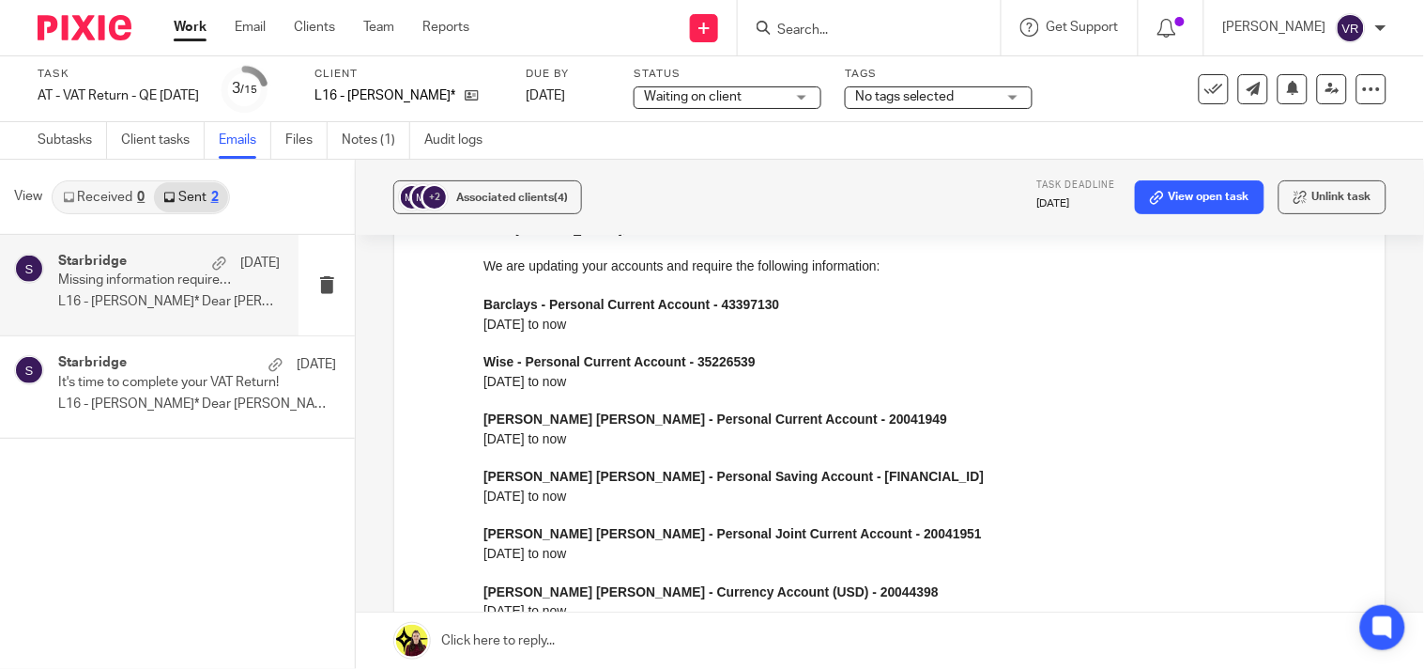
scroll to position [208, 0]
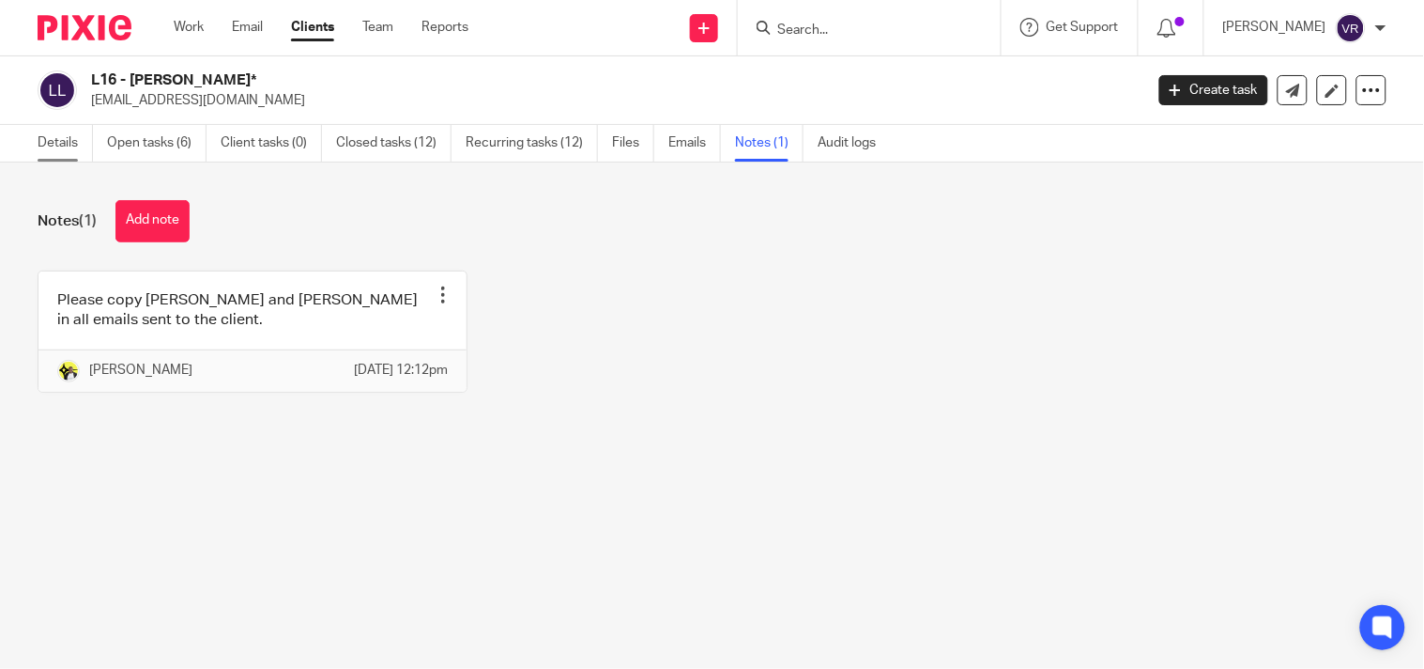
click at [72, 141] on link "Details" at bounding box center [65, 143] width 55 height 37
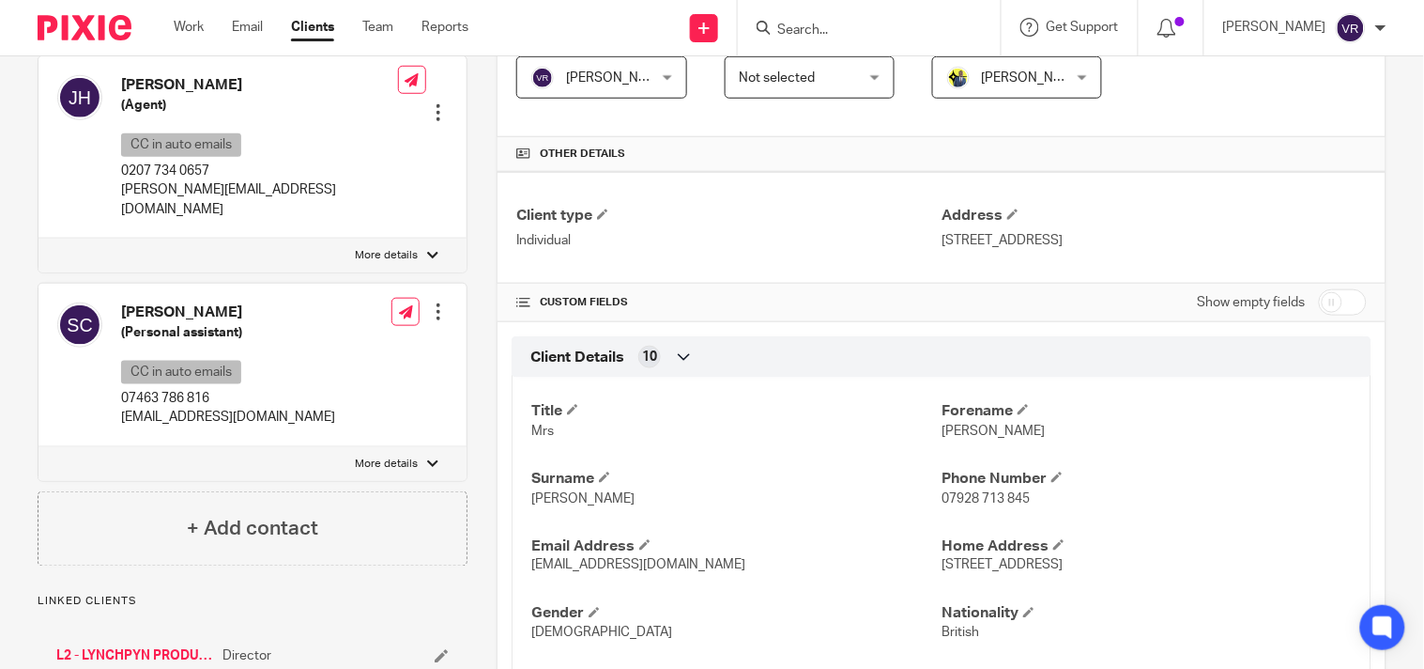
scroll to position [313, 0]
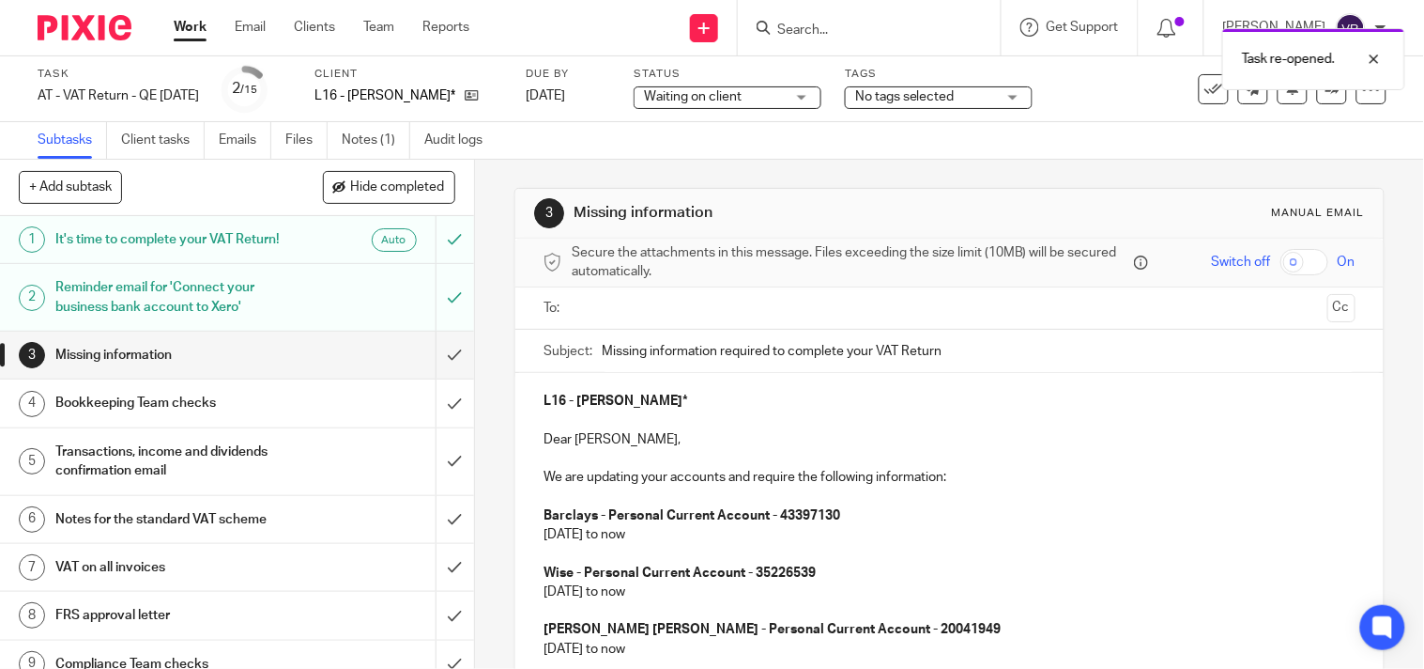
click at [592, 345] on div "Subject: Missing information required to complete your VAT Return" at bounding box center [950, 351] width 812 height 42
click at [602, 352] on input "Missing information required to complete your VAT Return" at bounding box center [979, 351] width 754 height 42
click at [635, 307] on input "text" at bounding box center [949, 309] width 742 height 22
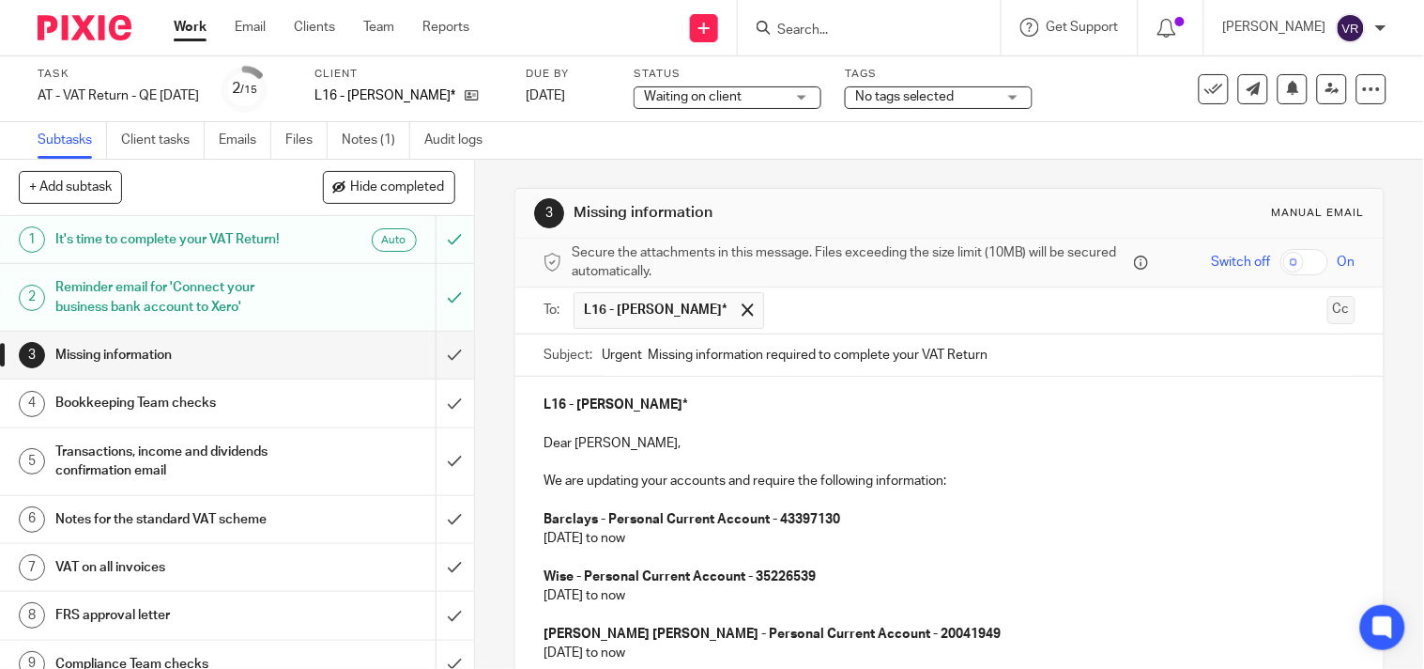
click at [1328, 317] on button "Cc" at bounding box center [1342, 310] width 28 height 28
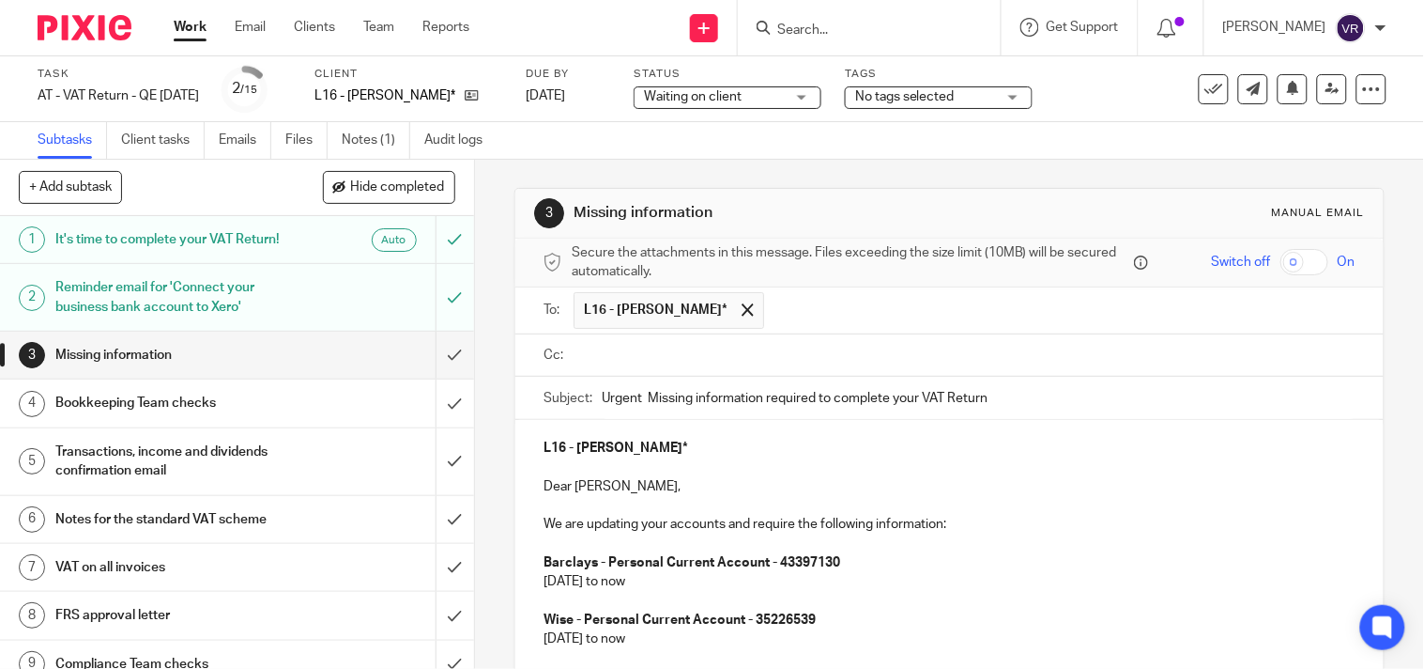
click at [640, 349] on input "text" at bounding box center [963, 356] width 770 height 22
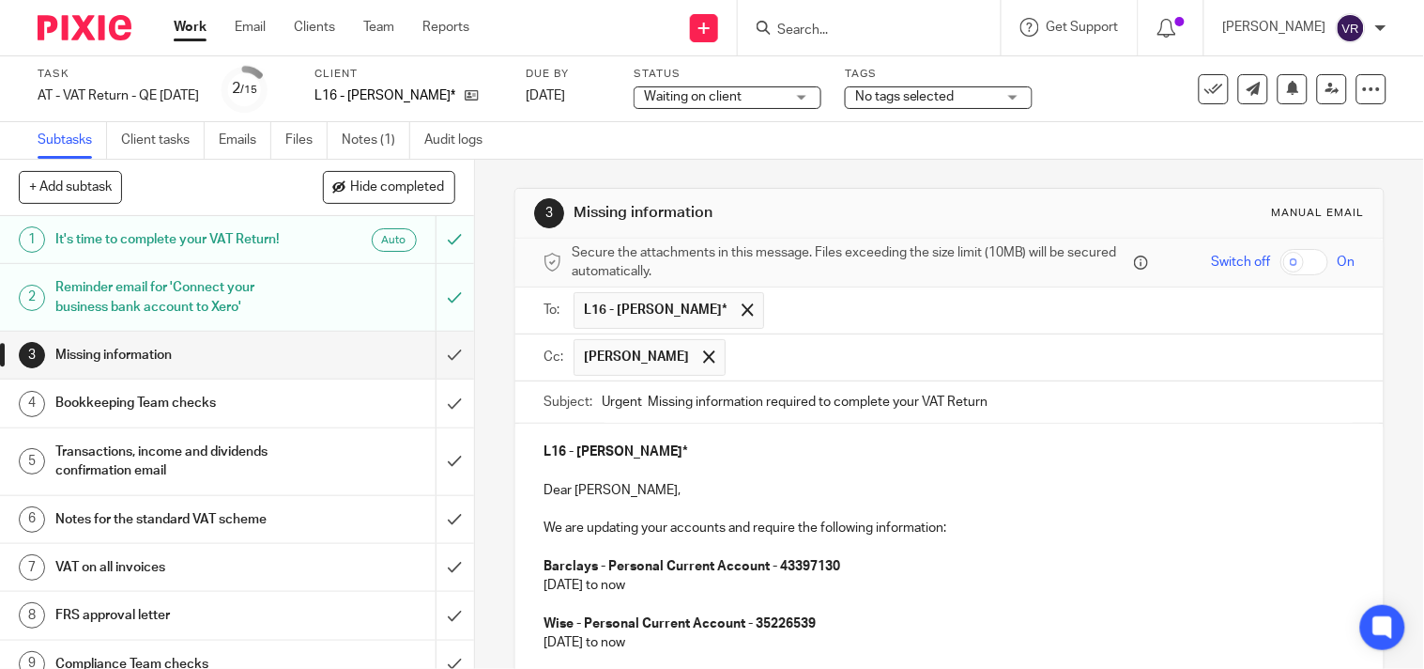
click at [735, 361] on input "text" at bounding box center [1041, 357] width 612 height 37
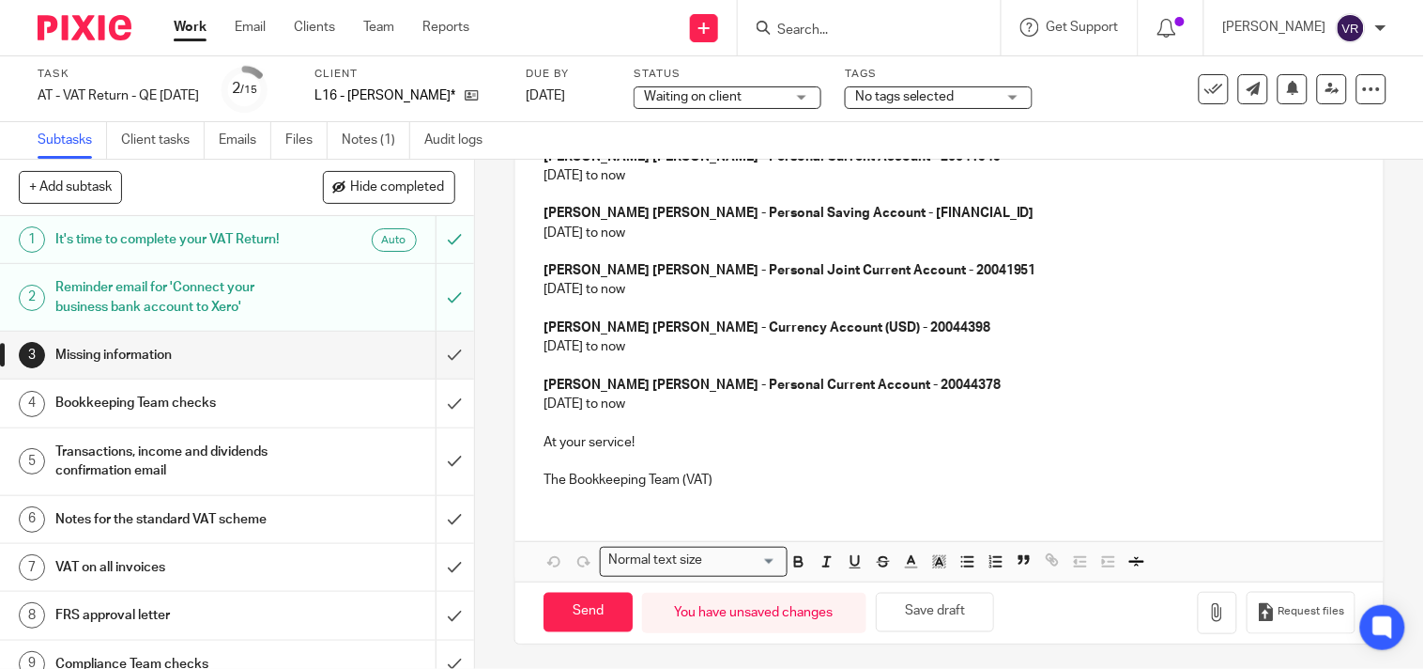
scroll to position [529, 0]
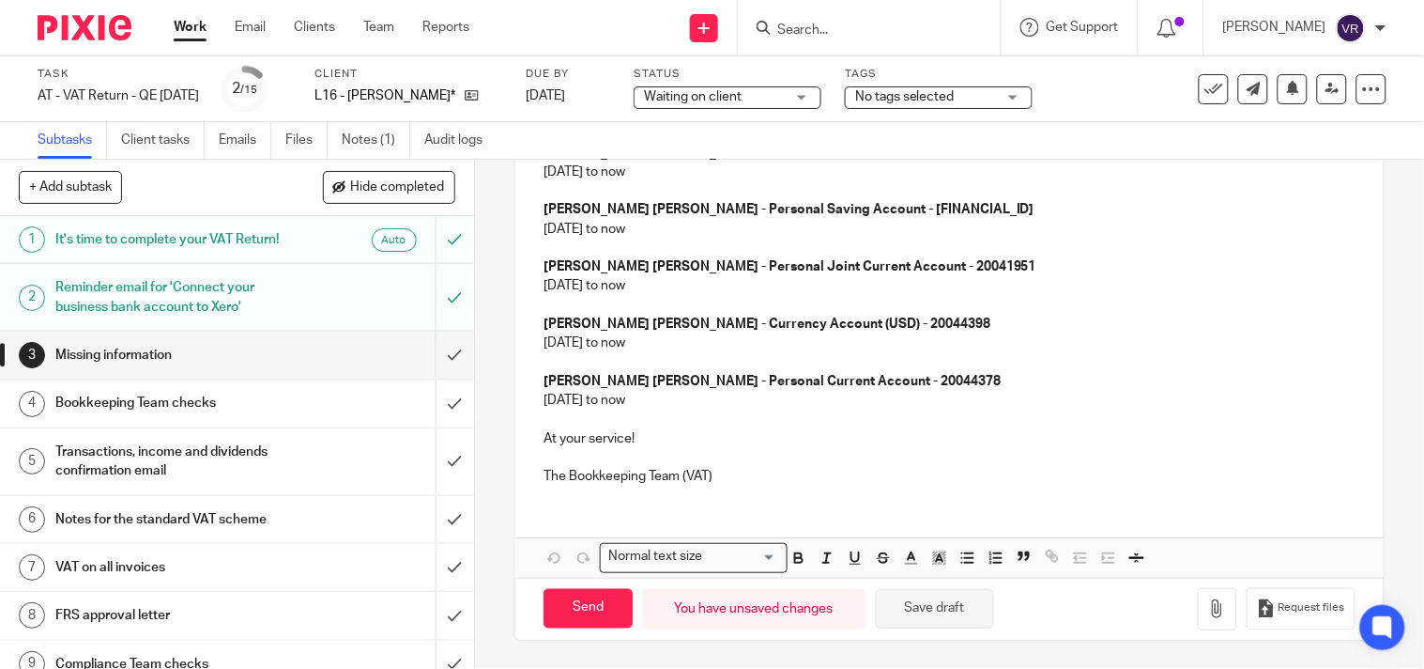
click at [949, 607] on button "Save draft" at bounding box center [935, 609] width 118 height 40
click at [916, 623] on button "Save draft" at bounding box center [935, 609] width 118 height 40
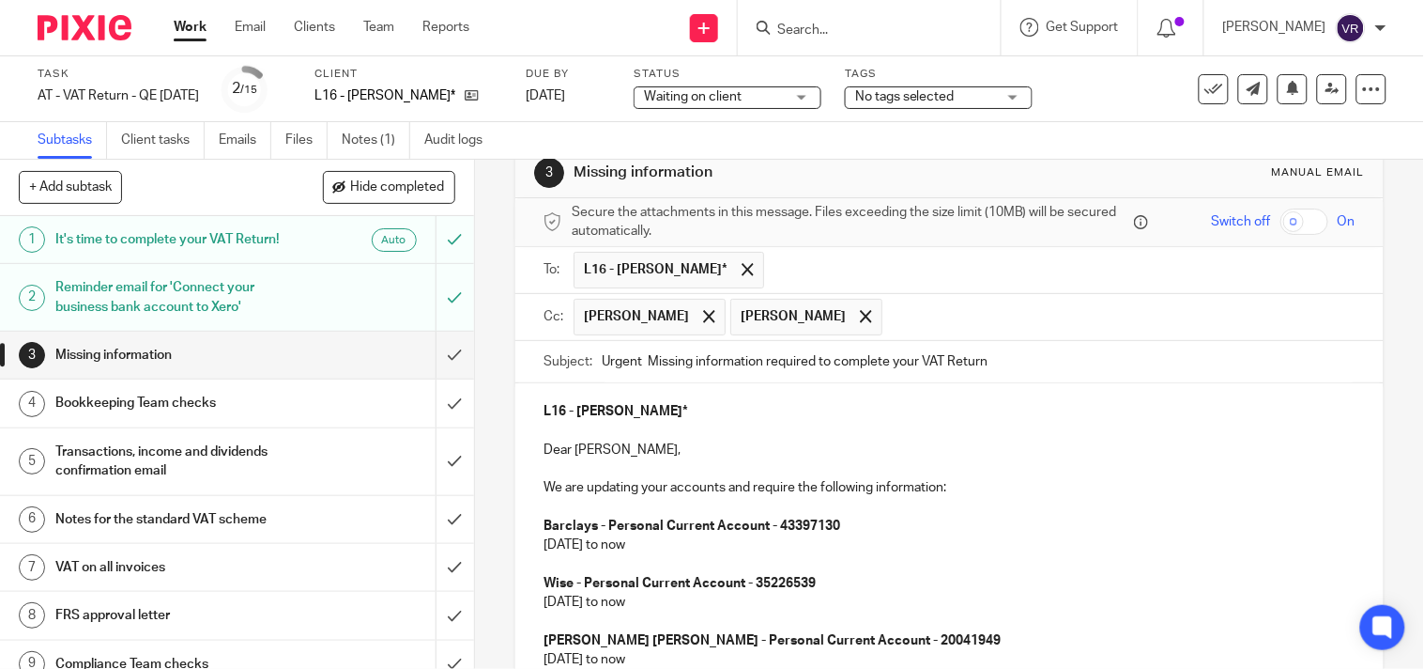
scroll to position [7, 0]
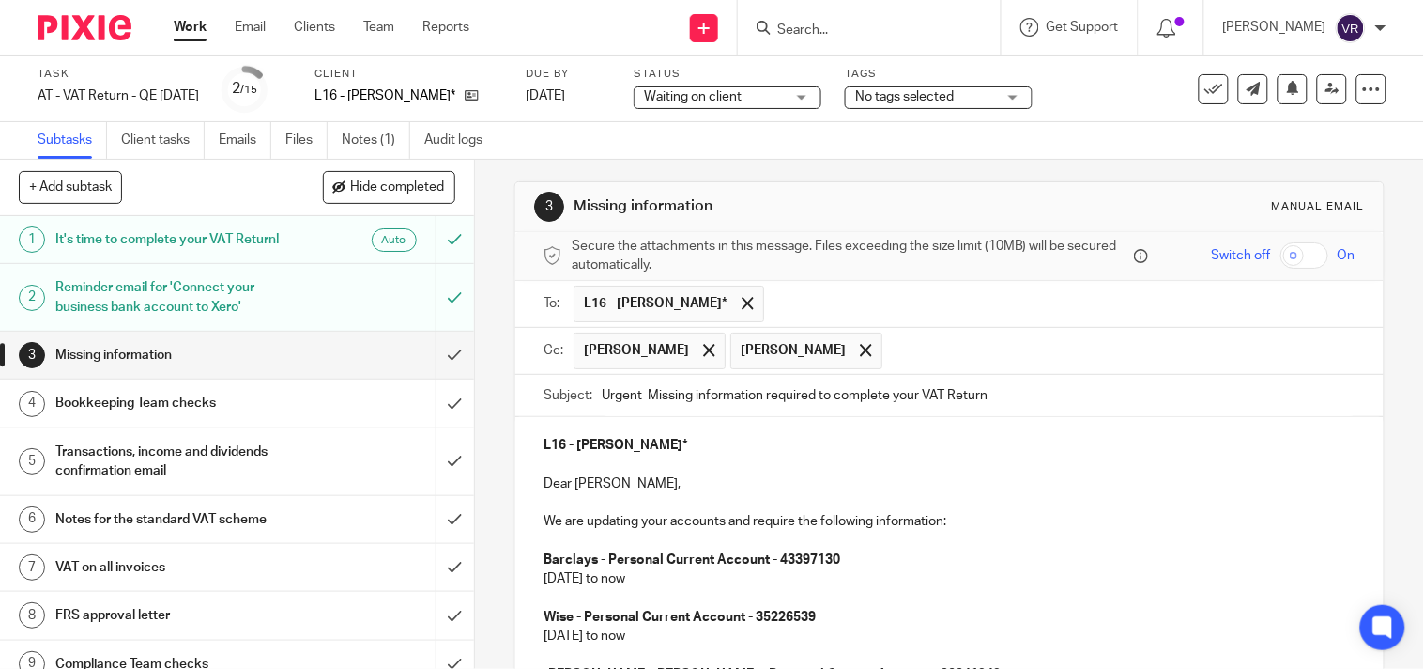
click at [644, 398] on input "Urgent Missing information required to complete your VAT Return" at bounding box center [979, 396] width 754 height 42
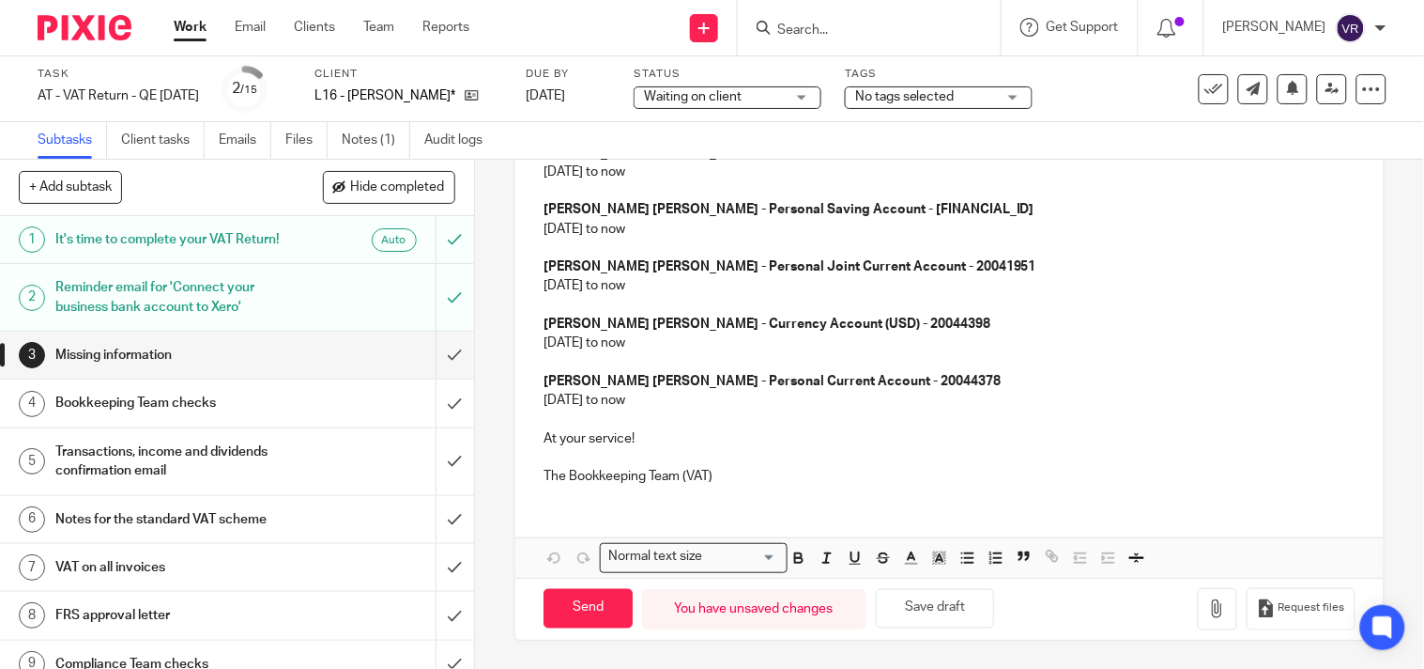
scroll to position [529, 0]
type input "Urgent Missing information required to complete your VAT Return"
click at [893, 611] on button "Save draft" at bounding box center [935, 609] width 118 height 40
click at [590, 607] on input "Send" at bounding box center [588, 609] width 89 height 40
type input "Sent"
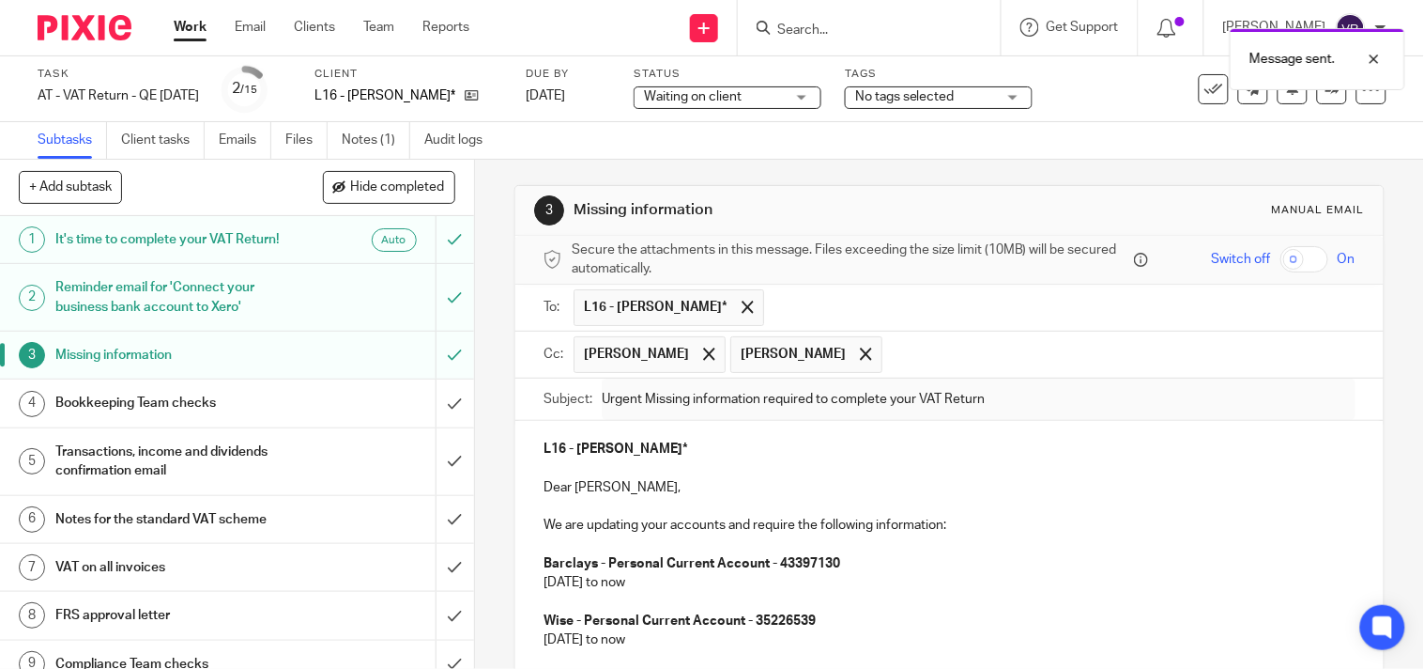
scroll to position [0, 0]
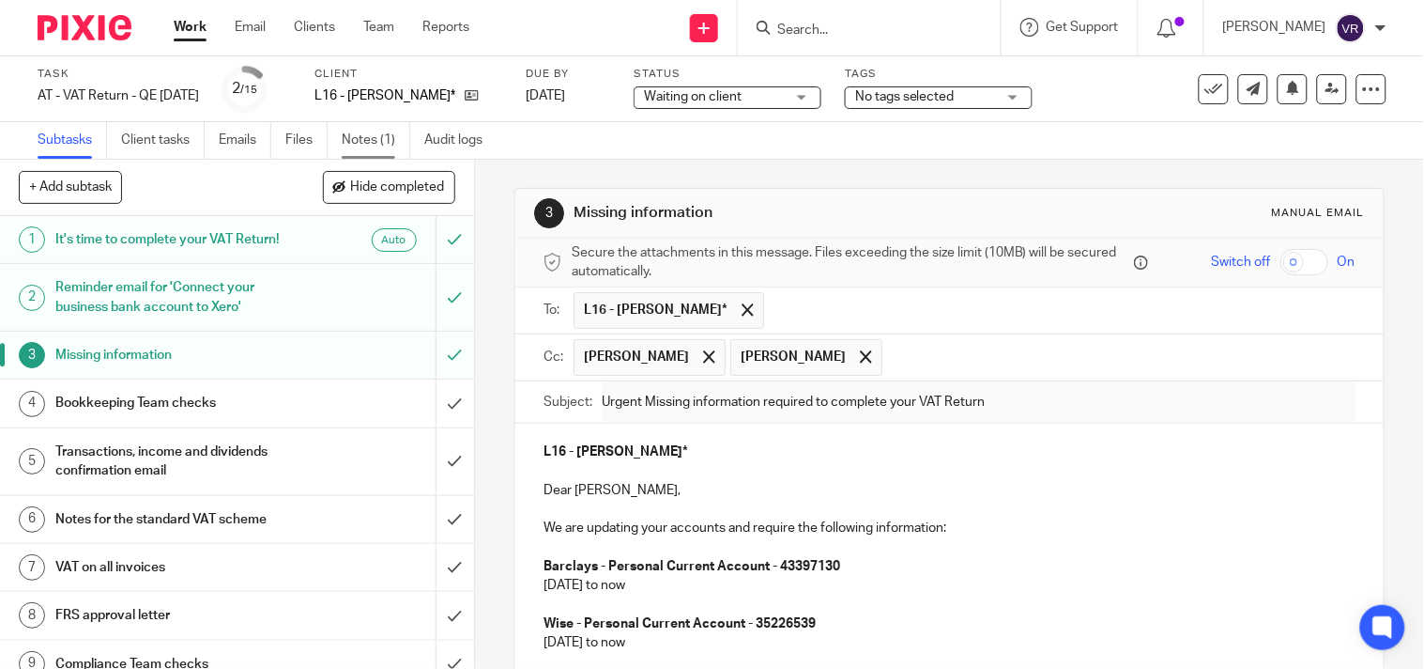
click at [376, 150] on link "Notes (1)" at bounding box center [376, 140] width 69 height 37
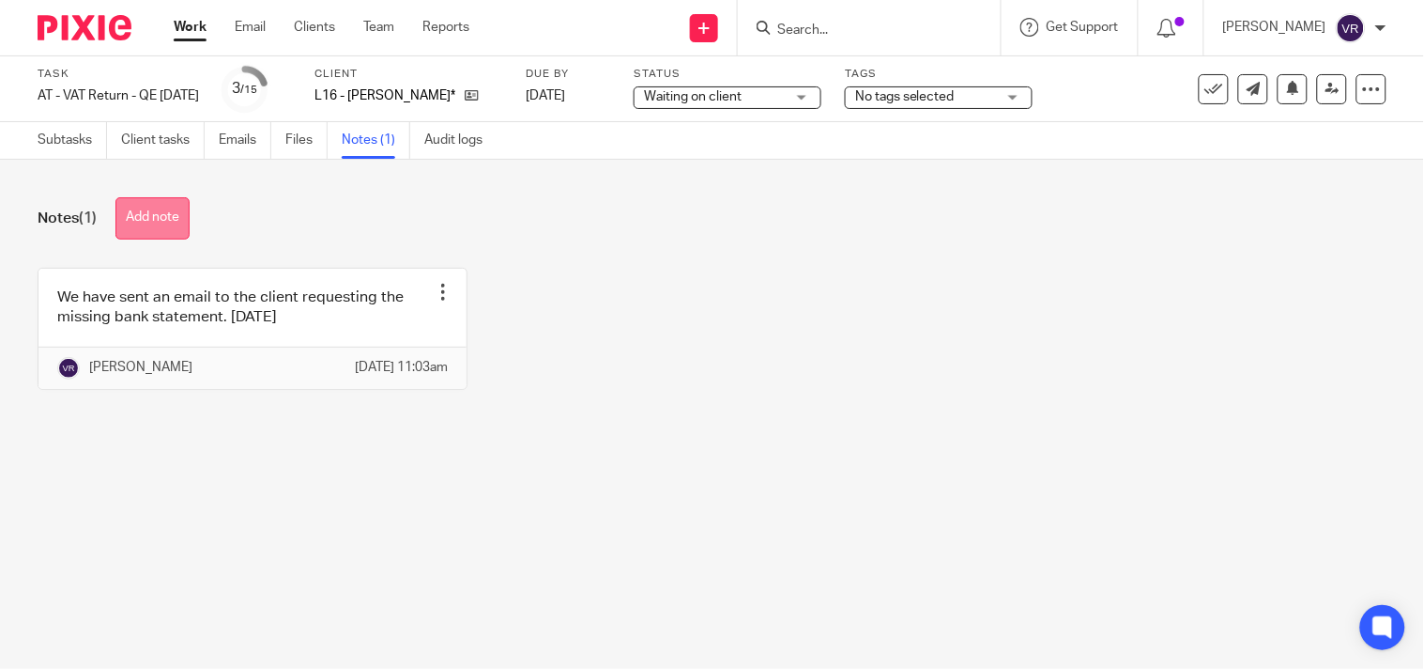
click at [170, 220] on button "Add note" at bounding box center [152, 218] width 74 height 42
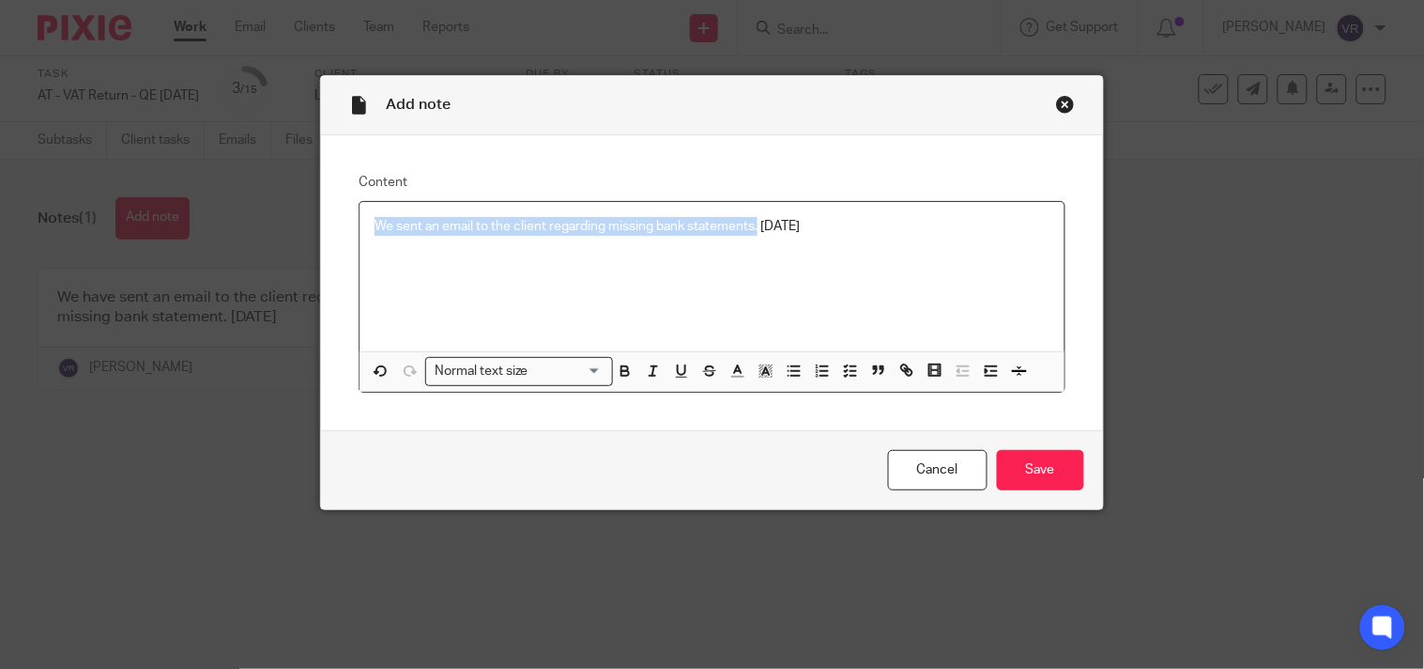
copy p "We sent an email to the client regarding missing bank statements."
click at [505, 232] on p "We sent an email to the client regarding missing bank statements. [DATE]" at bounding box center [712, 226] width 674 height 19
click at [470, 229] on p "We sent an email to the client regarding missing bank statements. [DATE]" at bounding box center [712, 226] width 674 height 19
drag, startPoint x: 789, startPoint y: 225, endPoint x: 265, endPoint y: 225, distance: 523.9
click at [265, 225] on div "Add note Content We sent an email again to the client regarding missing bank st…" at bounding box center [712, 334] width 1424 height 669
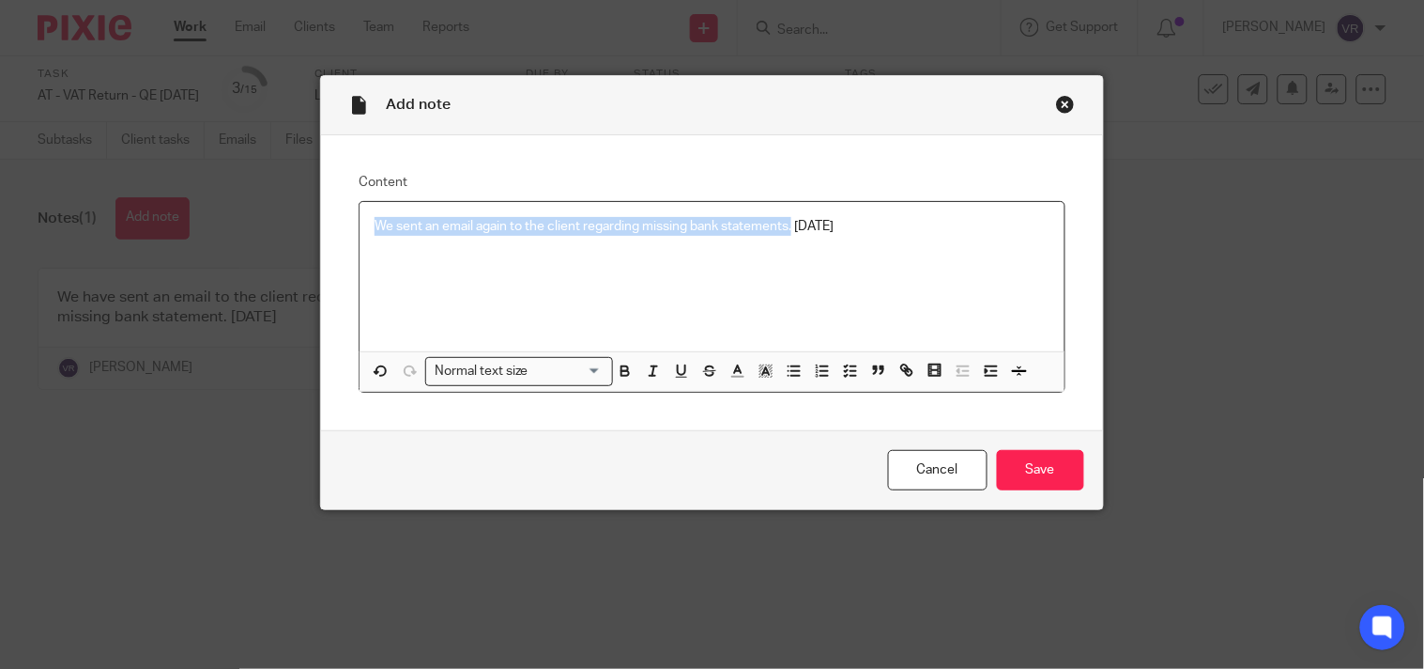
copy p "We sent an email again to the client regarding missing bank statements."
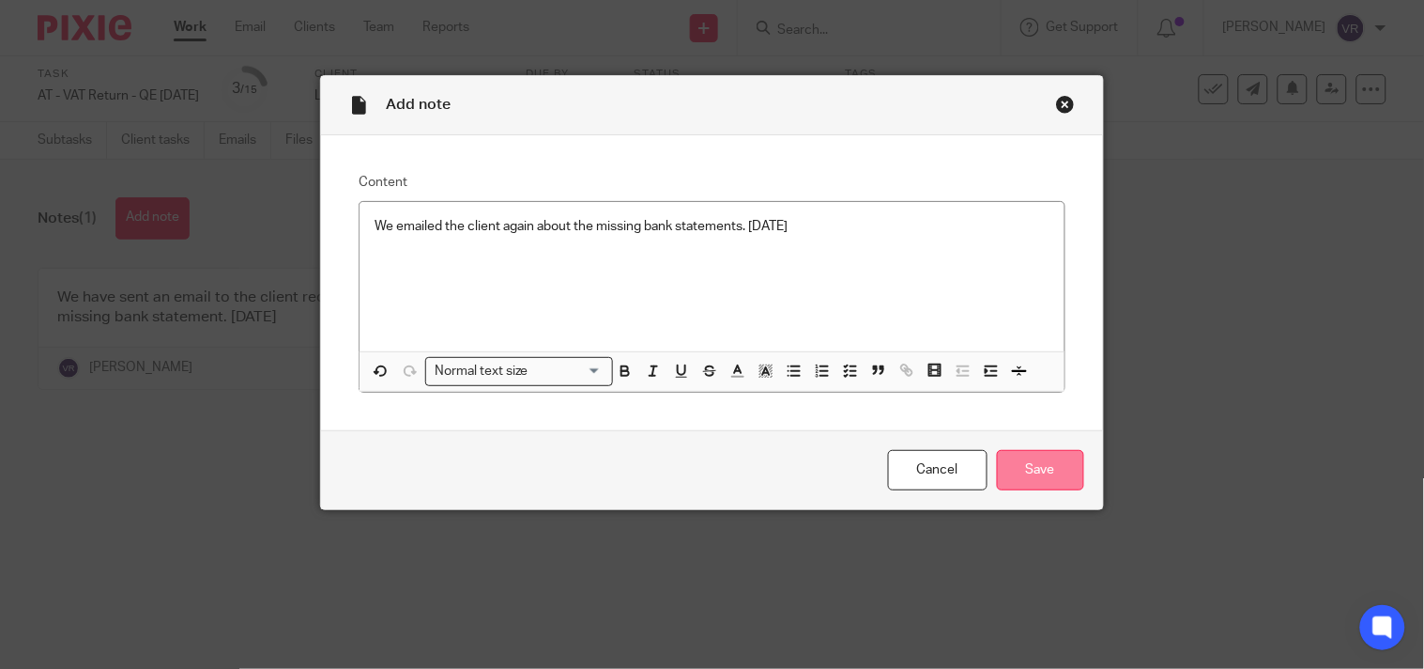
click at [1039, 466] on input "Save" at bounding box center [1040, 470] width 87 height 40
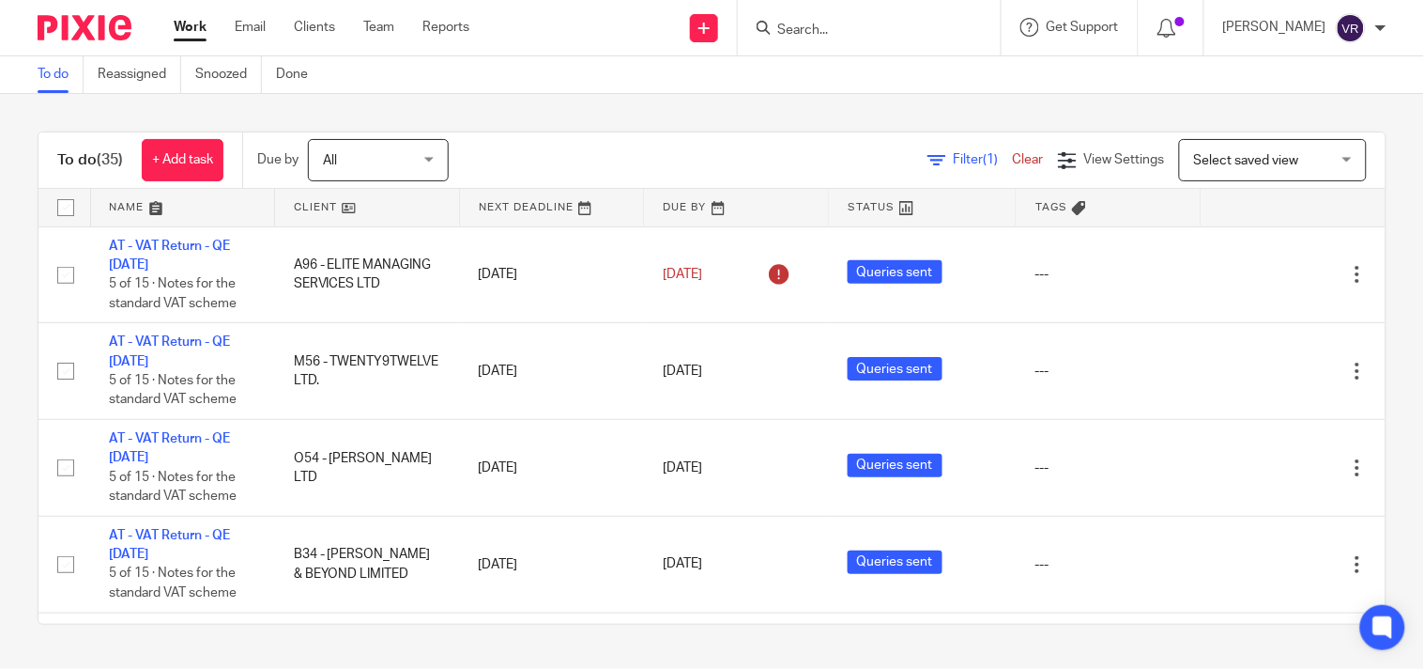
click at [753, 66] on div "To do Reassigned Snoozed Done" at bounding box center [712, 75] width 1424 height 38
click at [756, 109] on div "To do (35) + Add task Due by All All Today Tomorrow This week Next week This mo…" at bounding box center [712, 378] width 1424 height 568
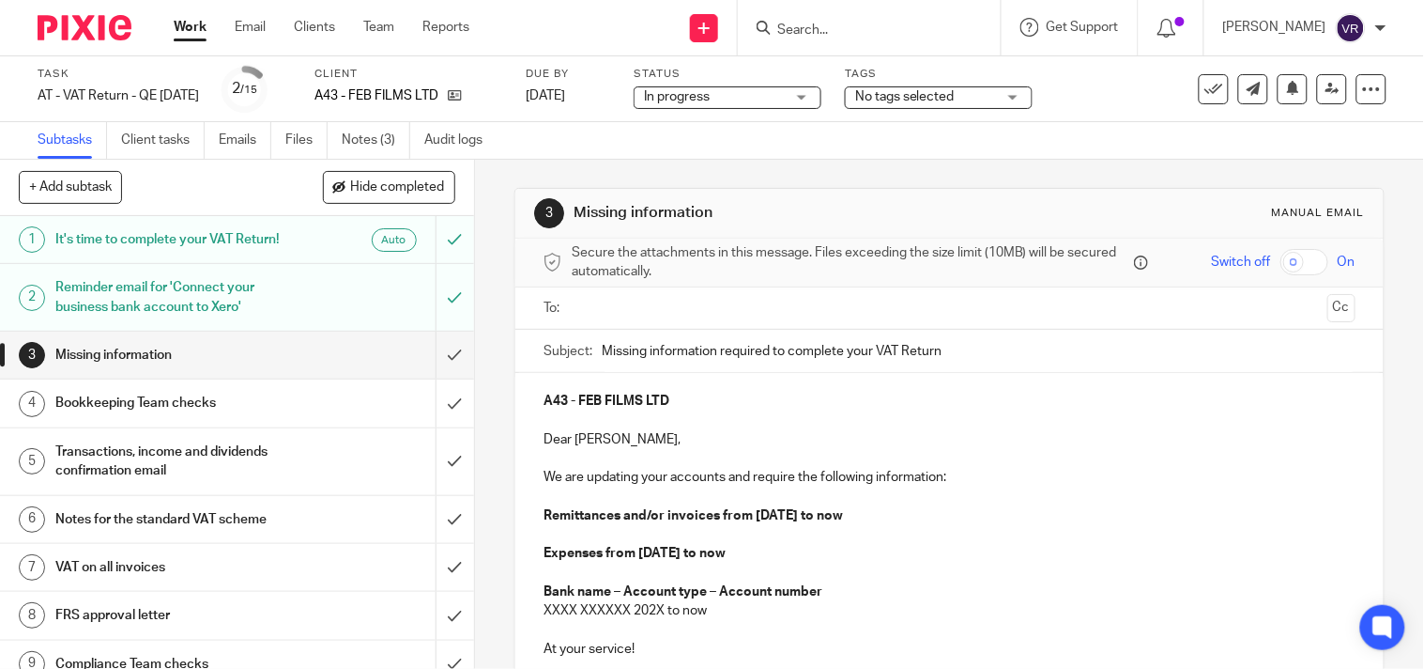
click at [663, 156] on div "Subtasks Client tasks Emails Files Notes (3) Audit logs" at bounding box center [712, 141] width 1424 height 38
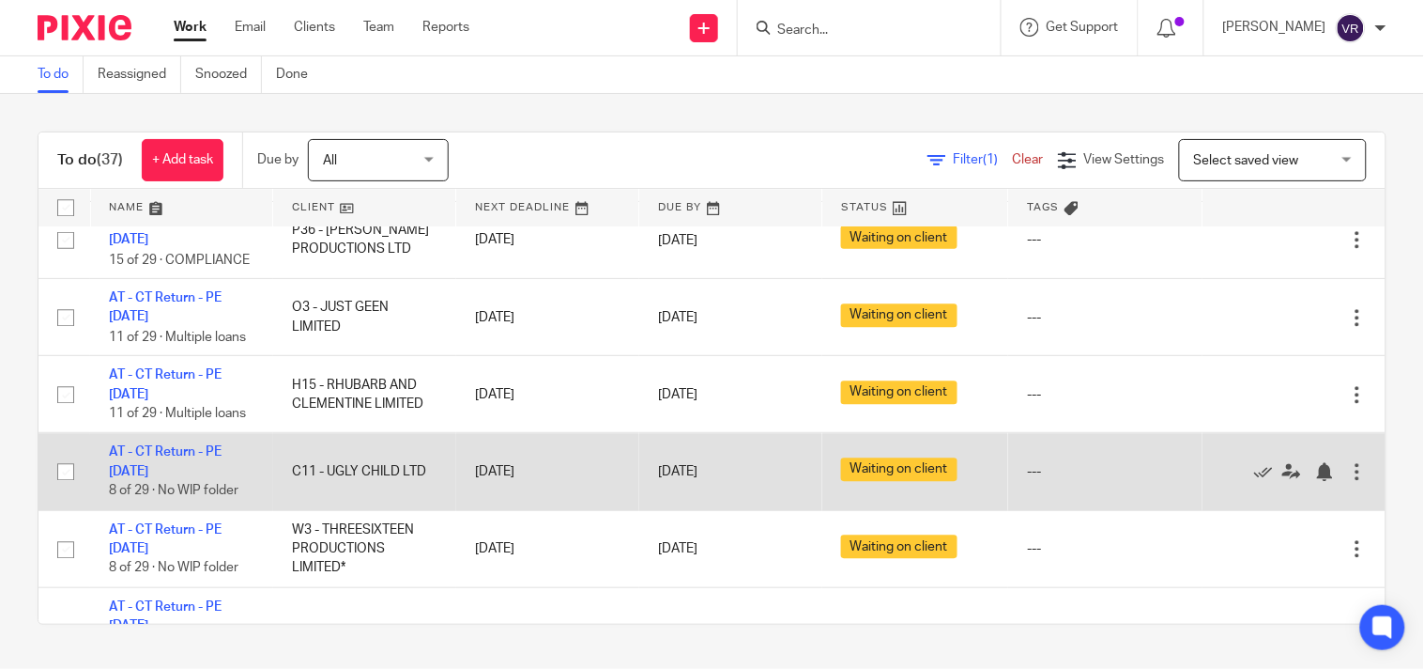
scroll to position [1147, 0]
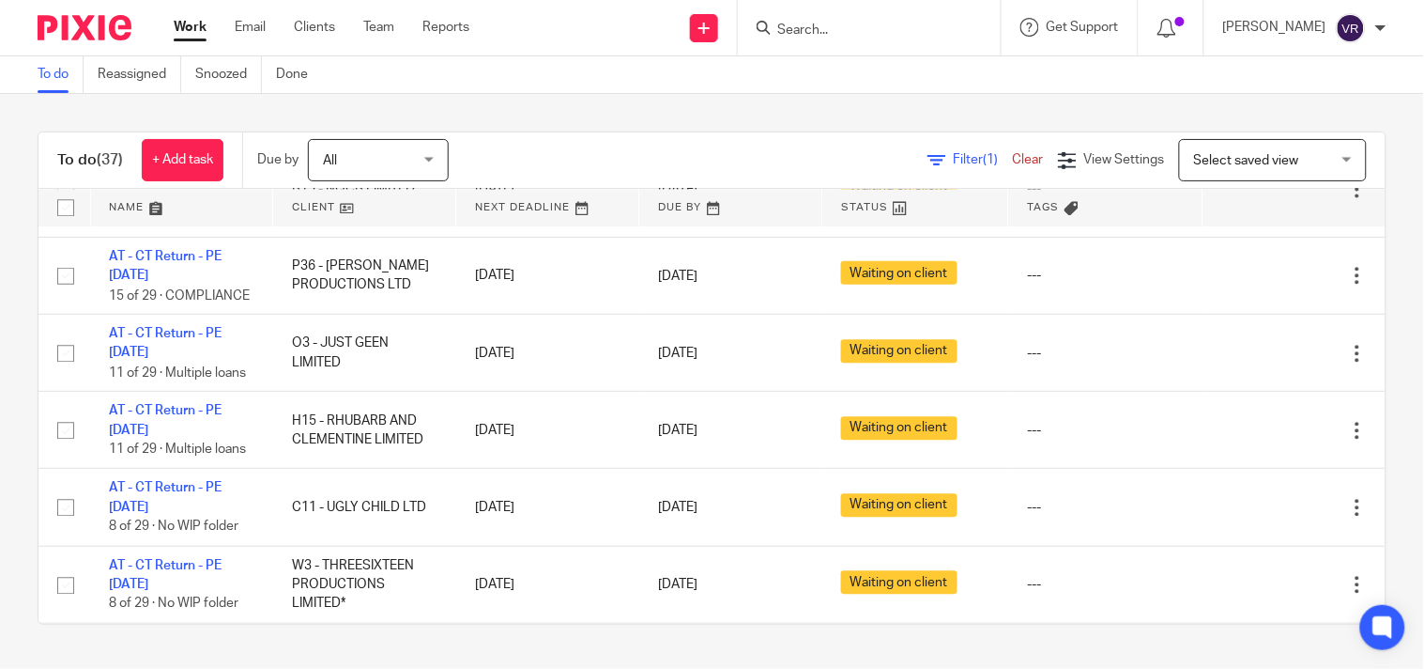
click at [171, 24] on div "Work Email Clients Team Reports Work Email Clients Team Reports Settings" at bounding box center [326, 27] width 343 height 55
click at [194, 32] on link "Work" at bounding box center [190, 27] width 33 height 19
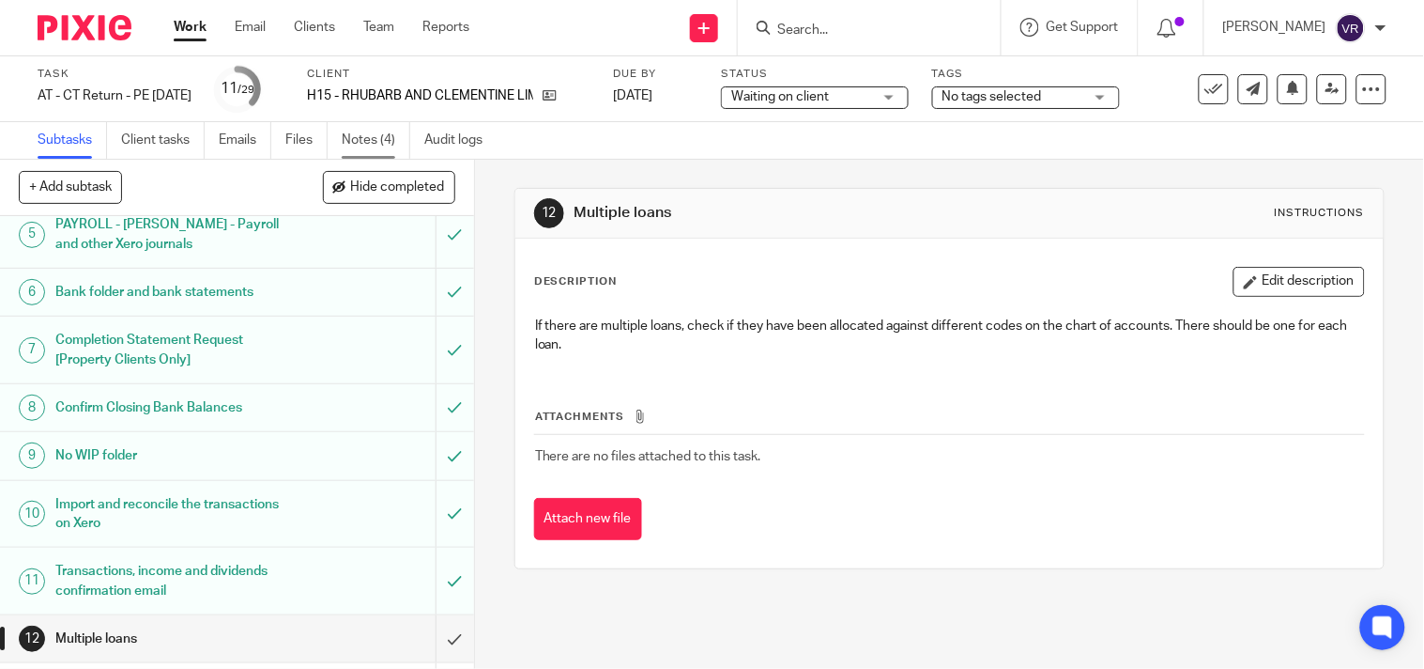
scroll to position [208, 0]
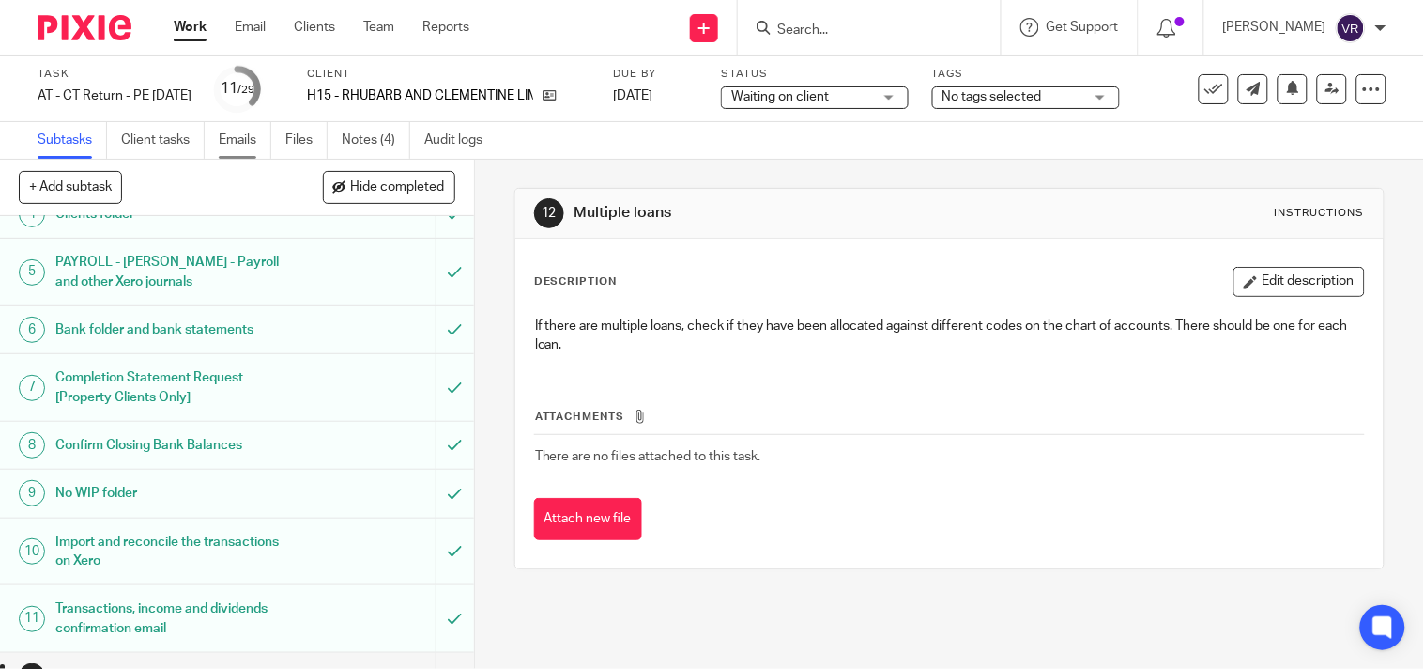
click at [252, 138] on link "Emails" at bounding box center [245, 140] width 53 height 37
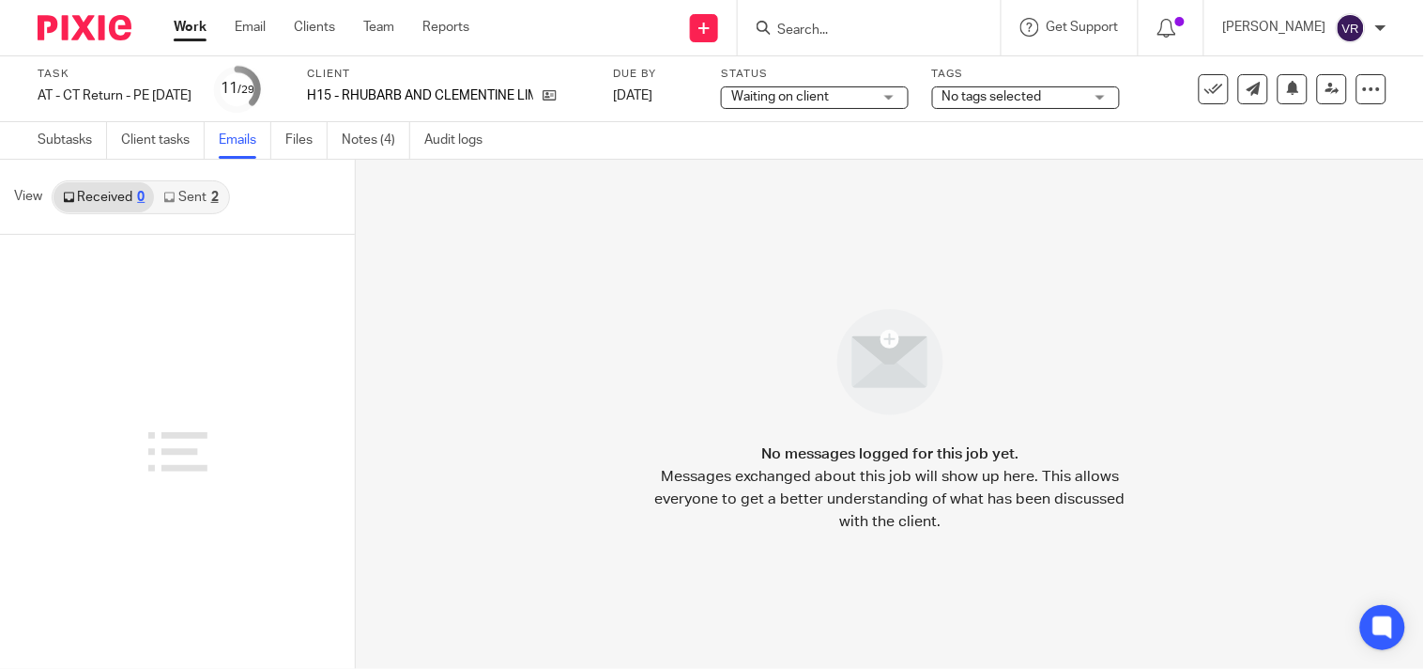
click at [182, 204] on link "Sent 2" at bounding box center [190, 197] width 73 height 30
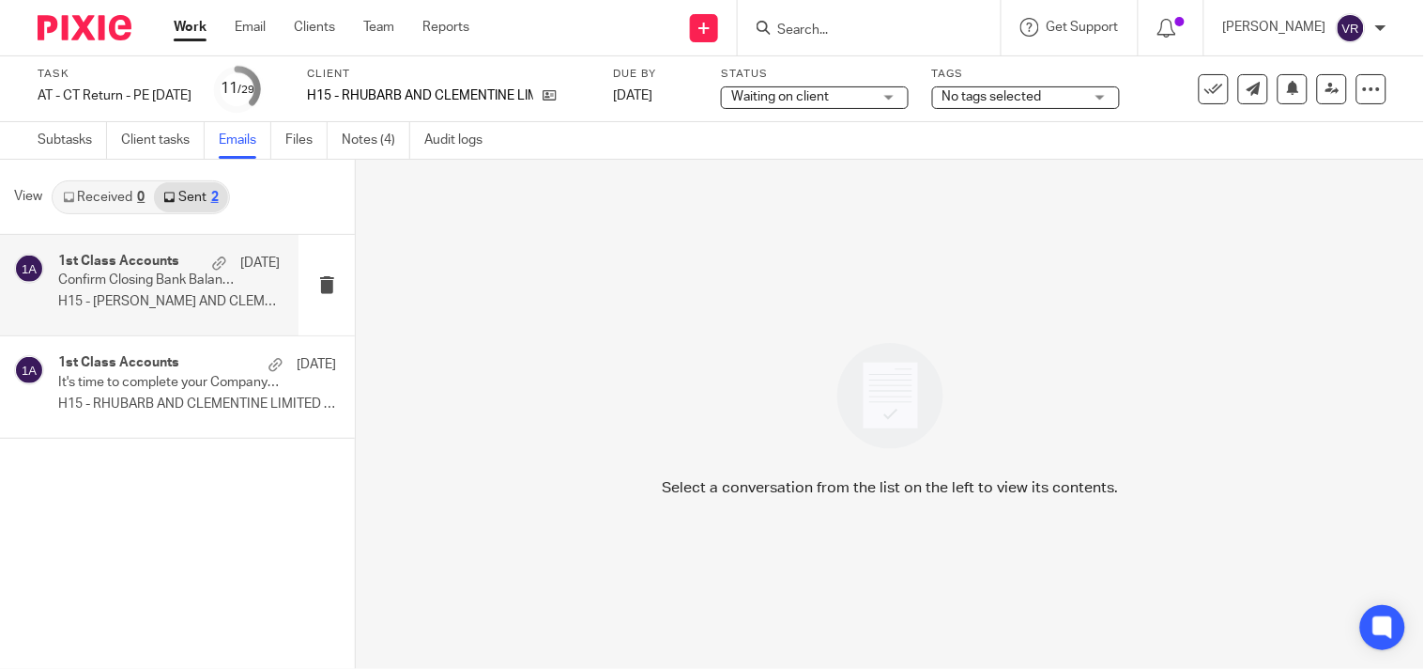
click at [170, 295] on p "H15 - [PERSON_NAME] AND CLEMENTINE LIMITED Dear..." at bounding box center [169, 302] width 222 height 16
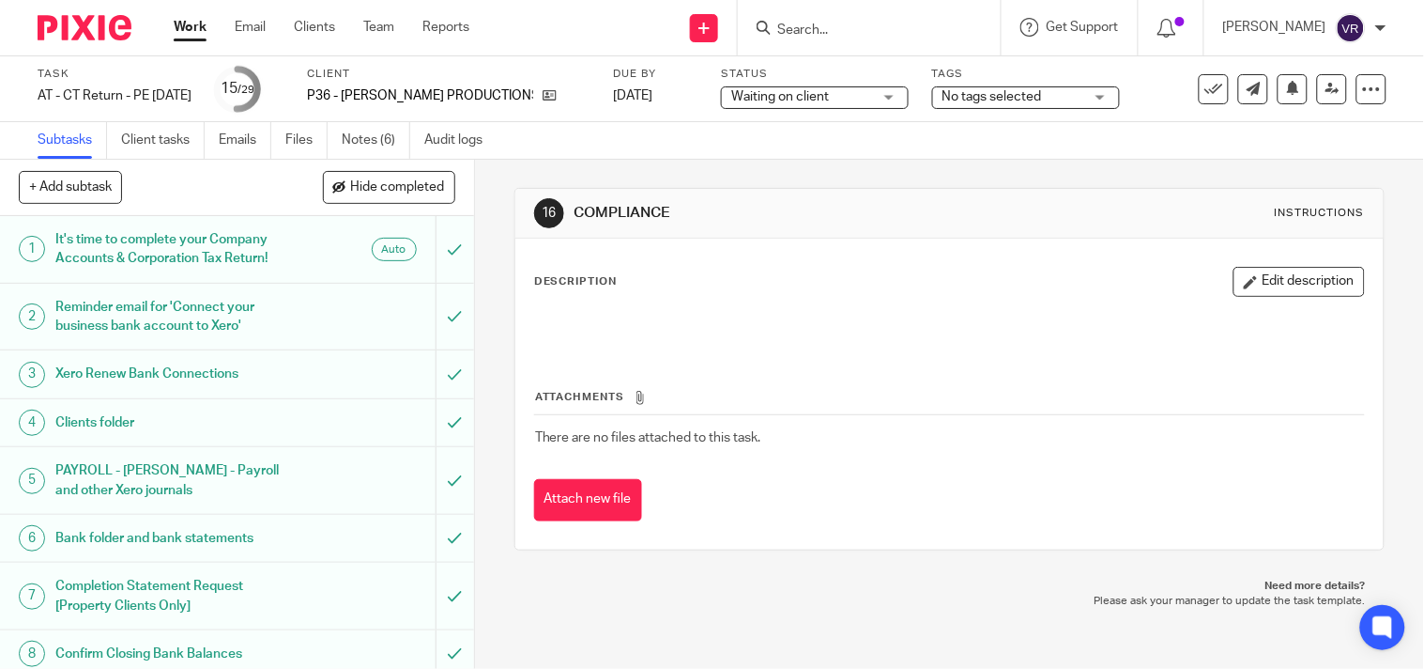
click at [345, 141] on link "Notes (6)" at bounding box center [376, 140] width 69 height 37
click at [242, 141] on link "Emails" at bounding box center [245, 140] width 53 height 37
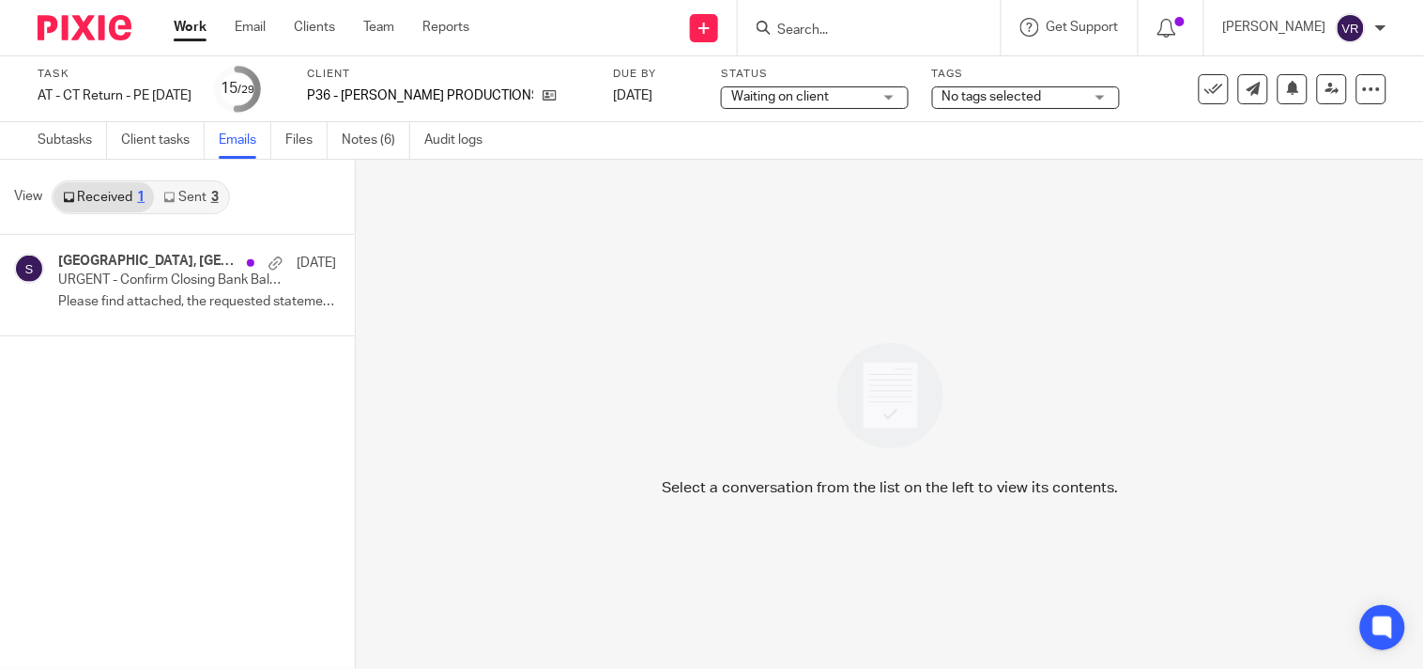
click at [195, 204] on link "Sent 3" at bounding box center [190, 197] width 73 height 30
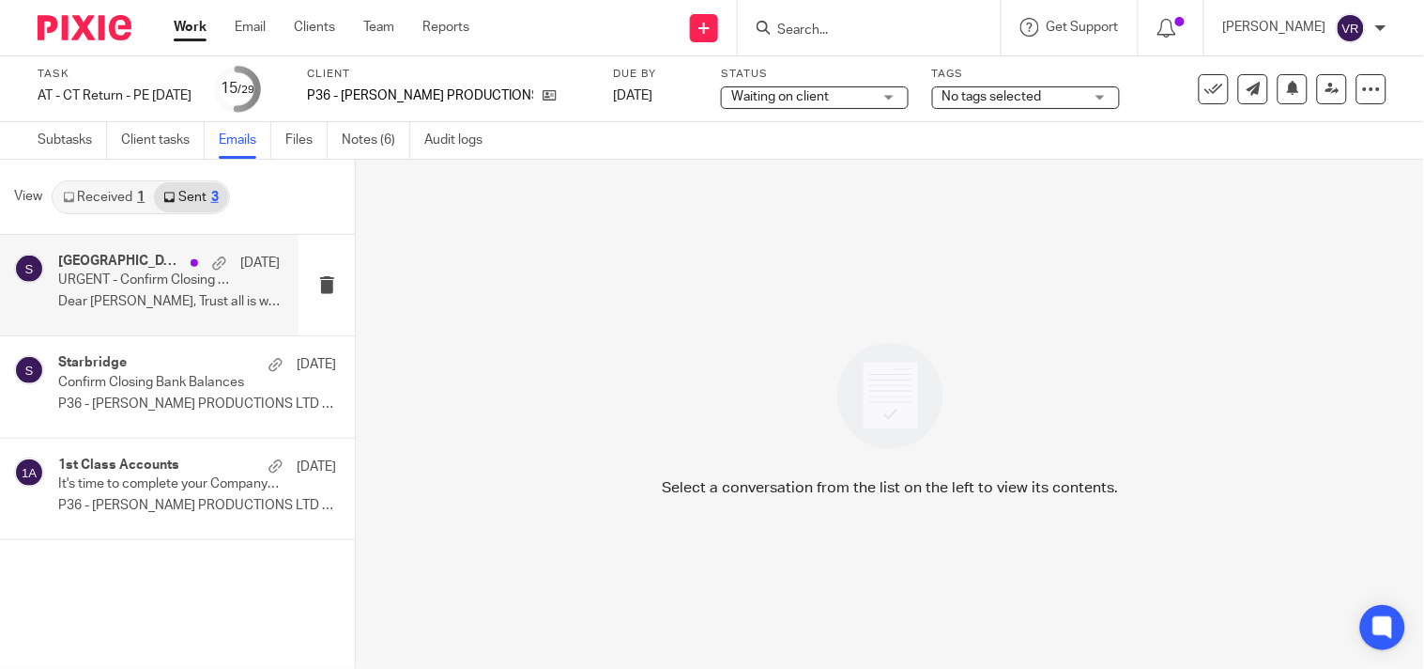
click at [177, 294] on p "Dear Abraham, Trust all is well! Many..." at bounding box center [169, 302] width 222 height 16
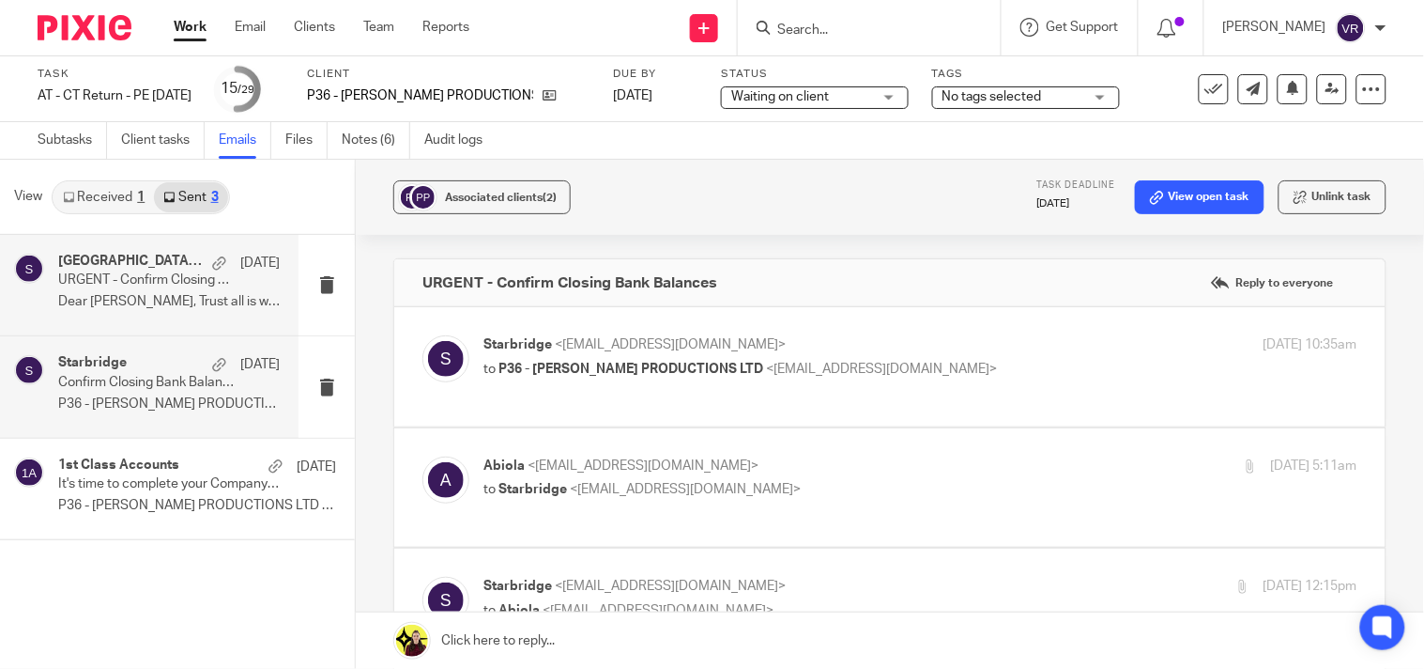
click at [161, 379] on p "Confirm Closing Bank Balances" at bounding box center [146, 383] width 177 height 16
click at [171, 303] on p "Dear Abraham, Trust all is well! Many..." at bounding box center [169, 302] width 222 height 16
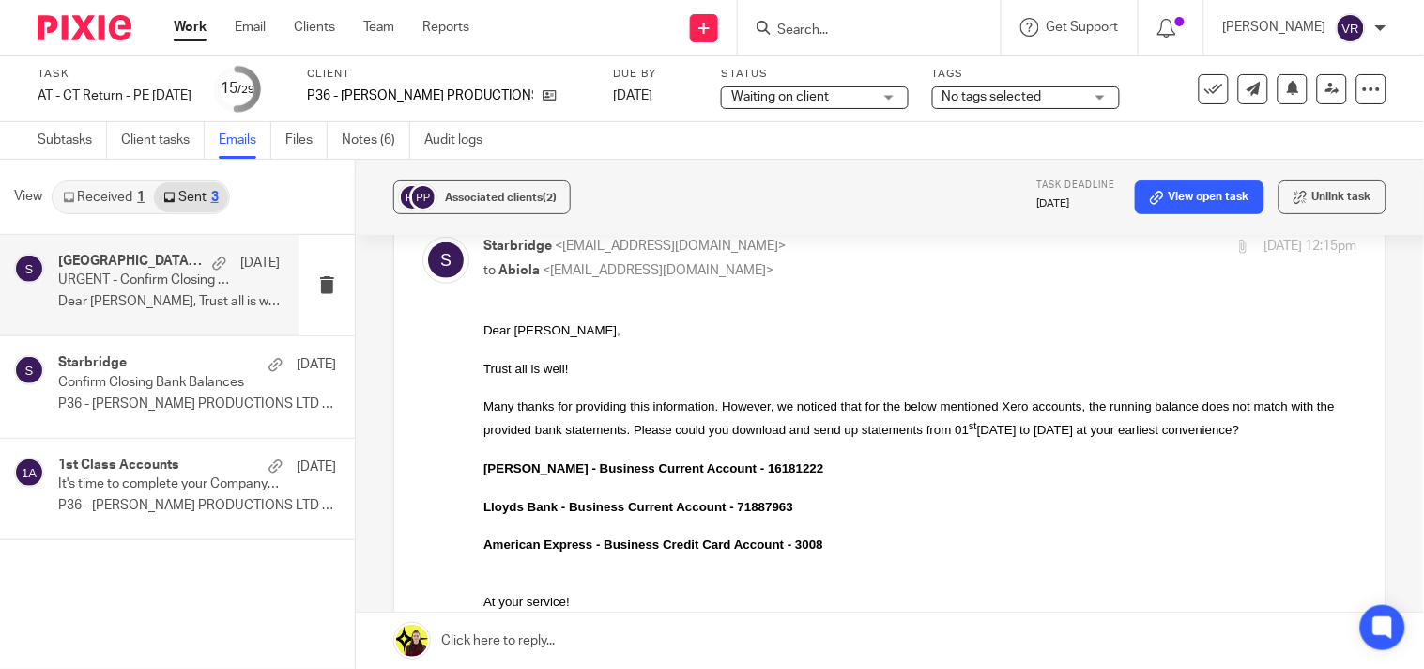
scroll to position [289, 0]
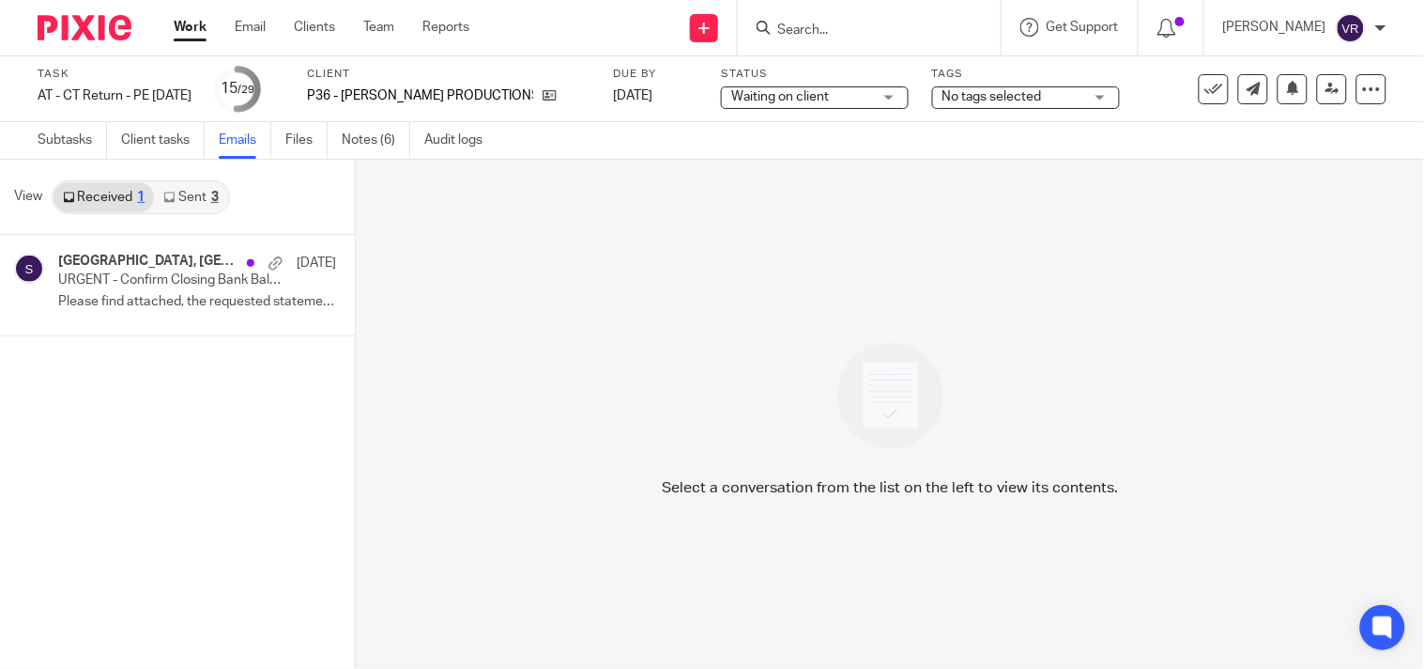
click at [207, 198] on link "Sent 3" at bounding box center [190, 197] width 73 height 30
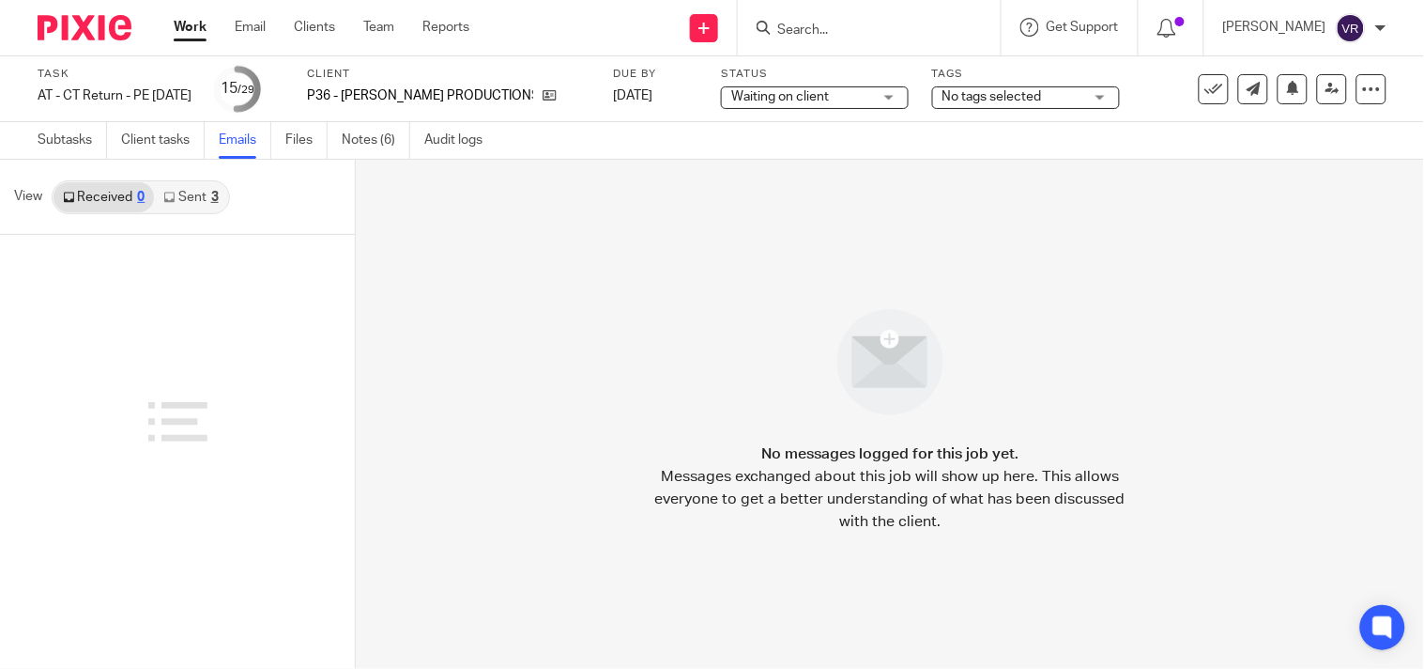
click at [189, 198] on link "Sent 3" at bounding box center [190, 197] width 73 height 30
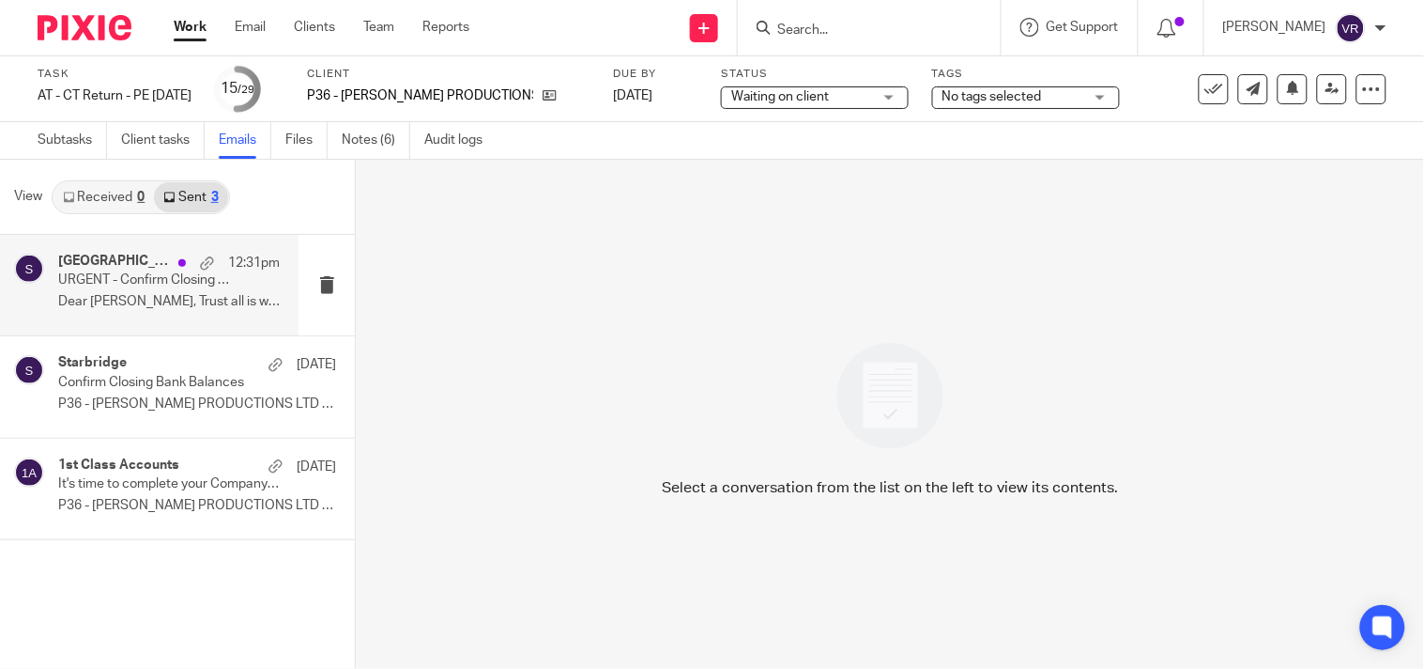
click at [183, 302] on p "Dear Abraham, Trust all is well. Could..." at bounding box center [169, 302] width 222 height 16
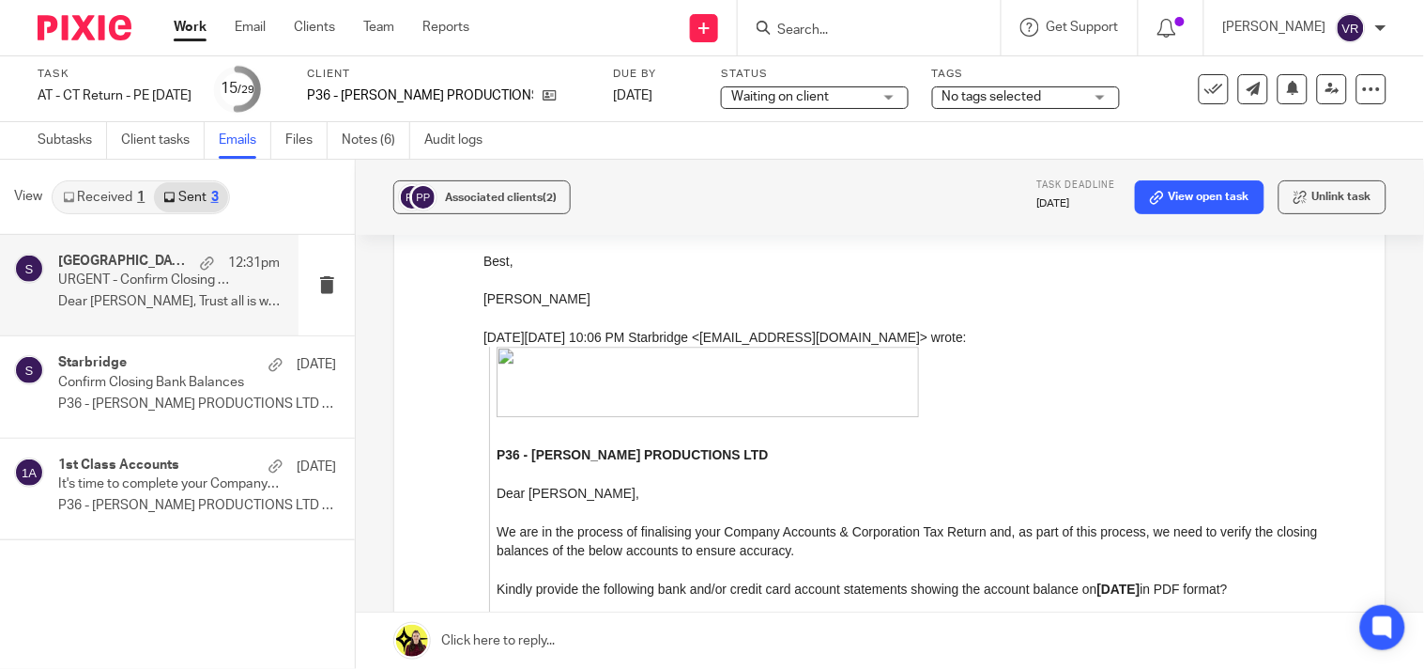
scroll to position [1564, 0]
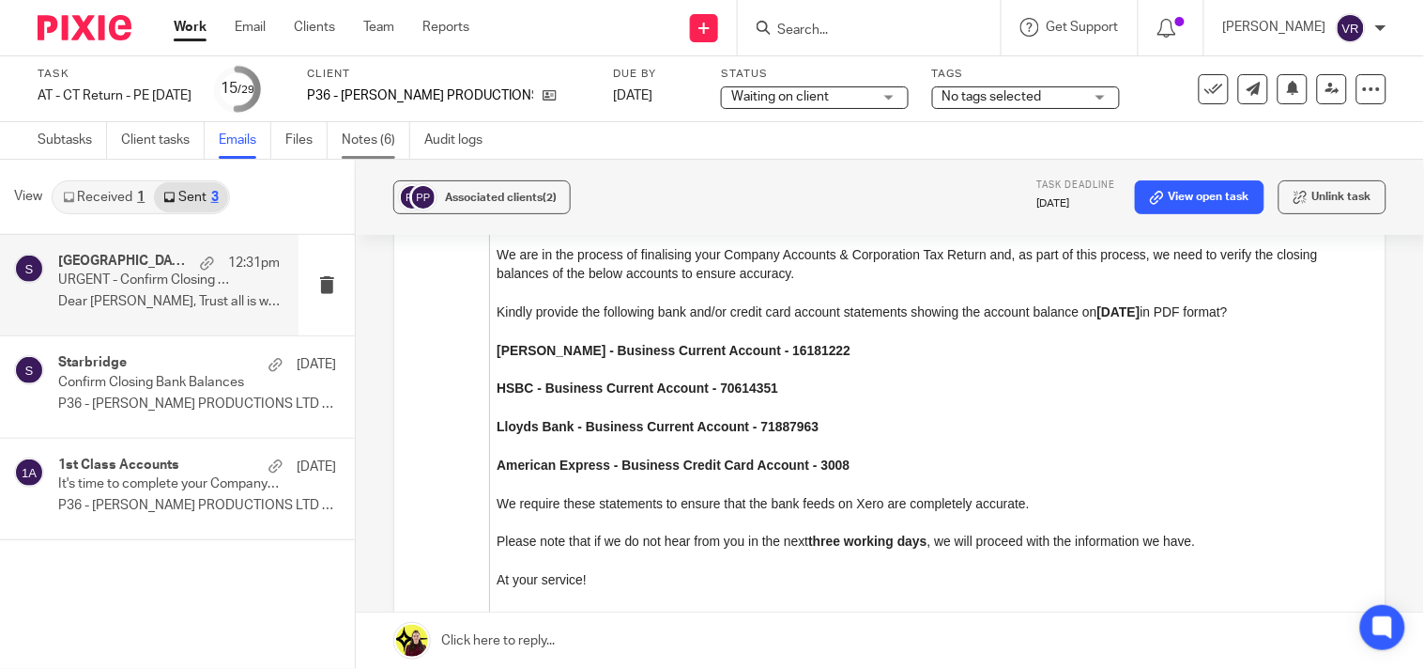
click at [353, 145] on link "Notes (6)" at bounding box center [376, 140] width 69 height 37
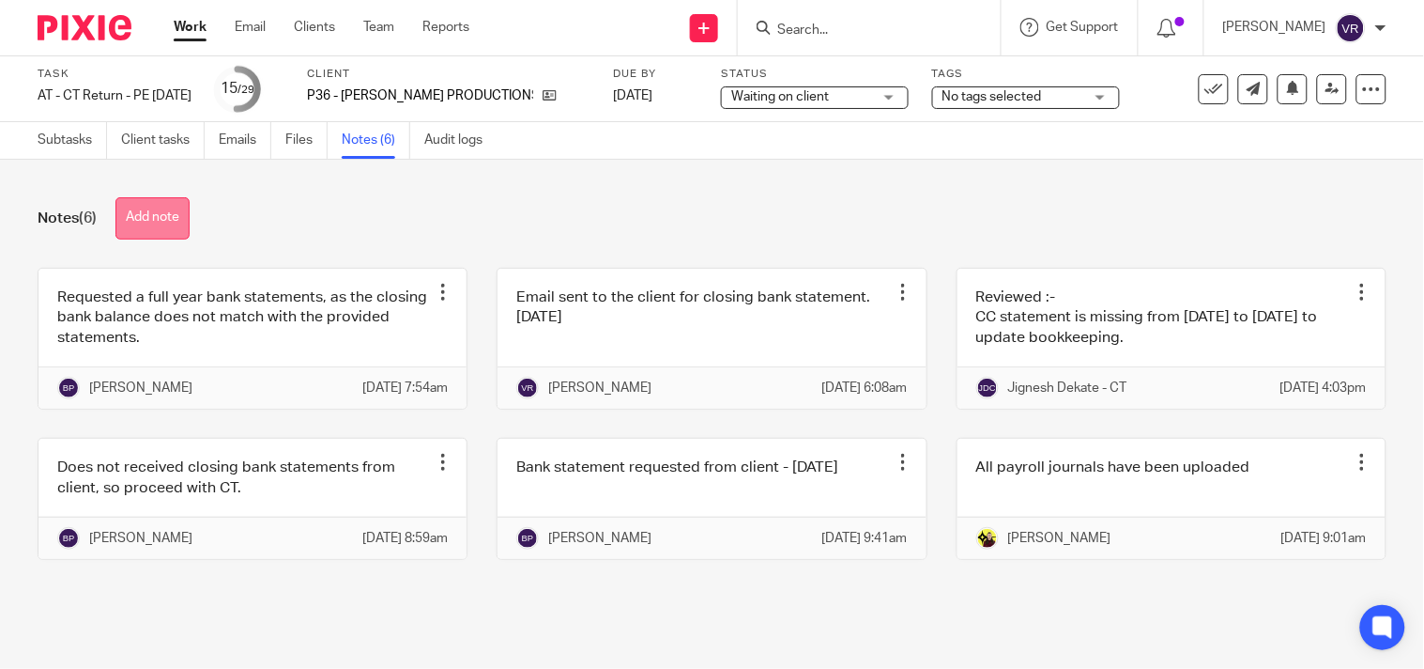
click at [176, 228] on button "Add note" at bounding box center [152, 218] width 74 height 42
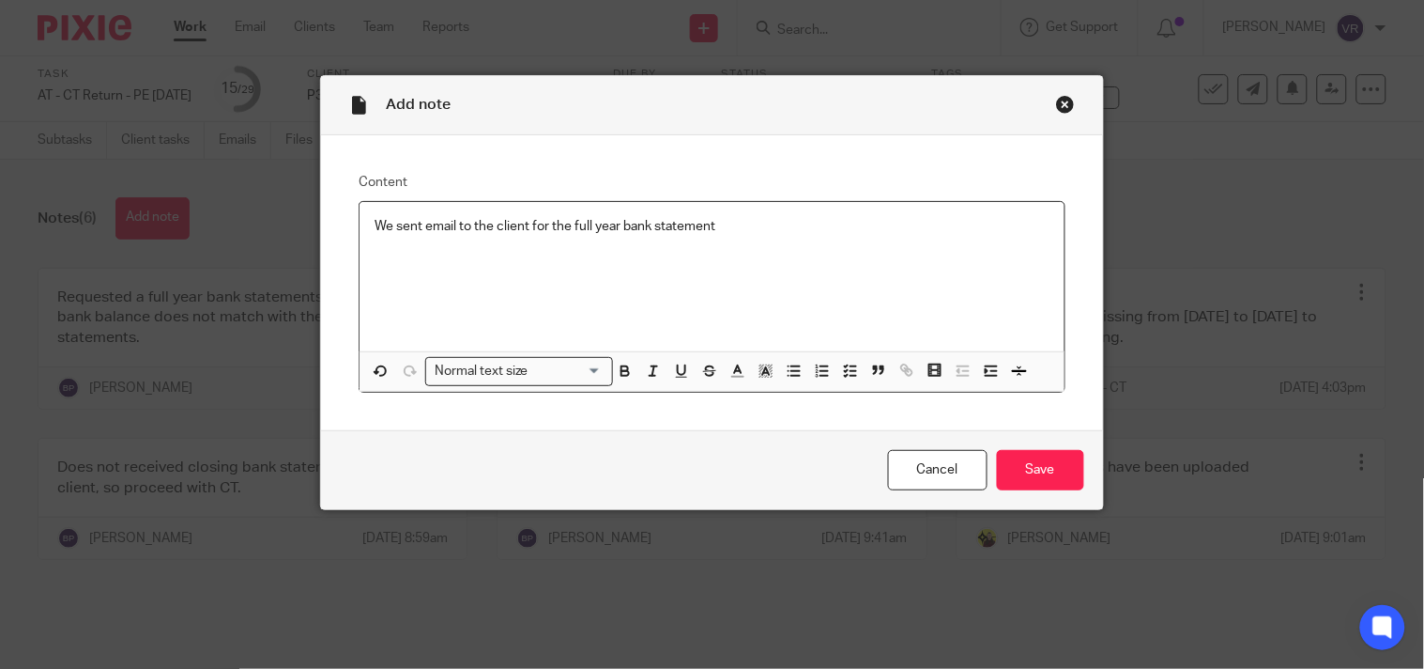
click at [540, 231] on p "We sent email to the client for the full year bank statement" at bounding box center [712, 226] width 674 height 19
click at [765, 221] on p "We sent email to the client regarding the full year bank statement" at bounding box center [712, 226] width 674 height 19
click at [1050, 457] on input "Save" at bounding box center [1040, 470] width 87 height 40
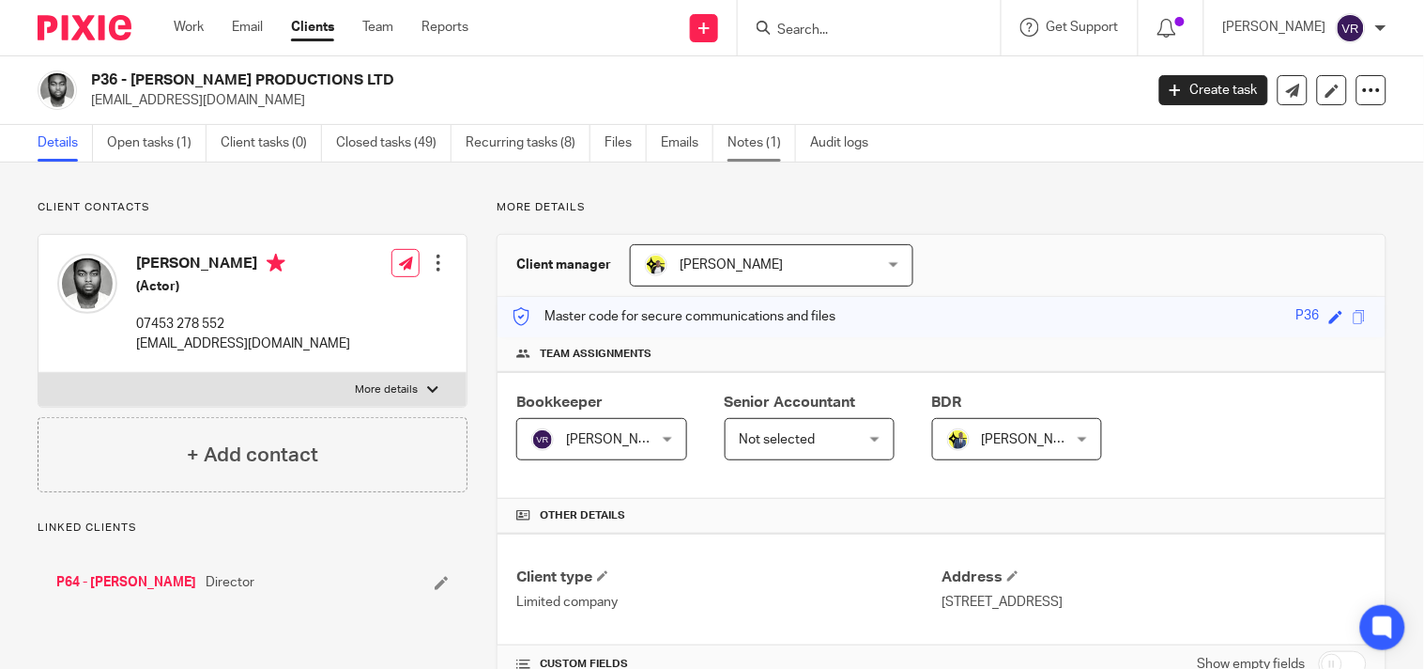
click at [747, 152] on link "Notes (1)" at bounding box center [762, 143] width 69 height 37
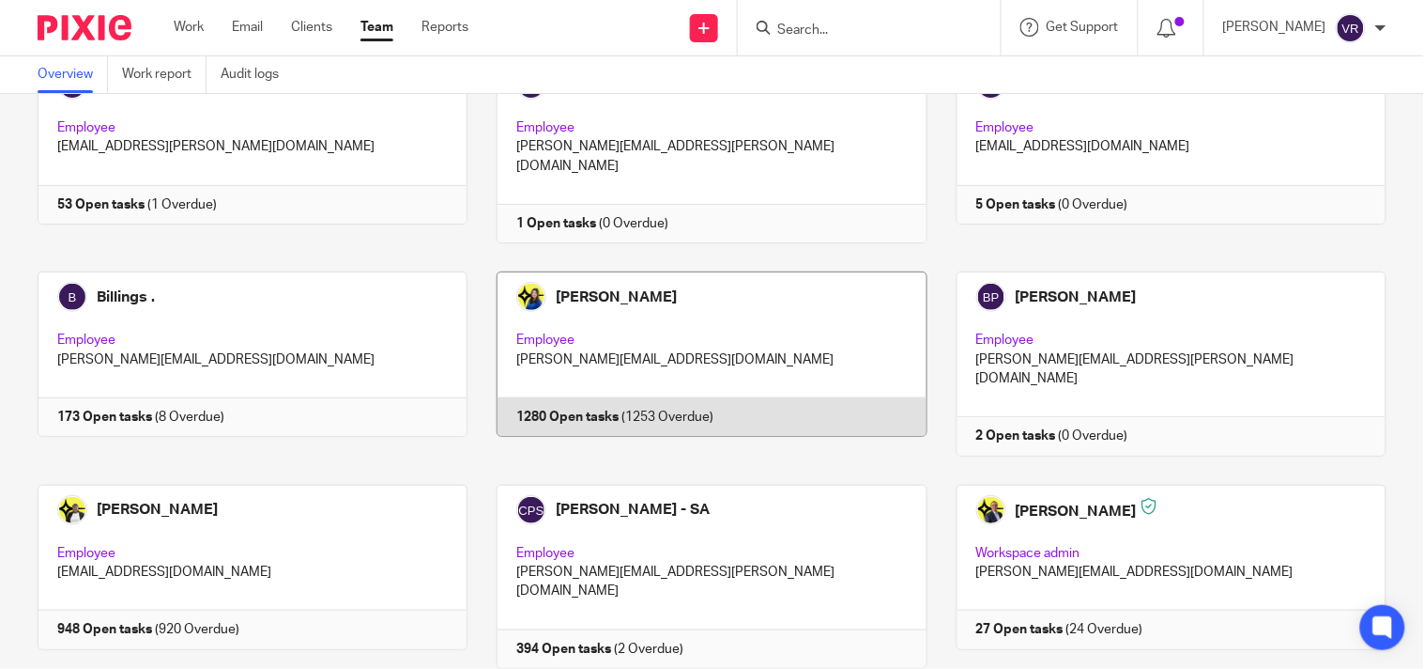
scroll to position [104, 0]
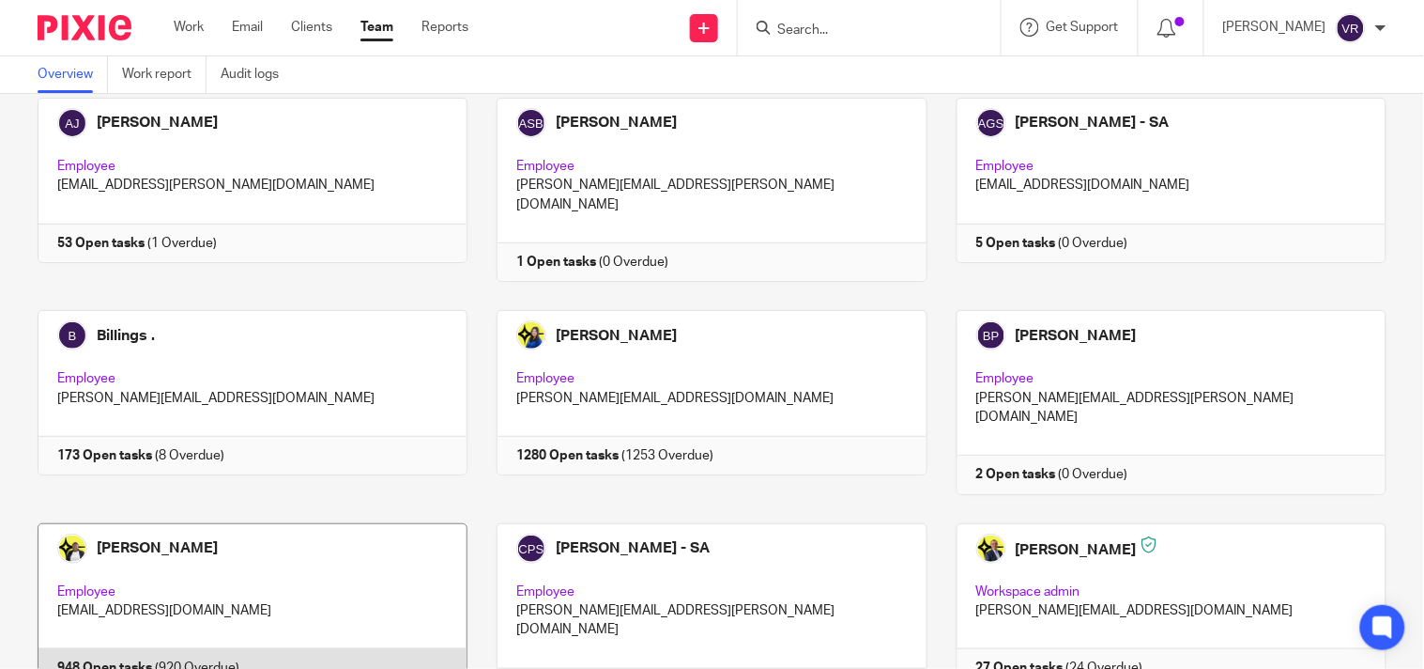
click at [244, 523] on link at bounding box center [237, 615] width 459 height 184
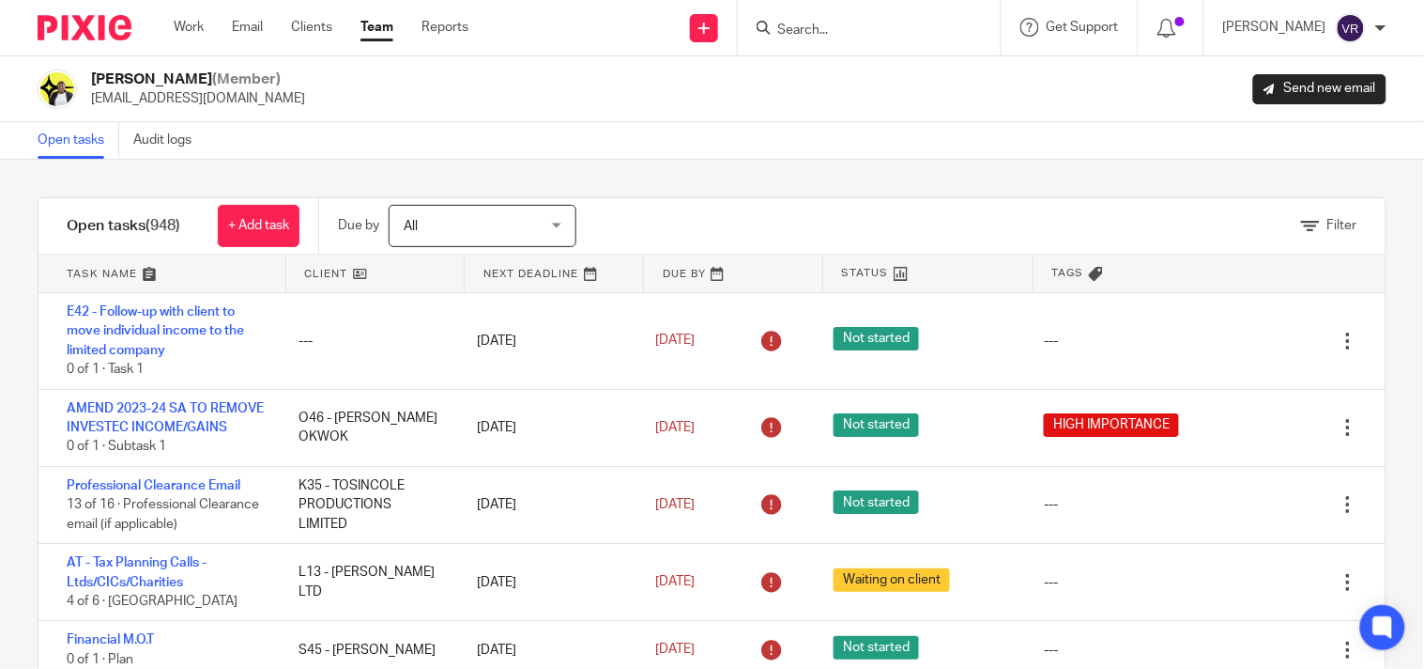
click at [838, 173] on div "Filter tasks Only show tasks matching all of these conditions 1 Client name Is …" at bounding box center [712, 414] width 1424 height 509
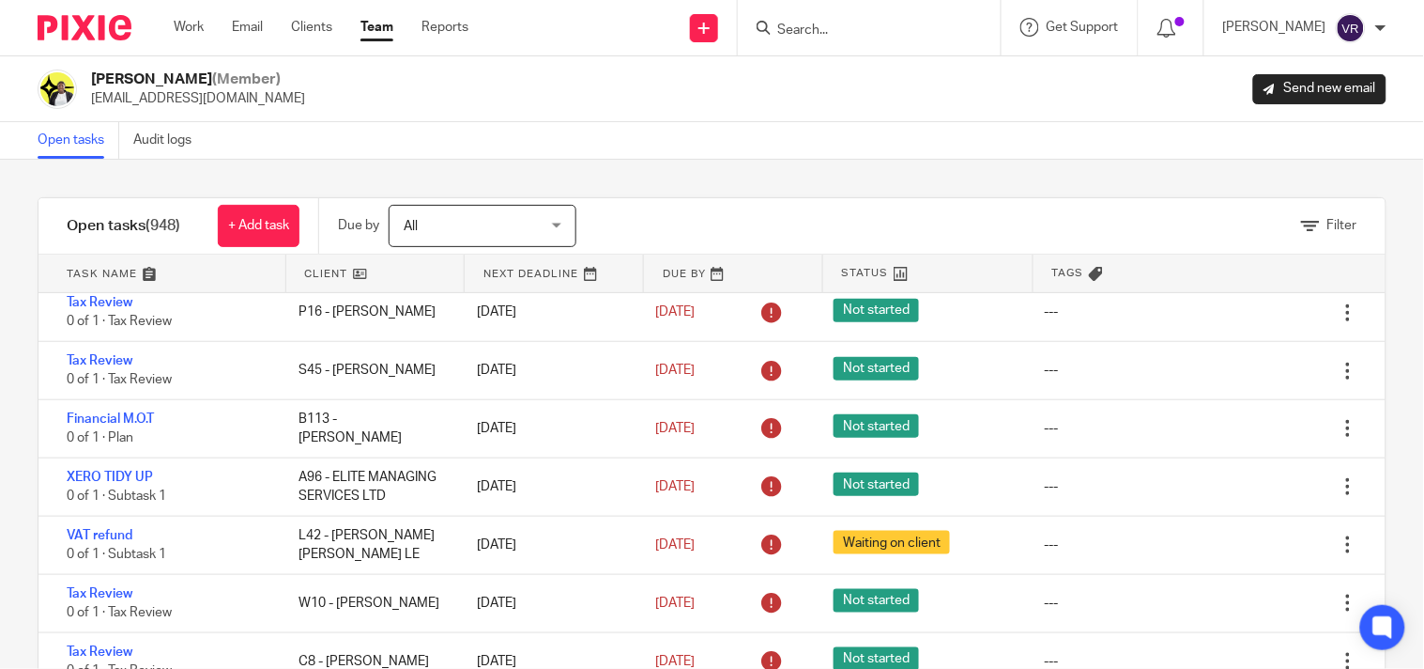
scroll to position [55229, 0]
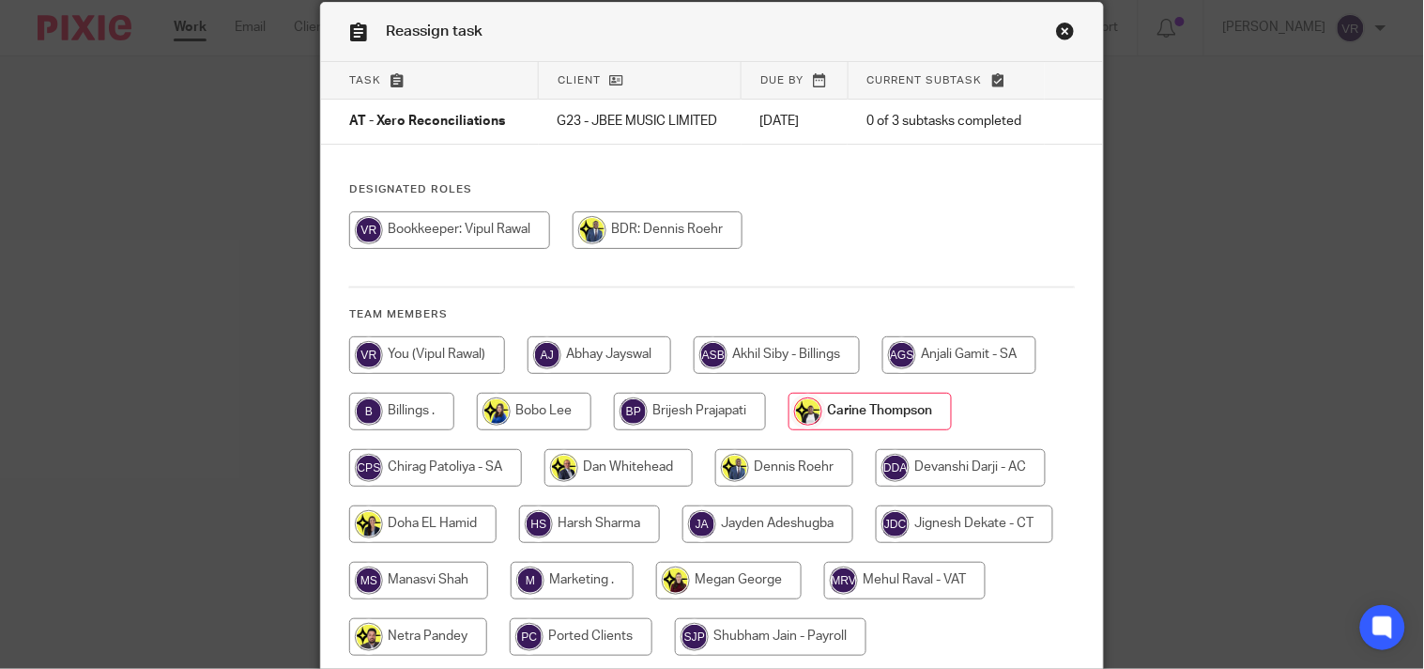
scroll to position [104, 0]
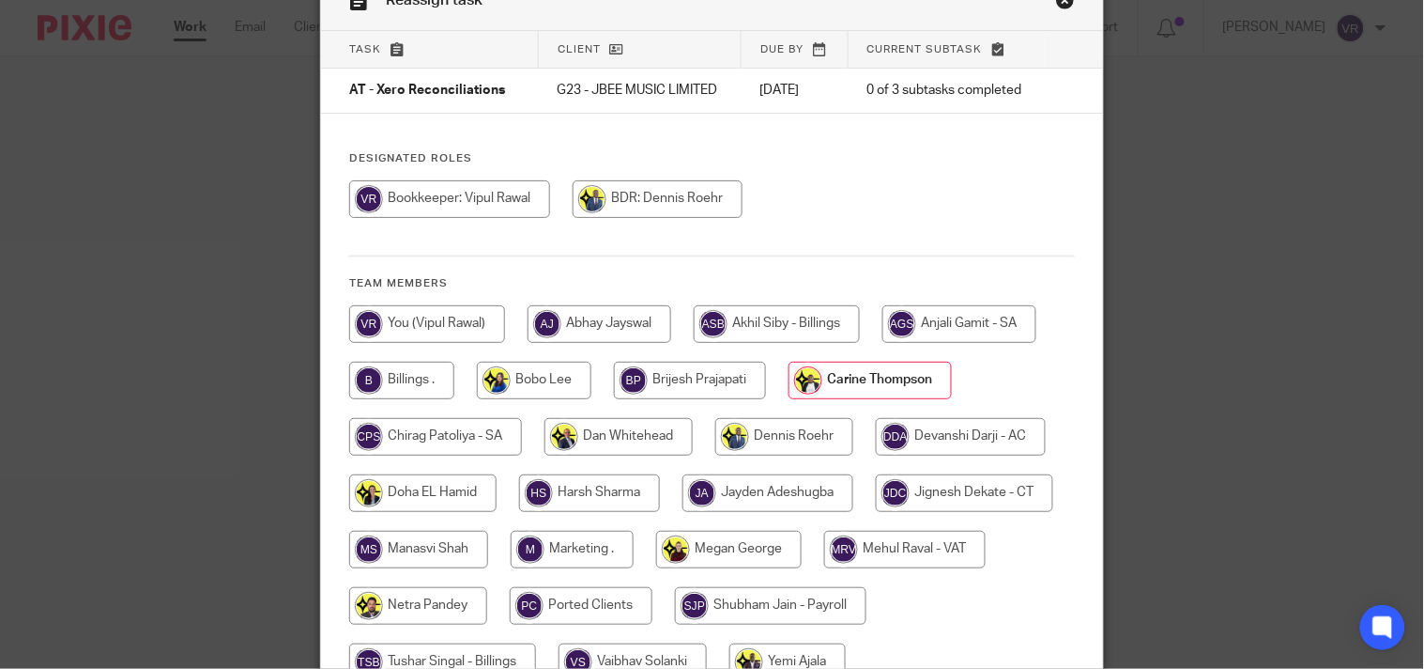
click at [445, 330] on input "radio" at bounding box center [427, 324] width 156 height 38
radio input "true"
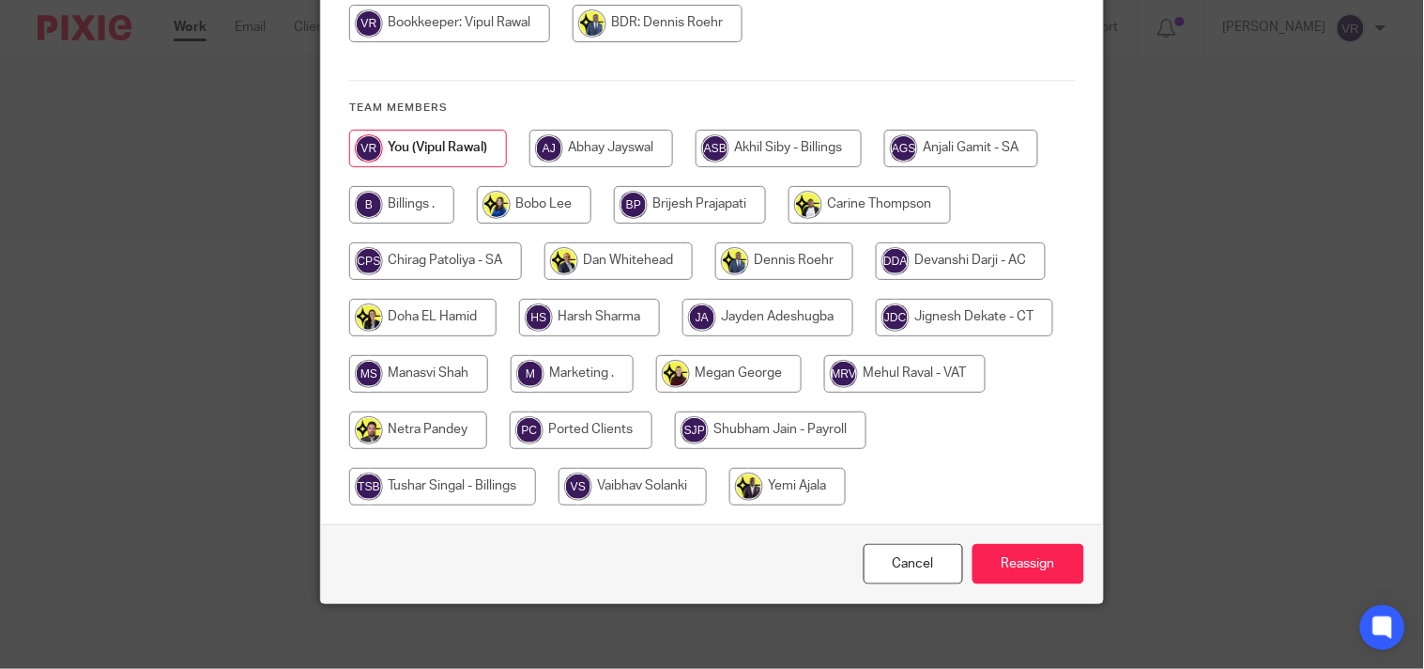
scroll to position [291, 0]
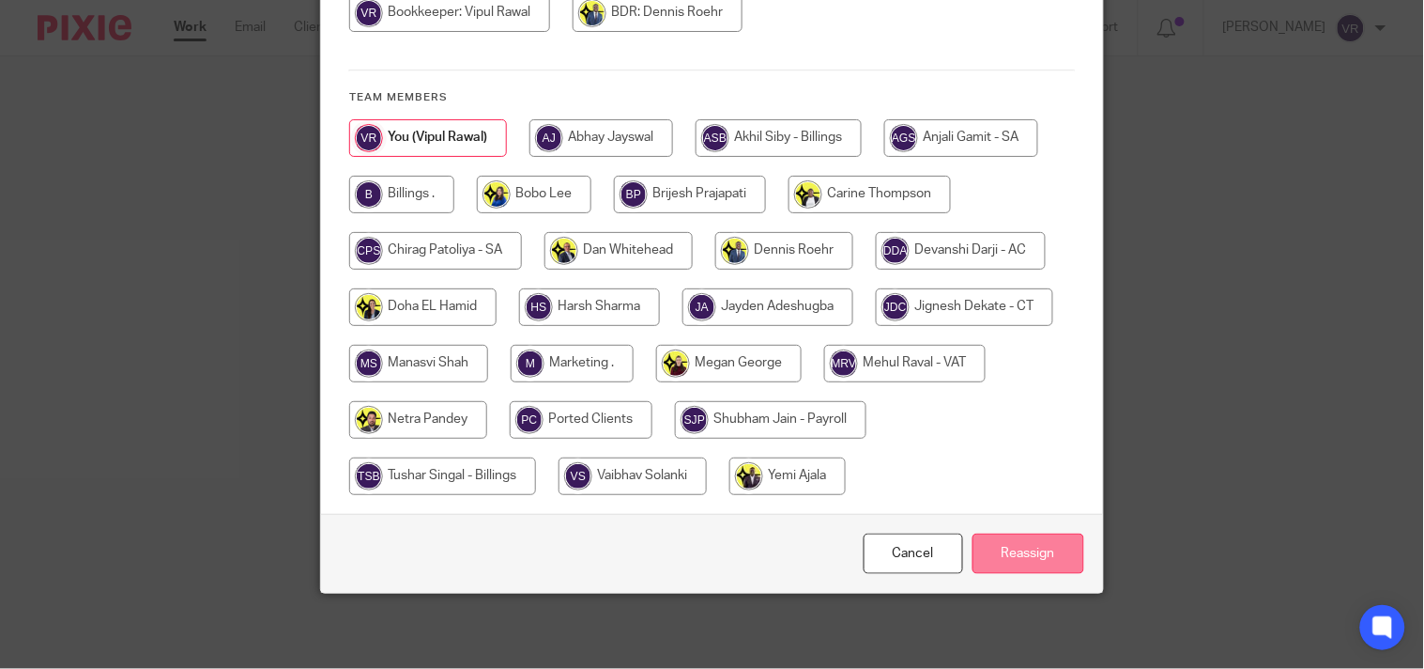
click at [1066, 561] on input "Reassign" at bounding box center [1029, 553] width 112 height 40
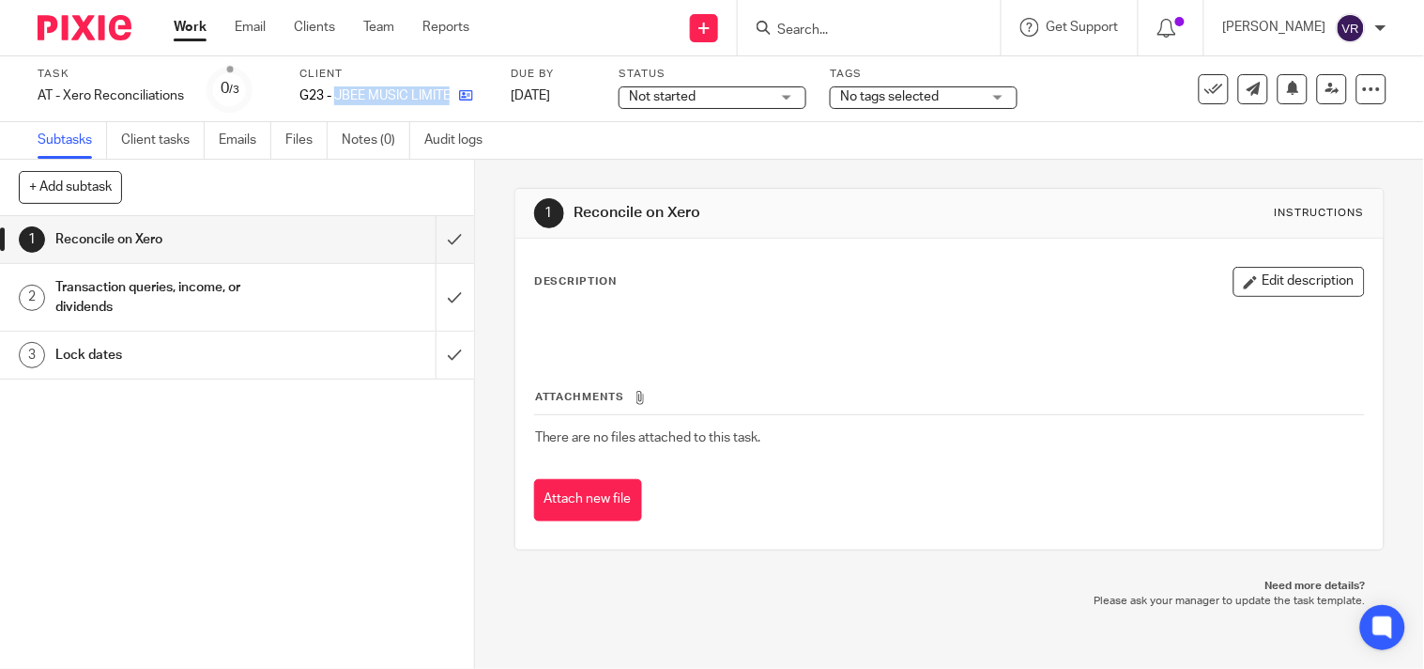
drag, startPoint x: 339, startPoint y: 97, endPoint x: 452, endPoint y: 98, distance: 112.7
click at [452, 98] on div "G23 - JBEE MUSIC LIMITED" at bounding box center [394, 95] width 188 height 19
copy div "JBEE MUSIC LIMITED"
click at [794, 95] on div "Not started Not started" at bounding box center [713, 97] width 188 height 23
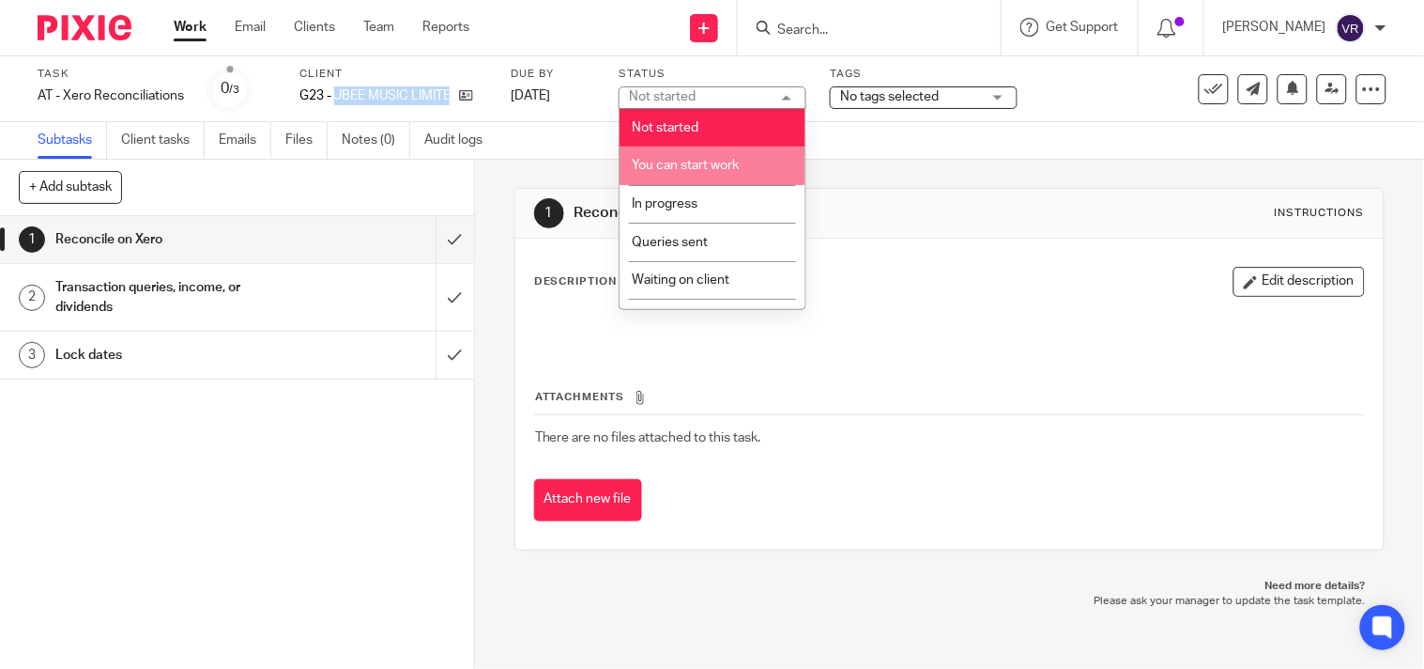
click at [718, 157] on li "You can start work" at bounding box center [713, 165] width 186 height 38
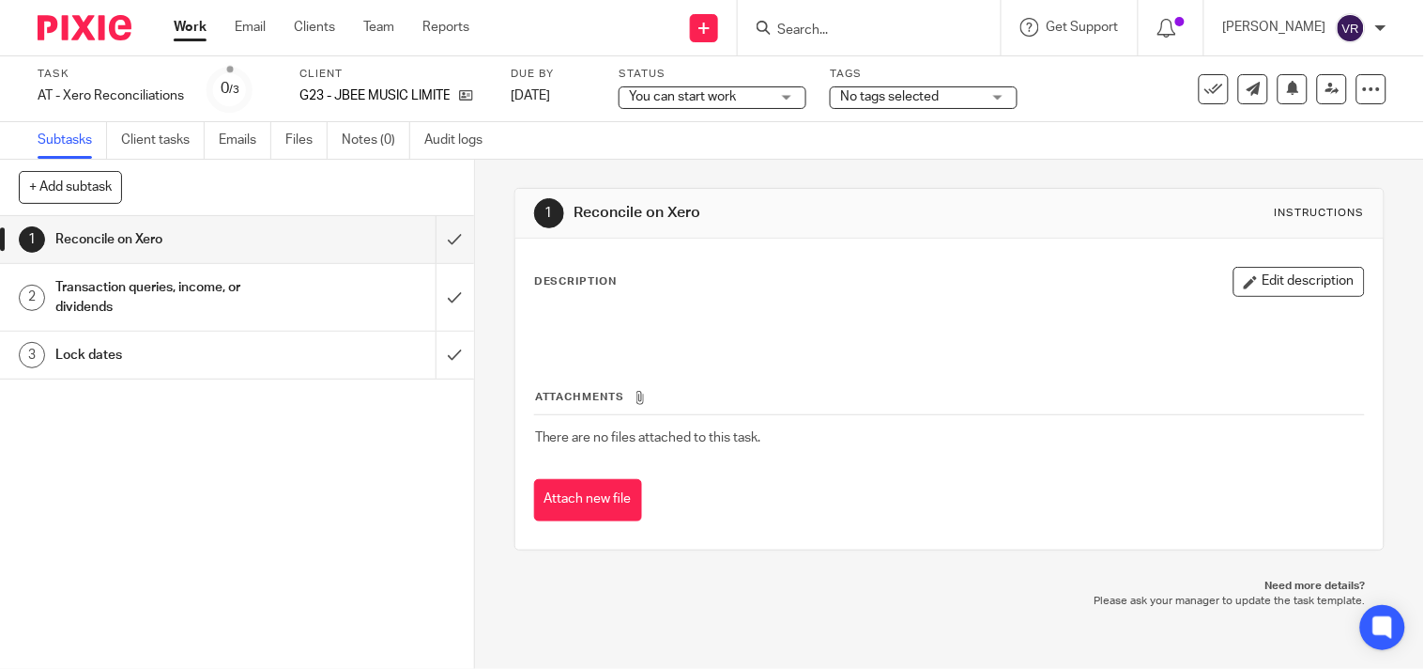
click at [715, 139] on div "Subtasks Client tasks Emails Files Notes (0) Audit logs" at bounding box center [712, 141] width 1424 height 38
click at [837, 165] on div "1 Reconcile on Xero Instructions Description Edit description Attachments There…" at bounding box center [950, 369] width 870 height 419
